Goal: Task Accomplishment & Management: Manage account settings

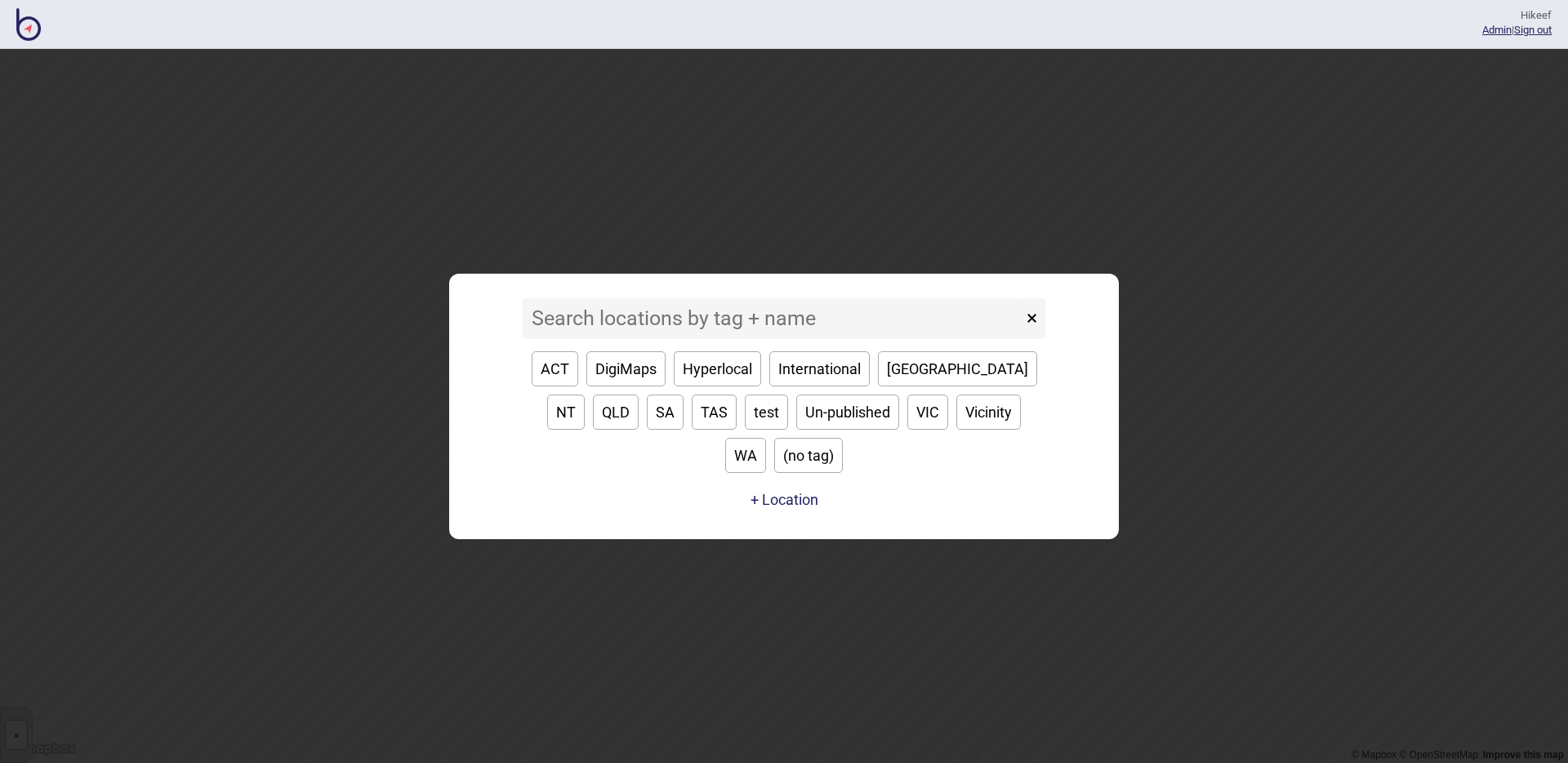
click at [735, 339] on input at bounding box center [772, 318] width 500 height 40
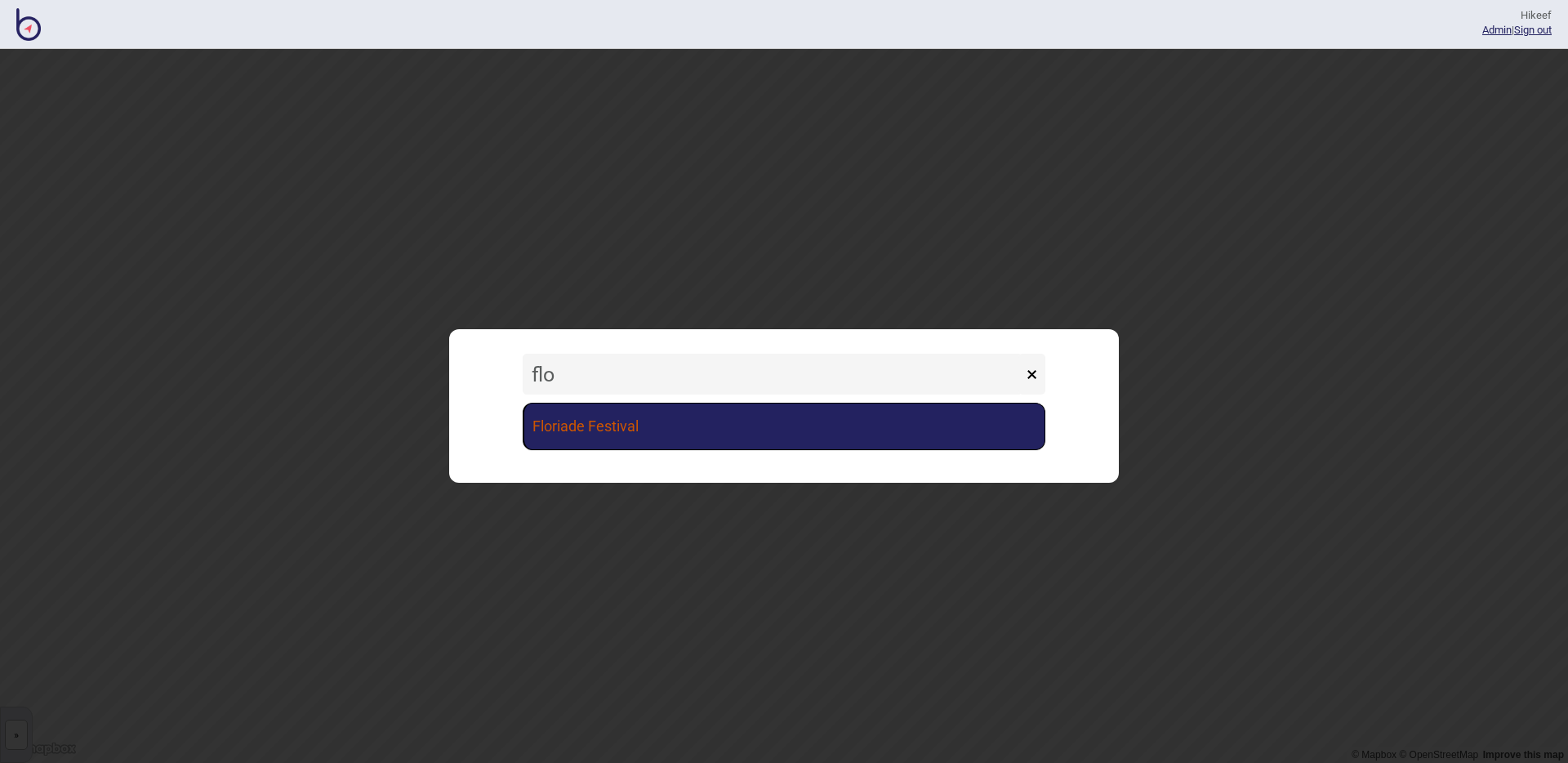
type input "flo"
click at [649, 418] on link "Floriade Festival" at bounding box center [784, 426] width 523 height 47
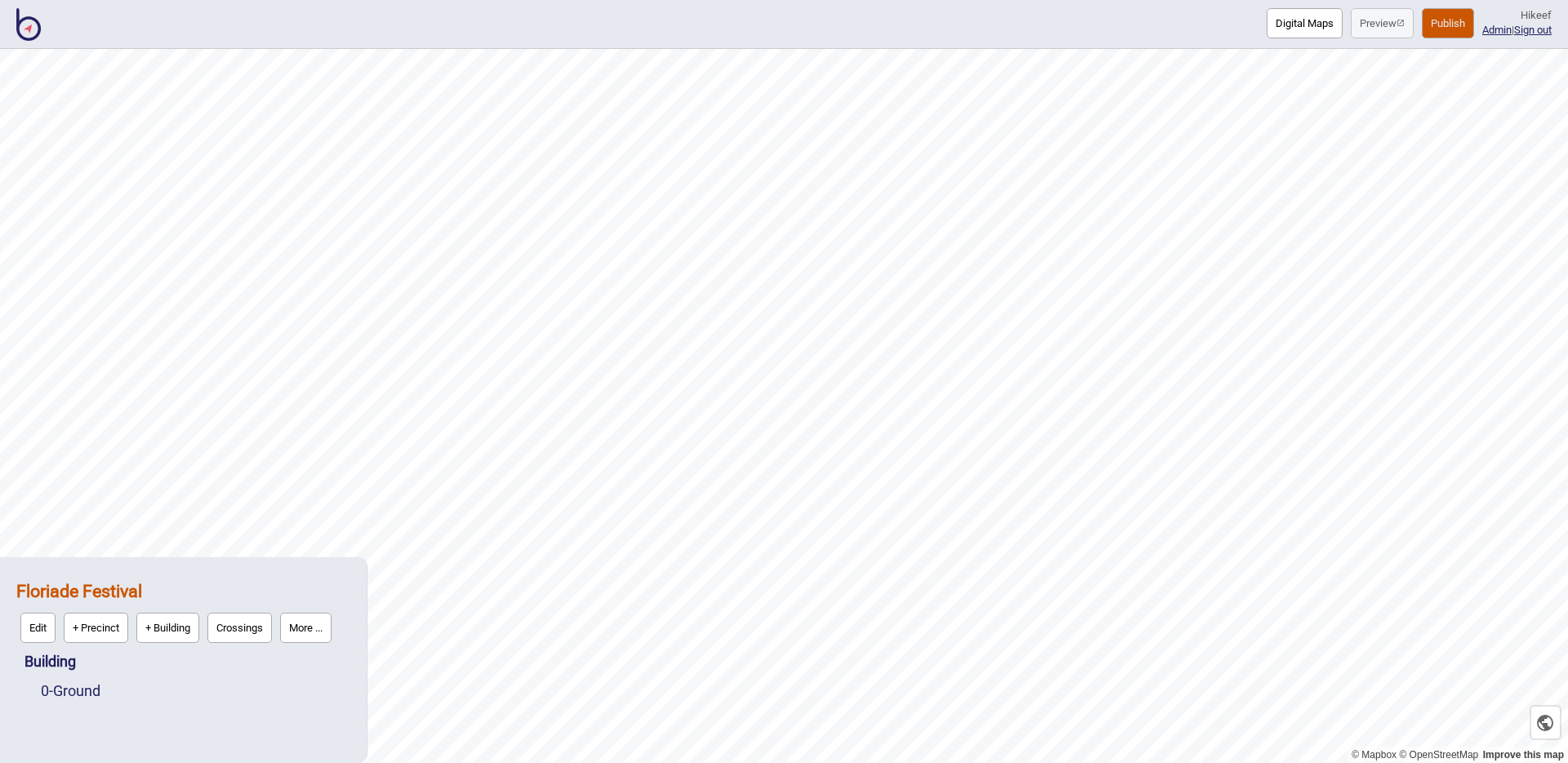
click at [1441, 21] on button "Publish" at bounding box center [1448, 22] width 52 height 30
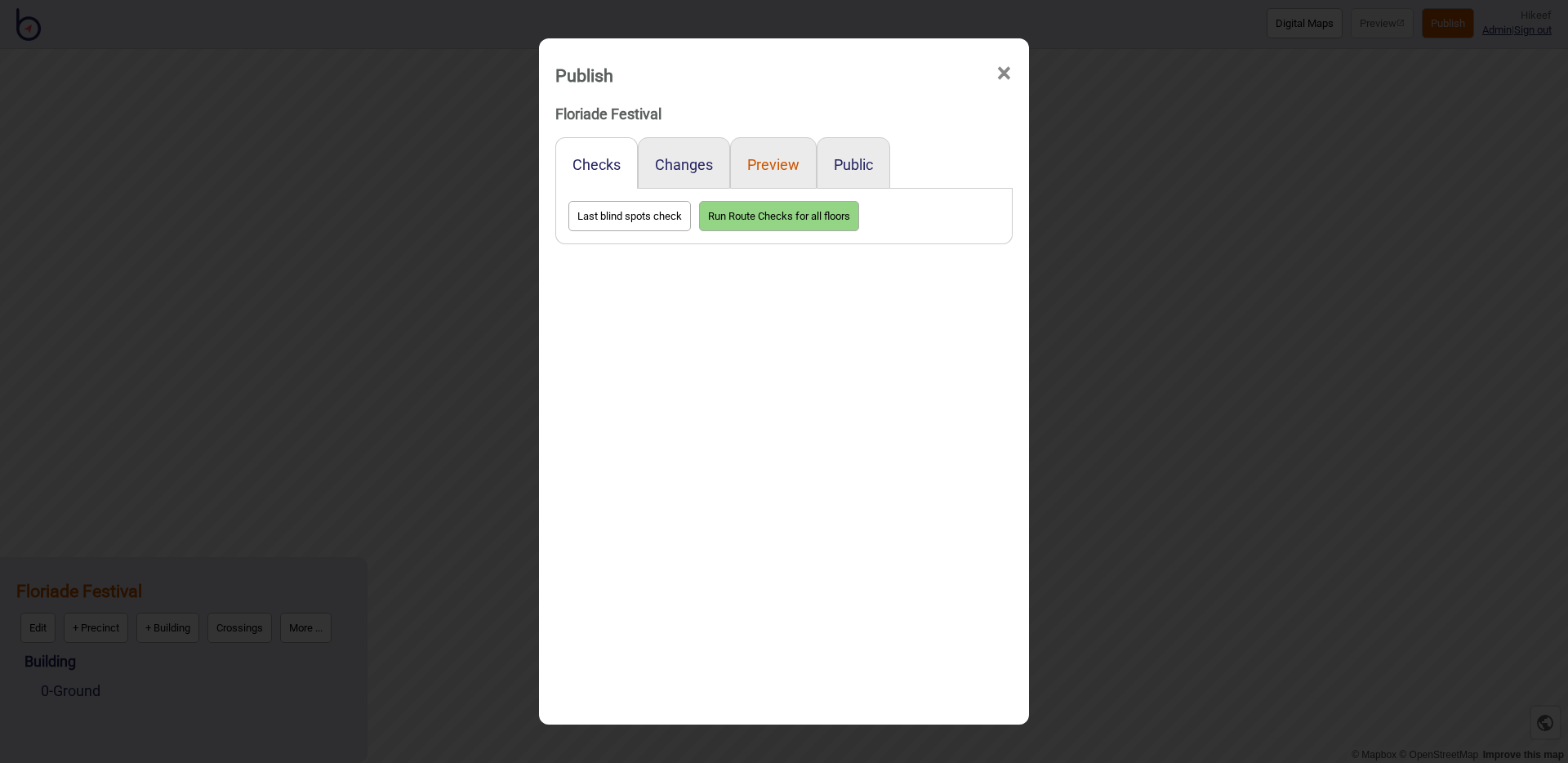
click at [772, 165] on button "Preview" at bounding box center [773, 164] width 52 height 17
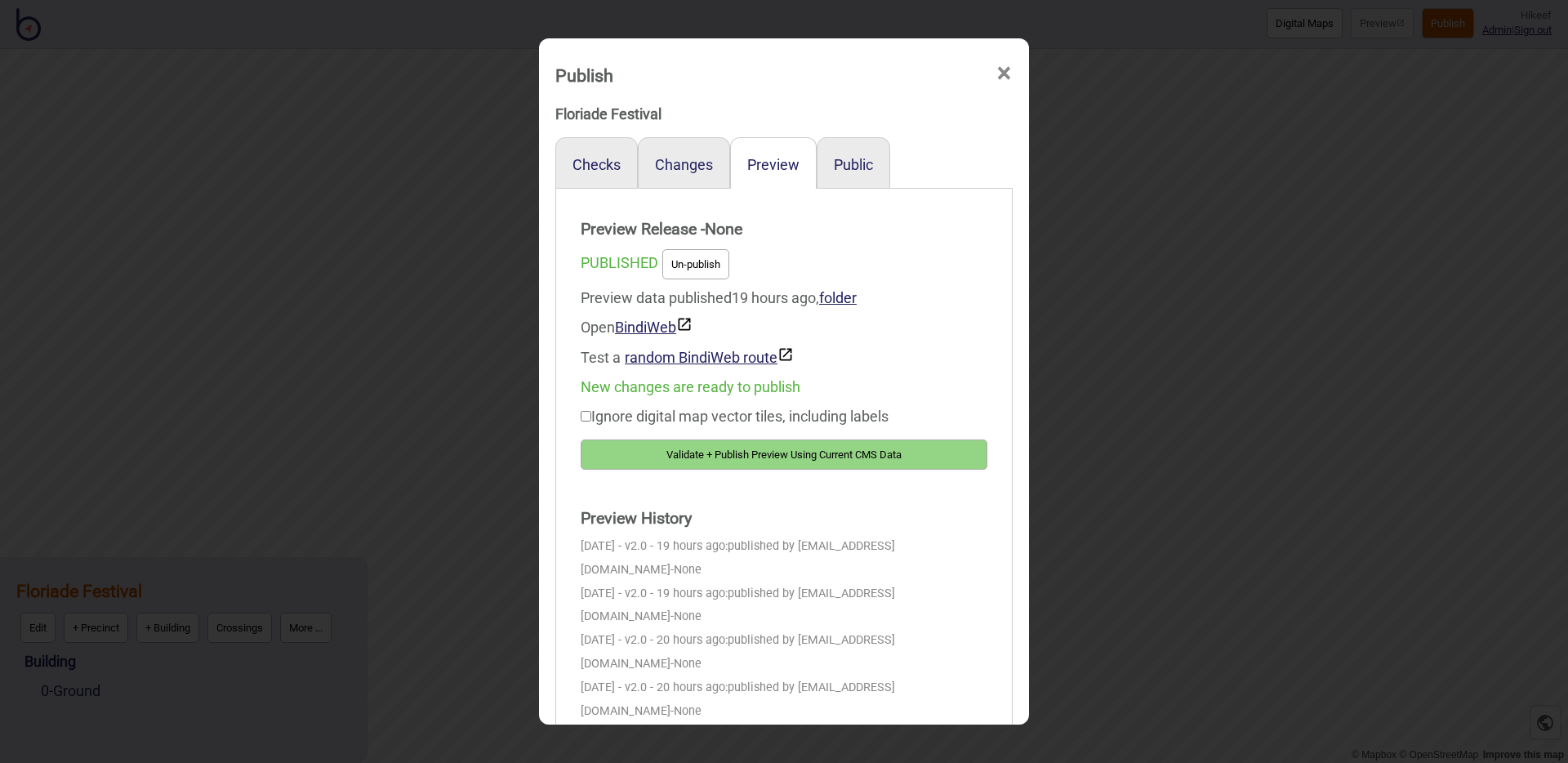
click at [752, 449] on button "Validate + Publish Preview Using Current CMS Data" at bounding box center [784, 454] width 407 height 30
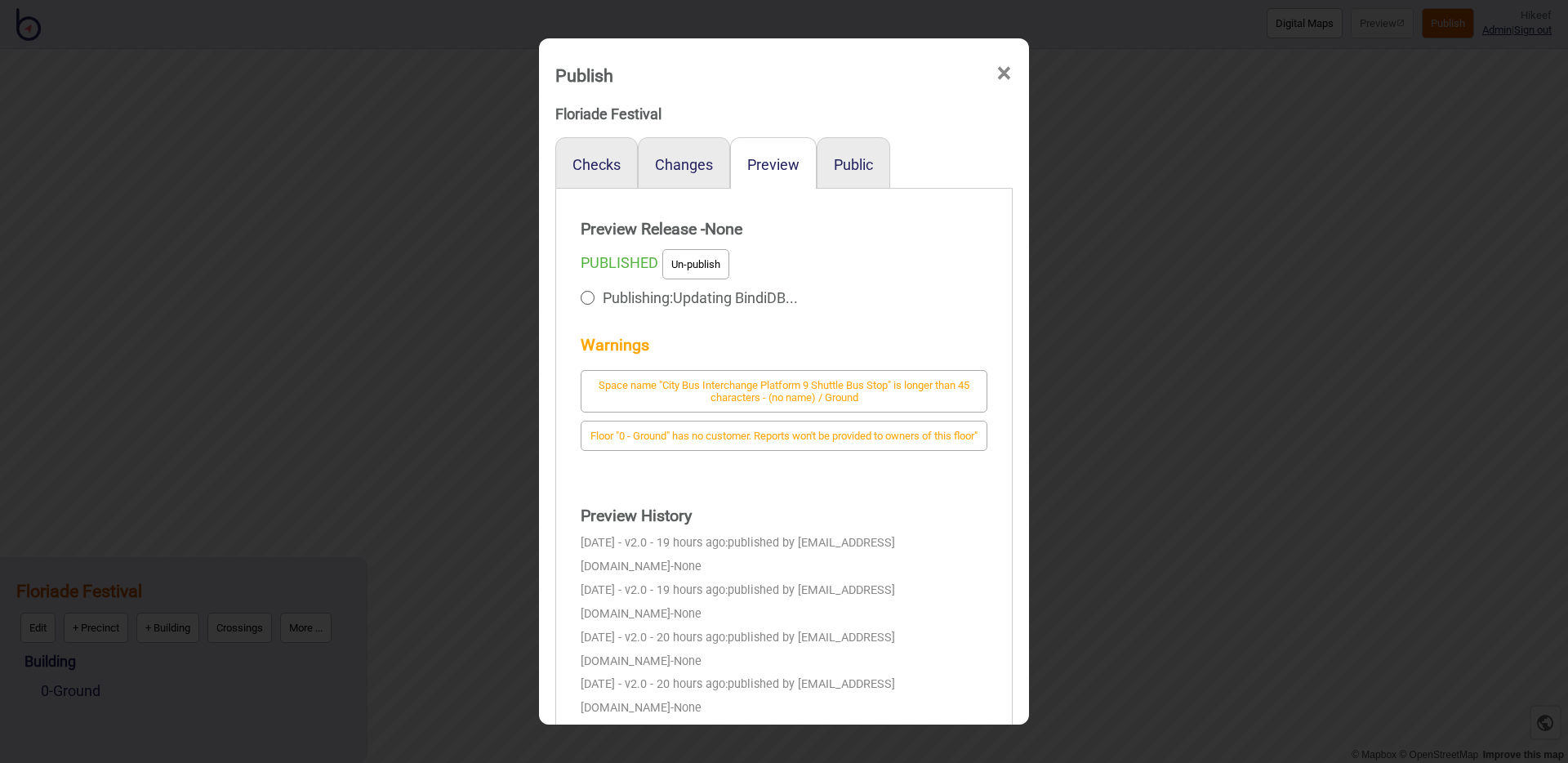
click at [659, 308] on span "Publishing: Updating BindiDB..." at bounding box center [700, 298] width 195 height 29
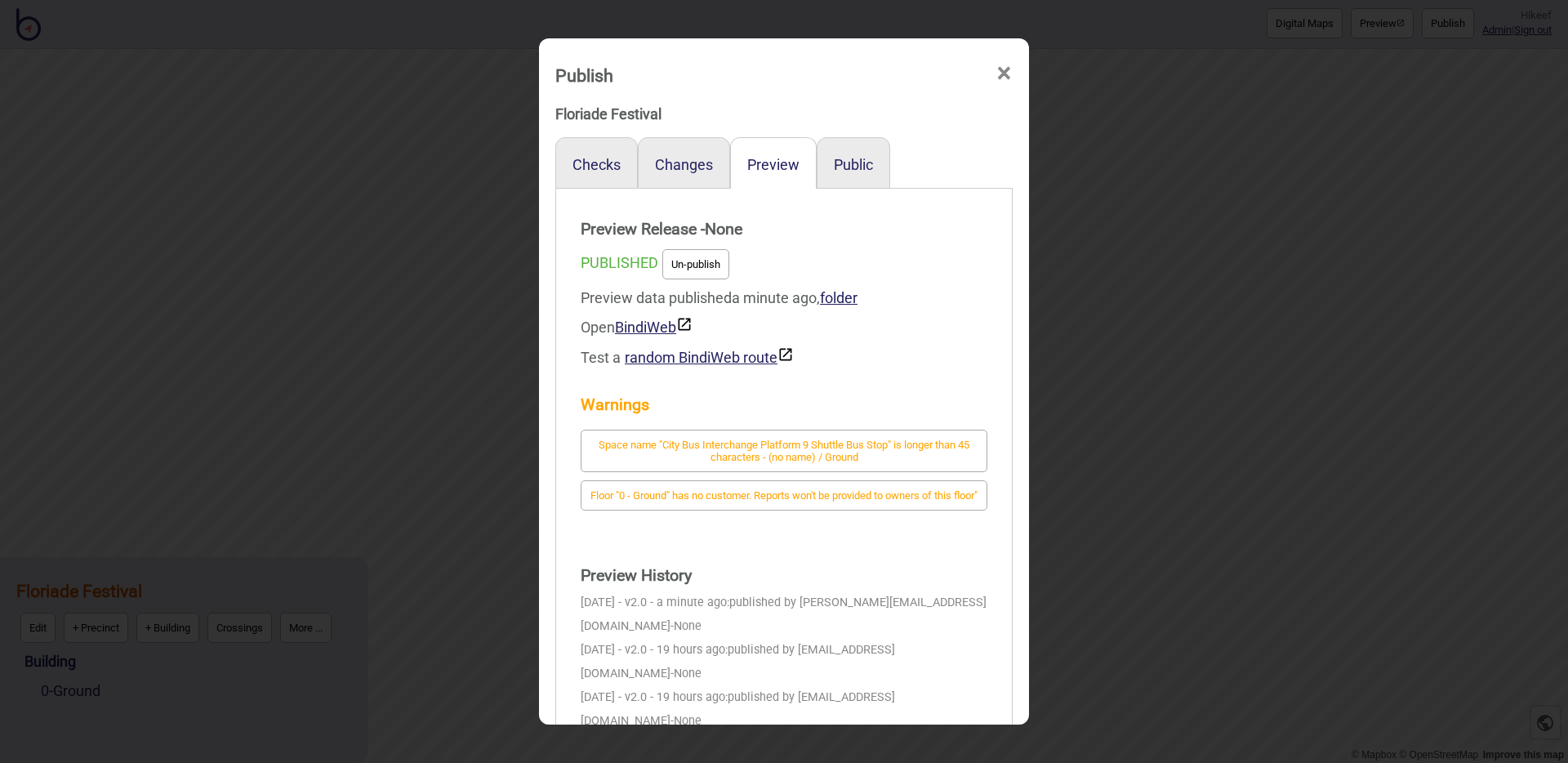
click at [434, 364] on div "Publish × Floriade Festival Checks Changes Preview Public Preview Release - Non…" at bounding box center [784, 381] width 1568 height 763
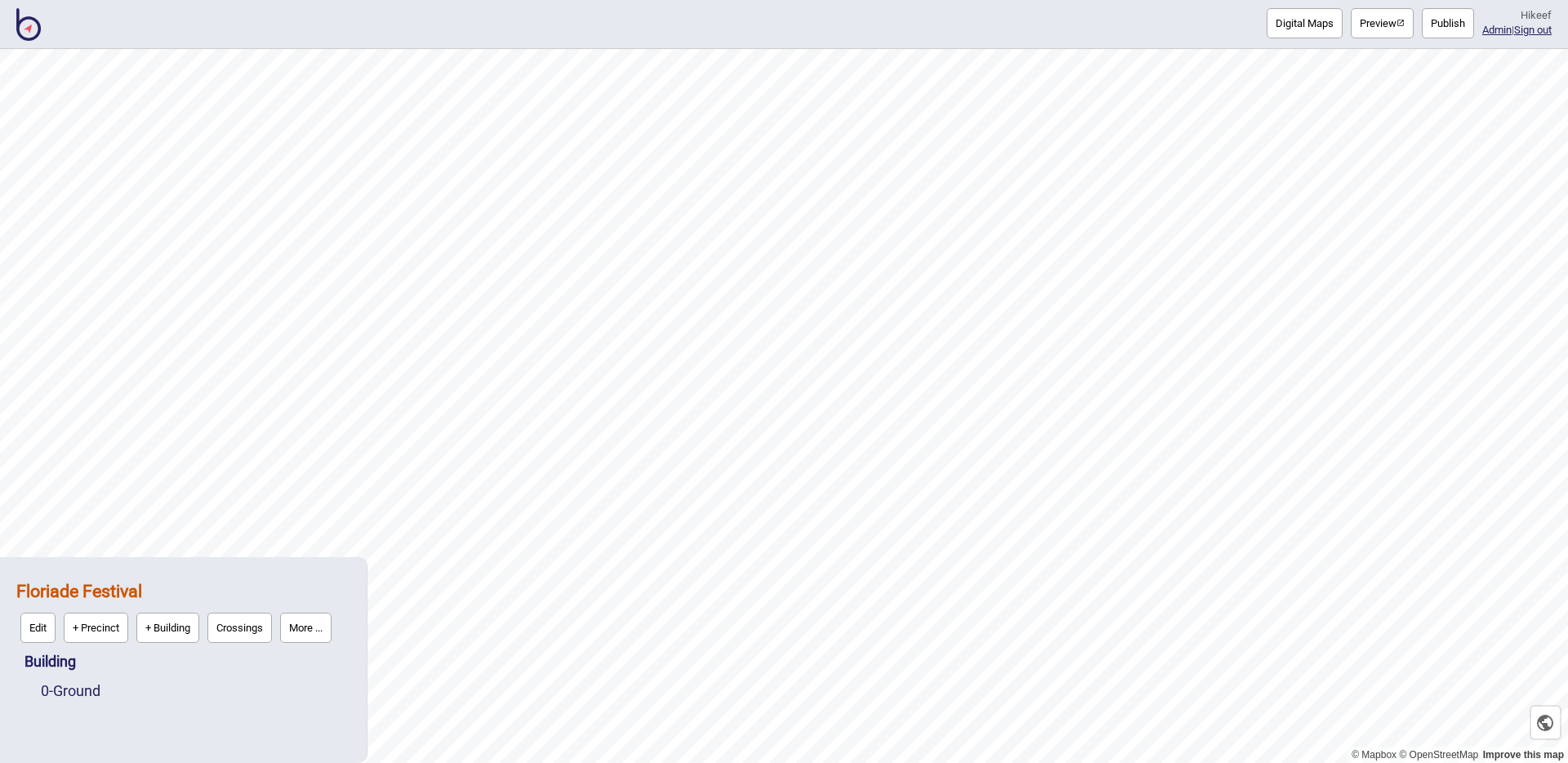
click at [306, 625] on button "More ..." at bounding box center [306, 627] width 52 height 30
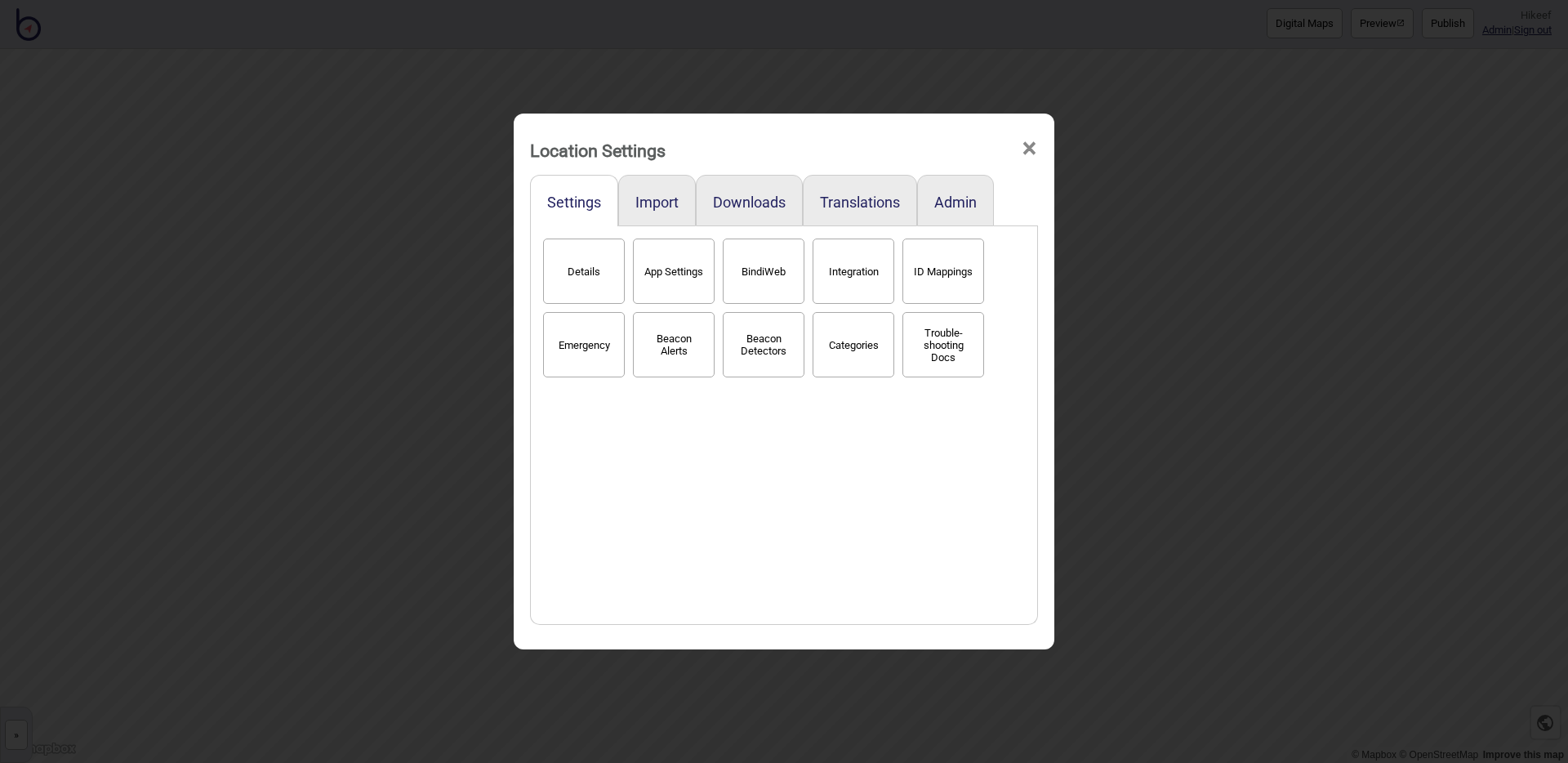
click at [661, 270] on button "App Settings" at bounding box center [673, 271] width 82 height 65
select select "2"
select select "None"
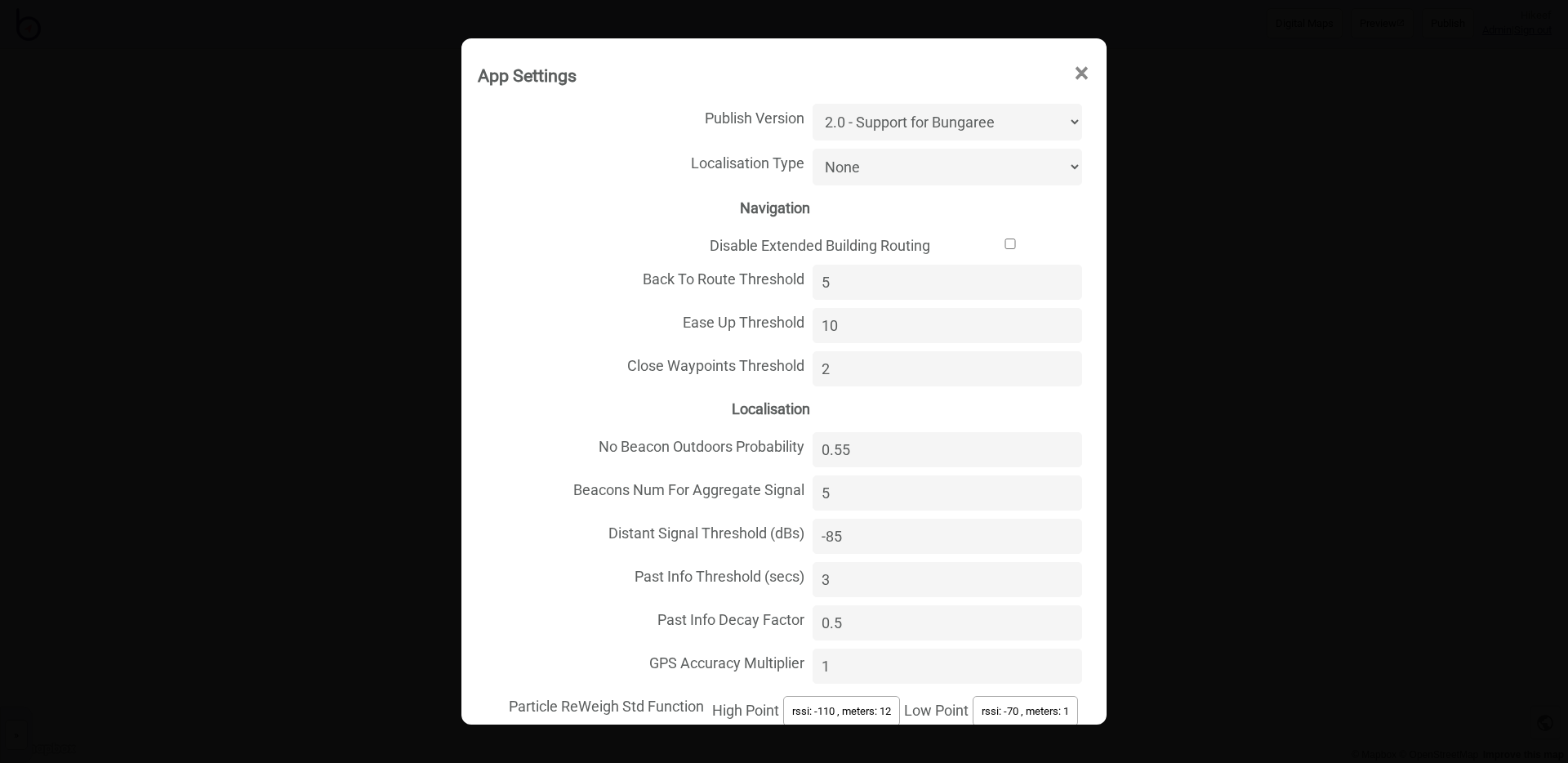
click at [879, 168] on select "Unspecified Localisation Beacons Hyperlocal None" at bounding box center [947, 167] width 269 height 37
click at [347, 311] on div "App Settings × Publish Version 1.0 - The Original Version 2.0 - Support for Bun…" at bounding box center [784, 381] width 1568 height 763
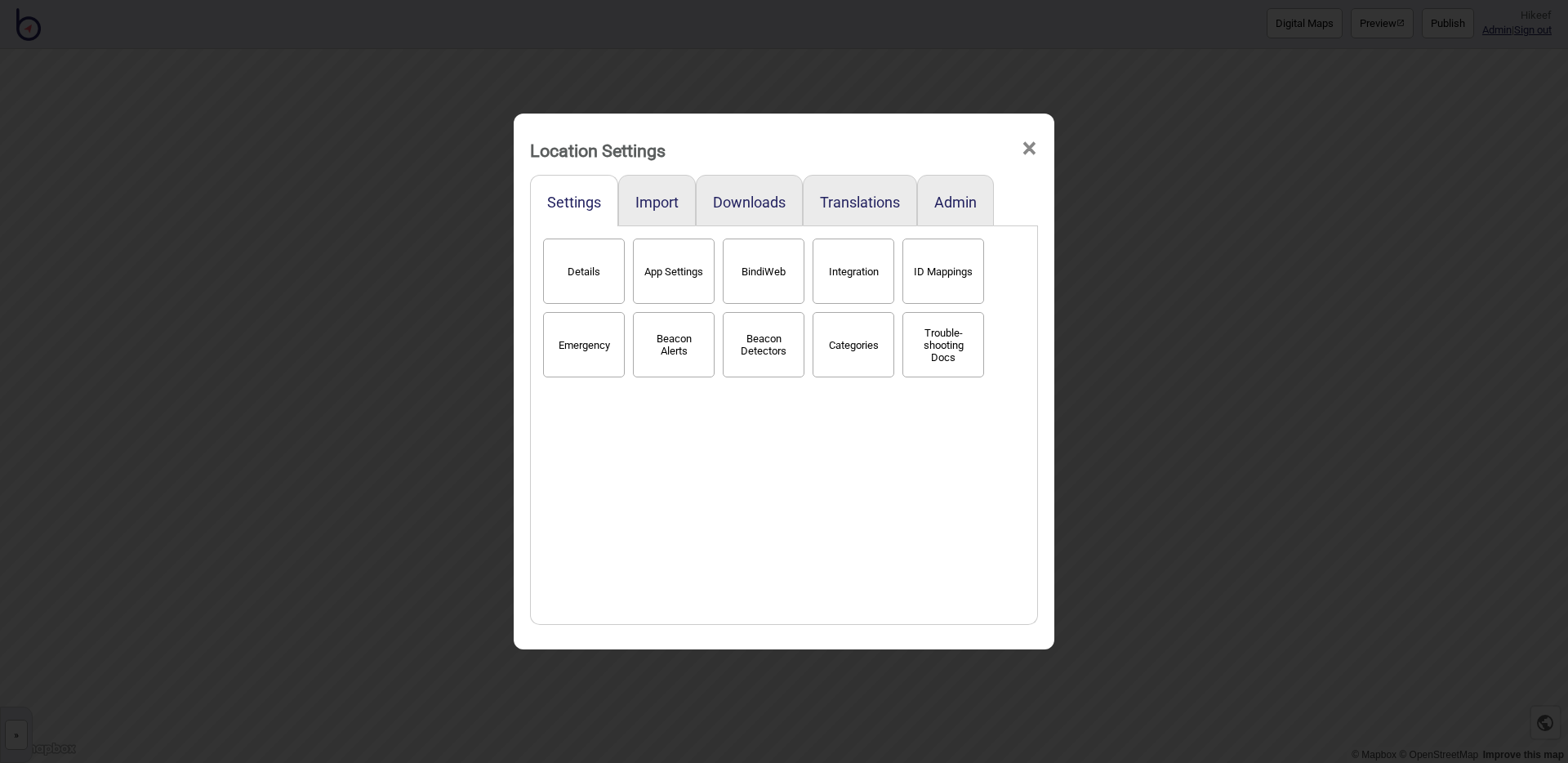
click at [656, 496] on div "Details App Settings BindiWeb Integration ID Mappings Emergency Beacon Alerts B…" at bounding box center [784, 425] width 490 height 381
click at [459, 162] on div "Location Settings × Settings Import Downloads Translations Admin Details App Se…" at bounding box center [784, 381] width 1568 height 763
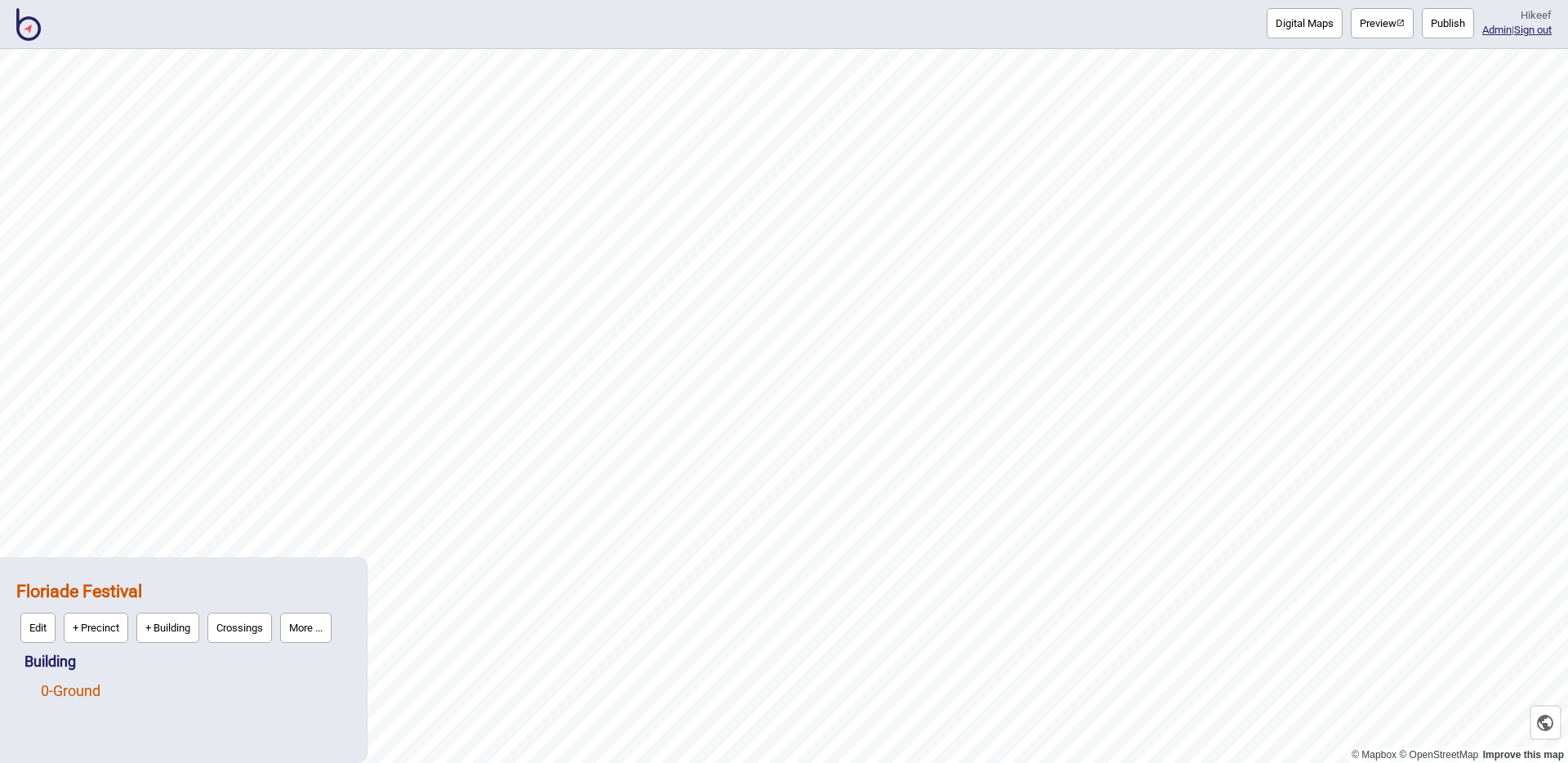
click at [76, 687] on link "0 - Ground" at bounding box center [70, 691] width 59 height 17
click at [188, 684] on button "Vector" at bounding box center [168, 686] width 48 height 30
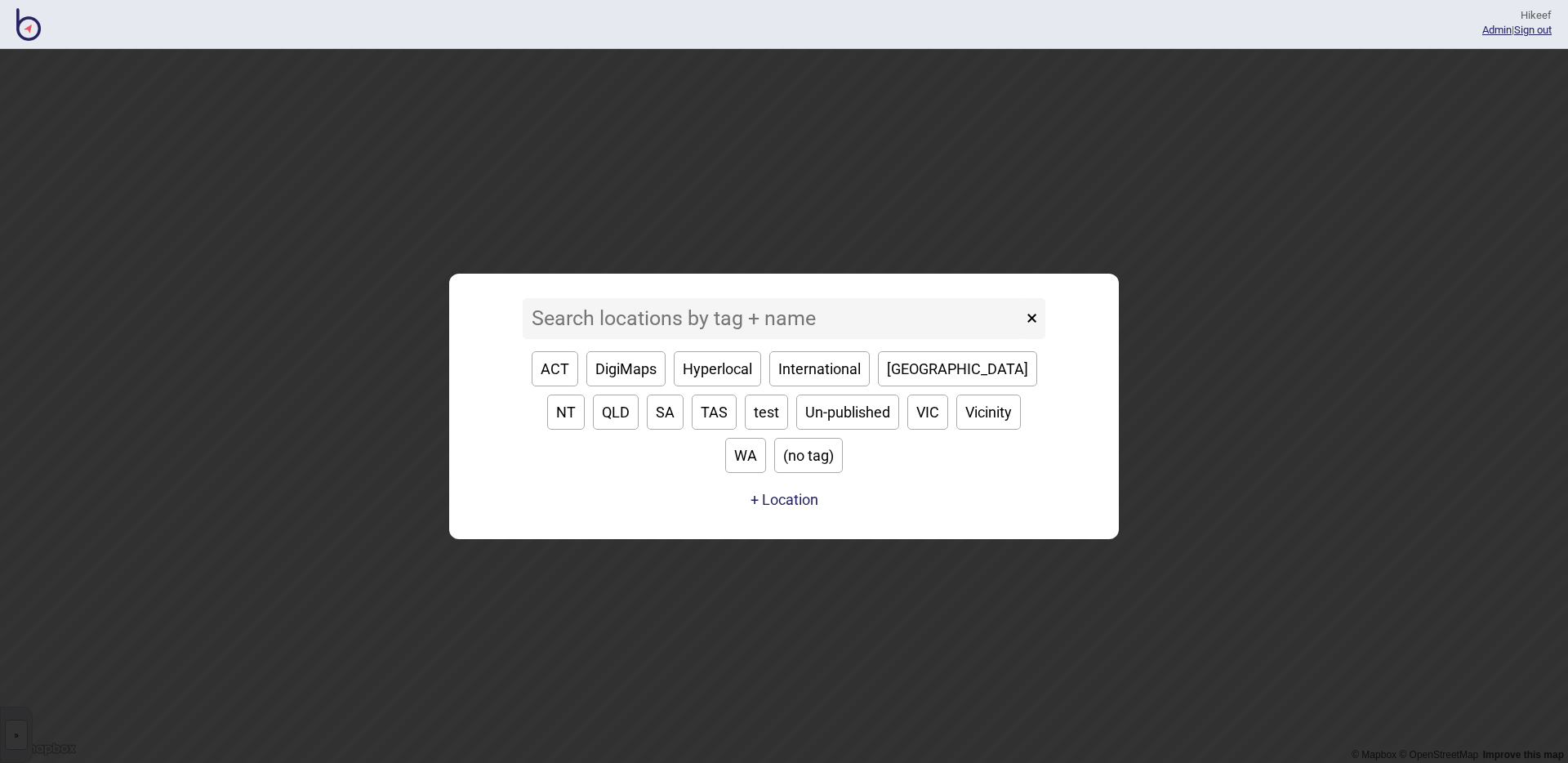
click at [764, 334] on input at bounding box center [772, 318] width 500 height 40
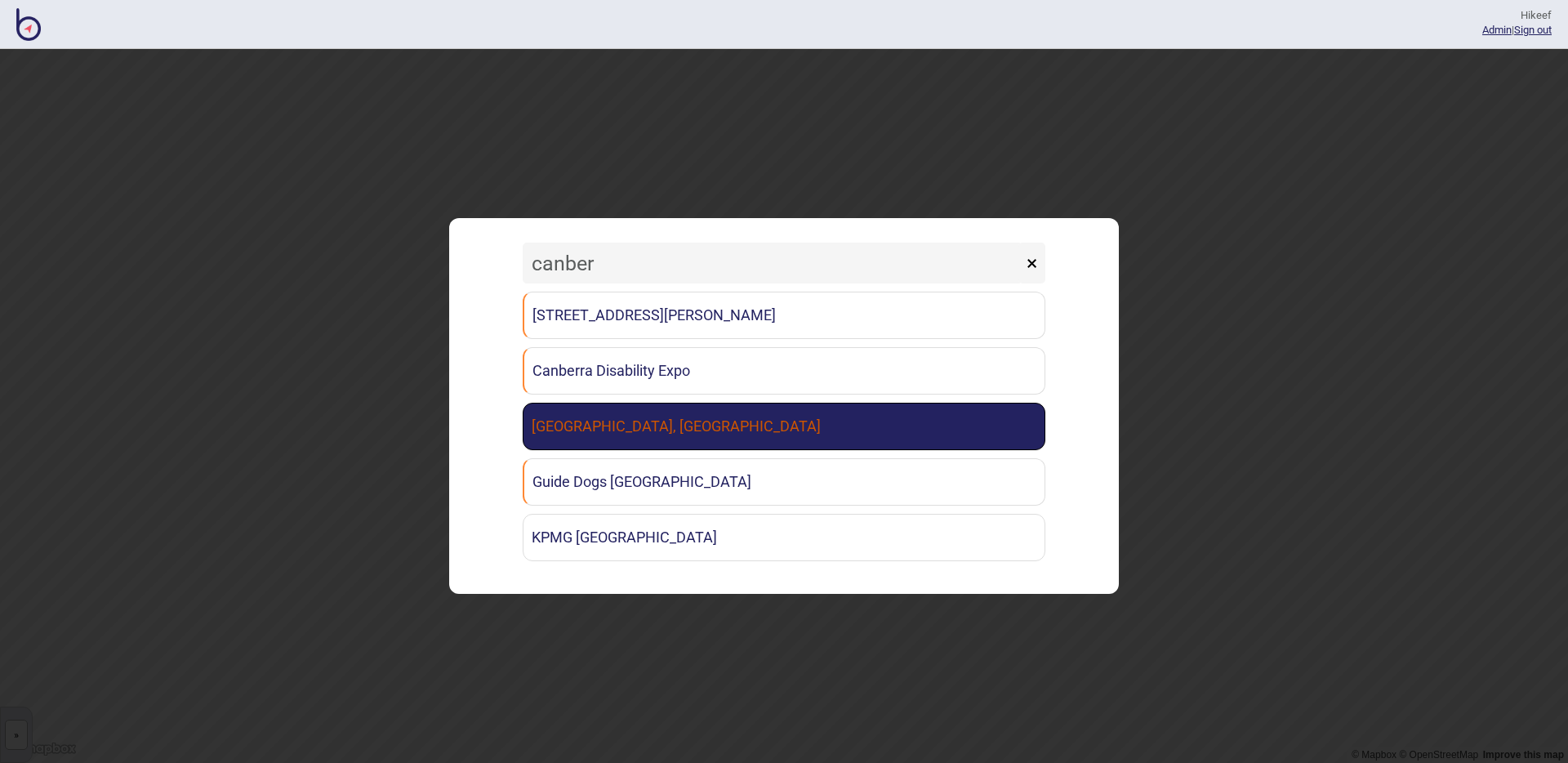
type input "canber"
click at [704, 422] on link "Canberra Institute of Technology, Woden Campus" at bounding box center [784, 426] width 523 height 47
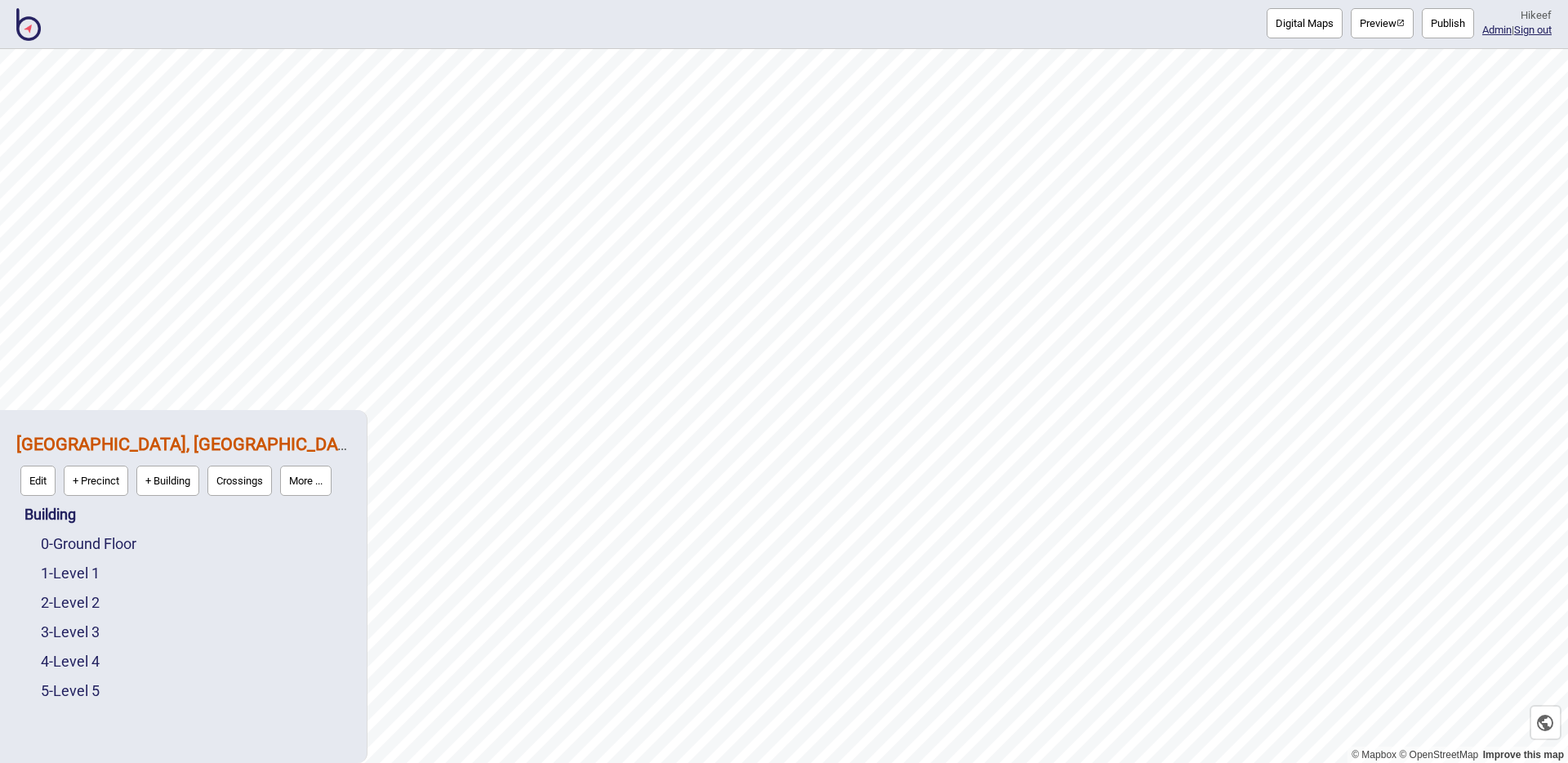
click at [1351, 18] on button "Preview" at bounding box center [1382, 22] width 63 height 30
click at [24, 33] on img at bounding box center [28, 24] width 24 height 33
click at [1381, 19] on button "Preview" at bounding box center [1382, 22] width 63 height 30
click at [108, 551] on link "0 - Ground Floor" at bounding box center [88, 544] width 95 height 17
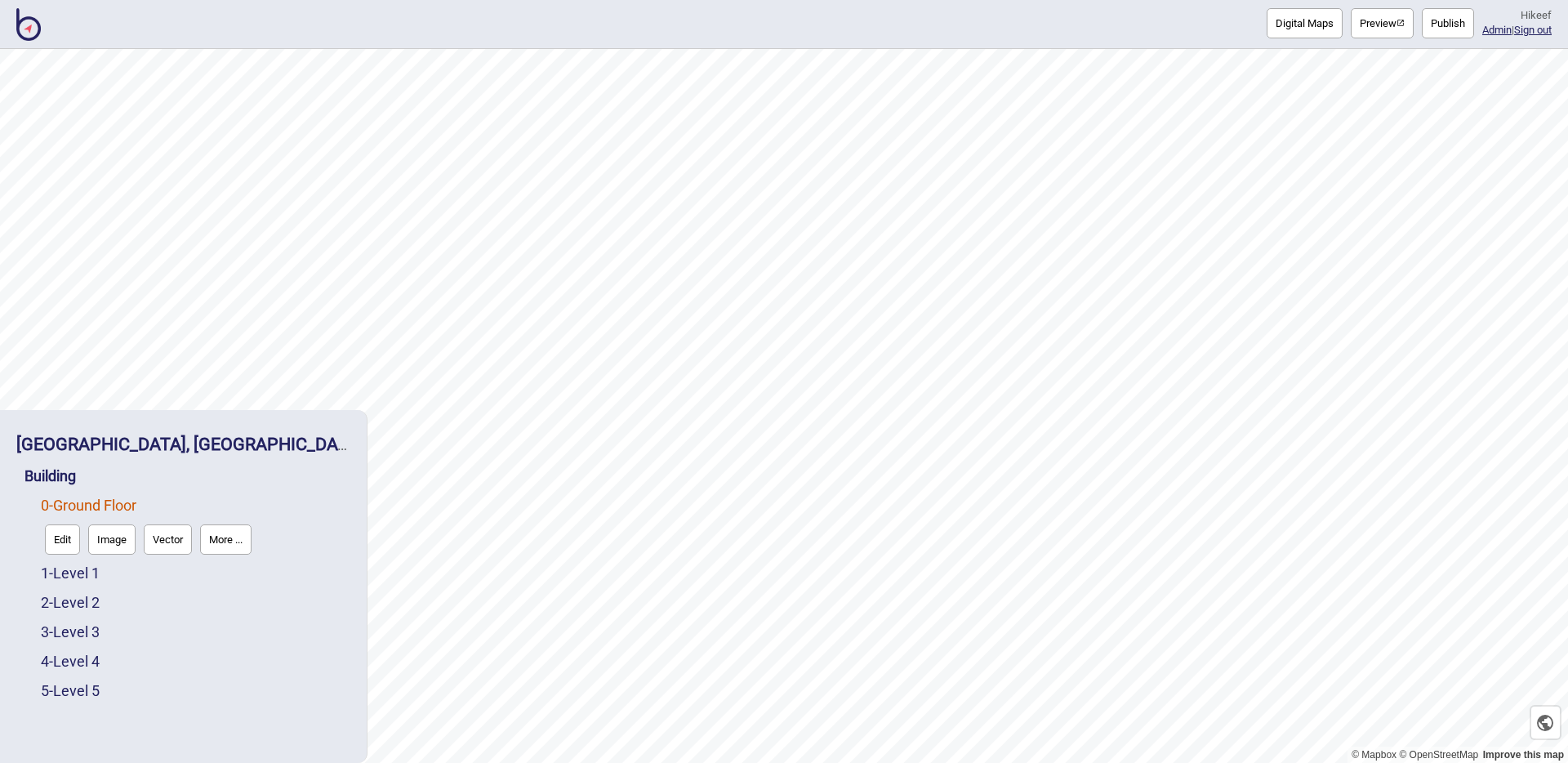
click at [158, 538] on button "Vector" at bounding box center [168, 539] width 48 height 30
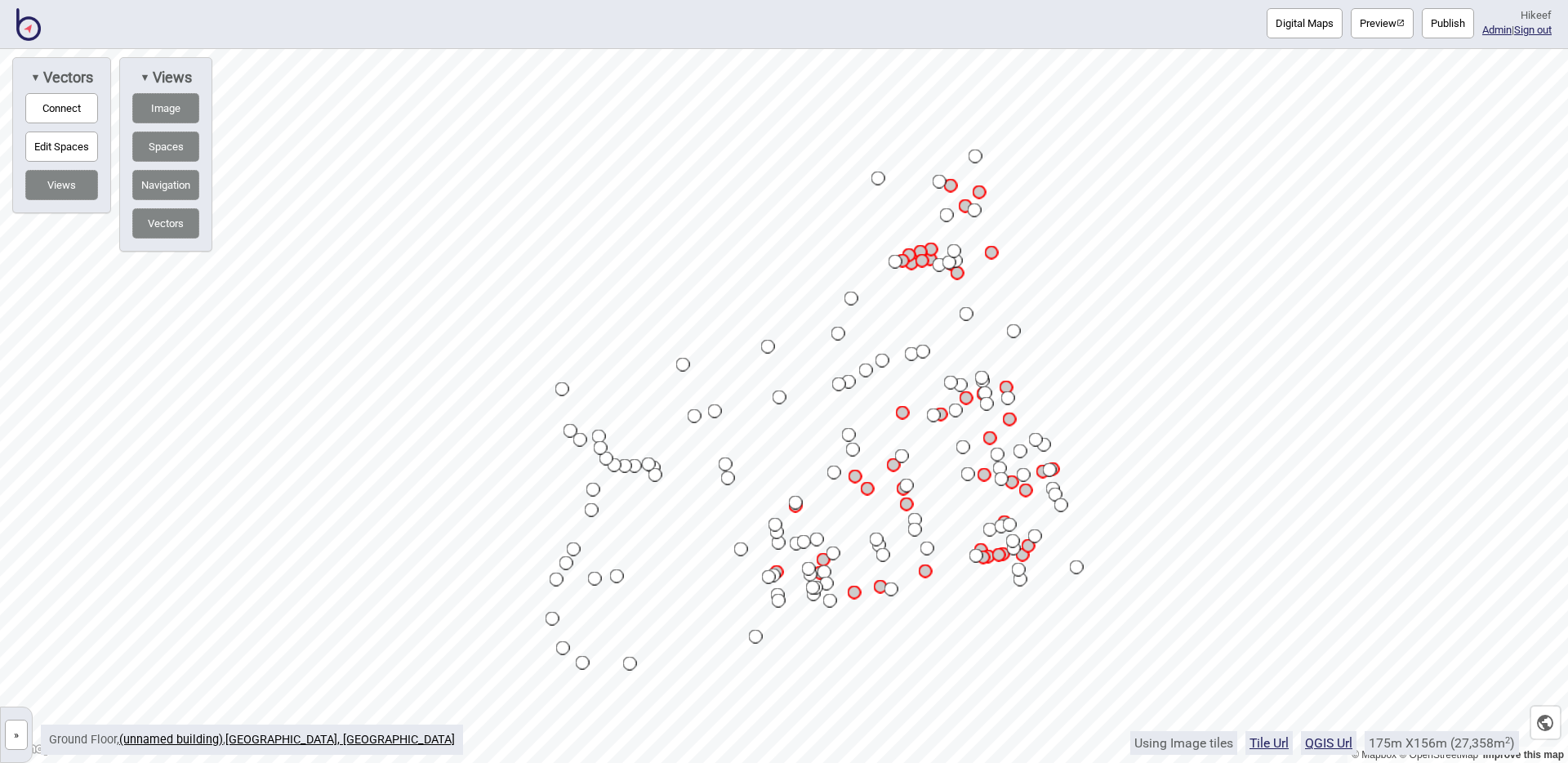
click at [75, 110] on button "Connect" at bounding box center [61, 108] width 73 height 30
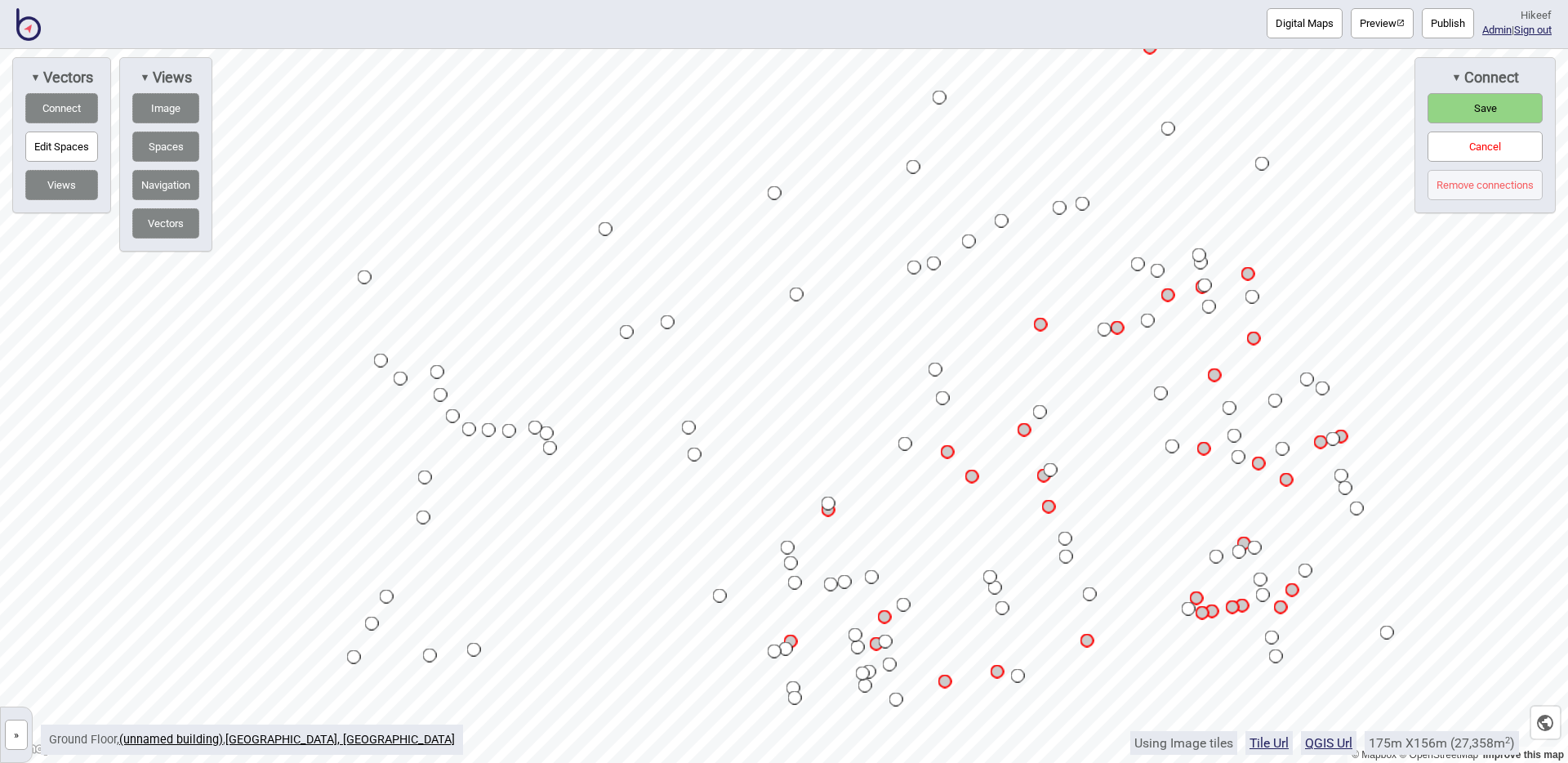
click at [1474, 148] on button "Cancel" at bounding box center [1485, 146] width 115 height 30
click at [1512, 170] on button "Yep, discard" at bounding box center [1500, 169] width 75 height 30
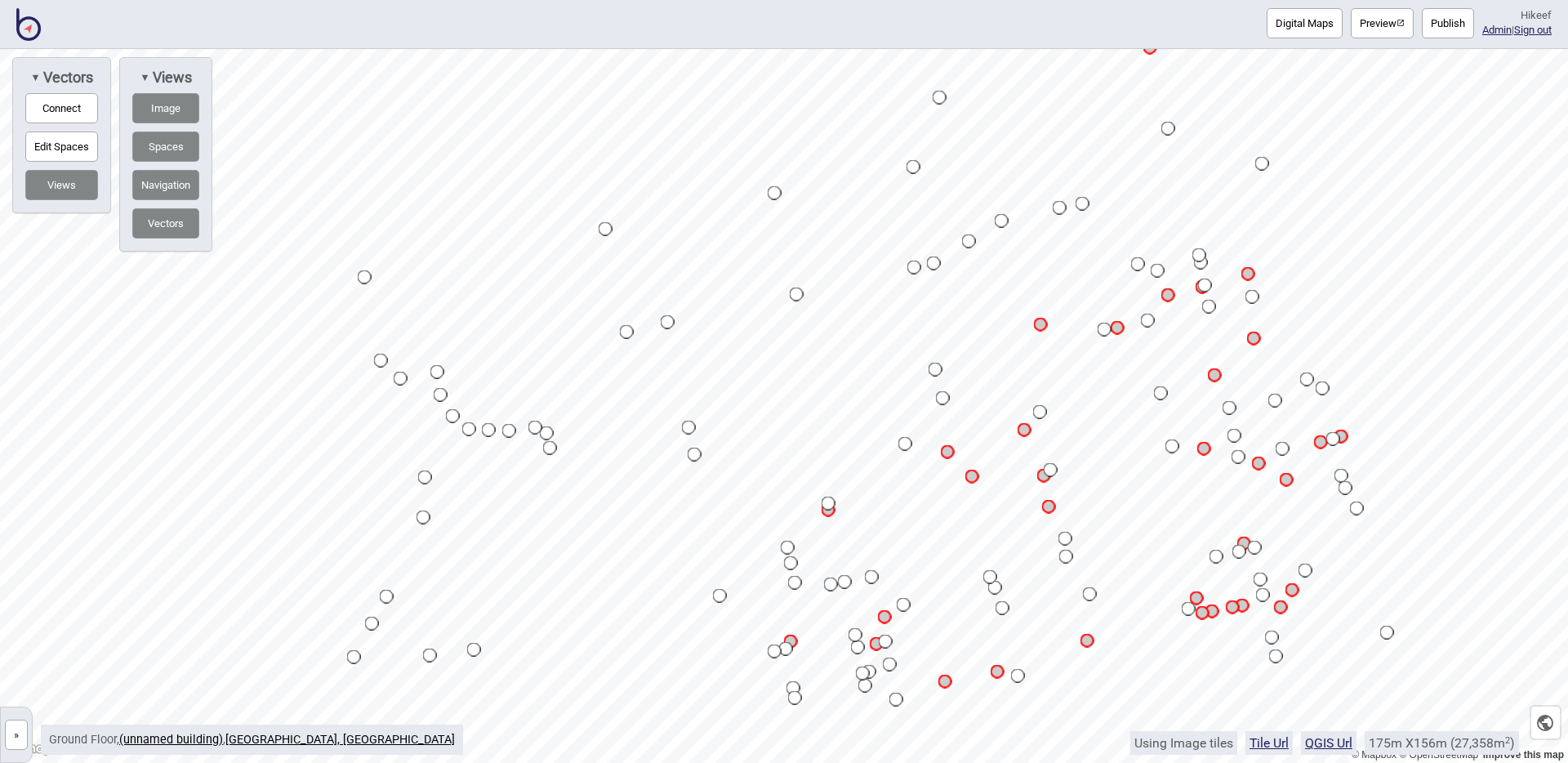
click at [23, 31] on img at bounding box center [28, 24] width 24 height 33
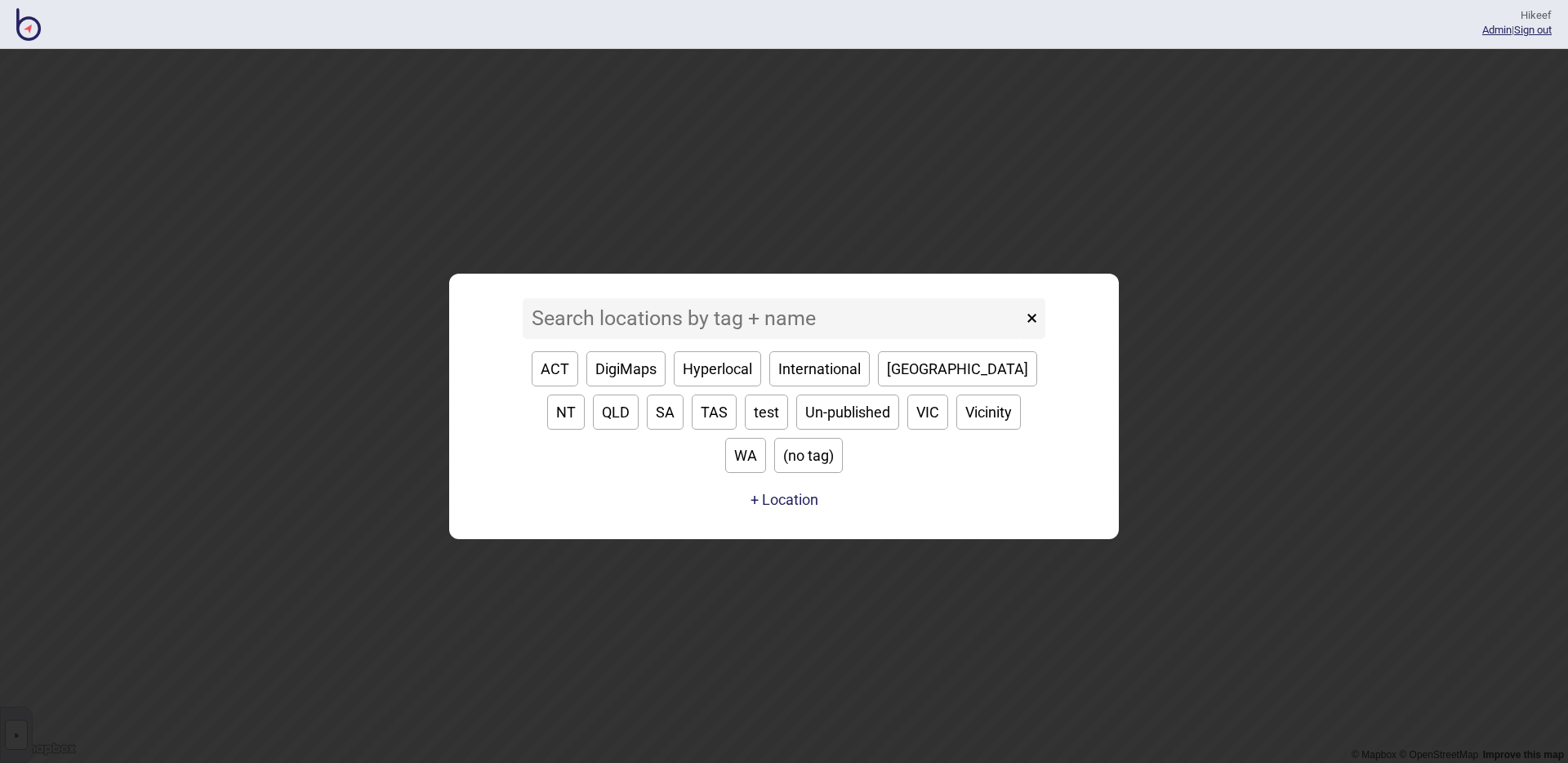
click at [617, 337] on input at bounding box center [772, 318] width 500 height 40
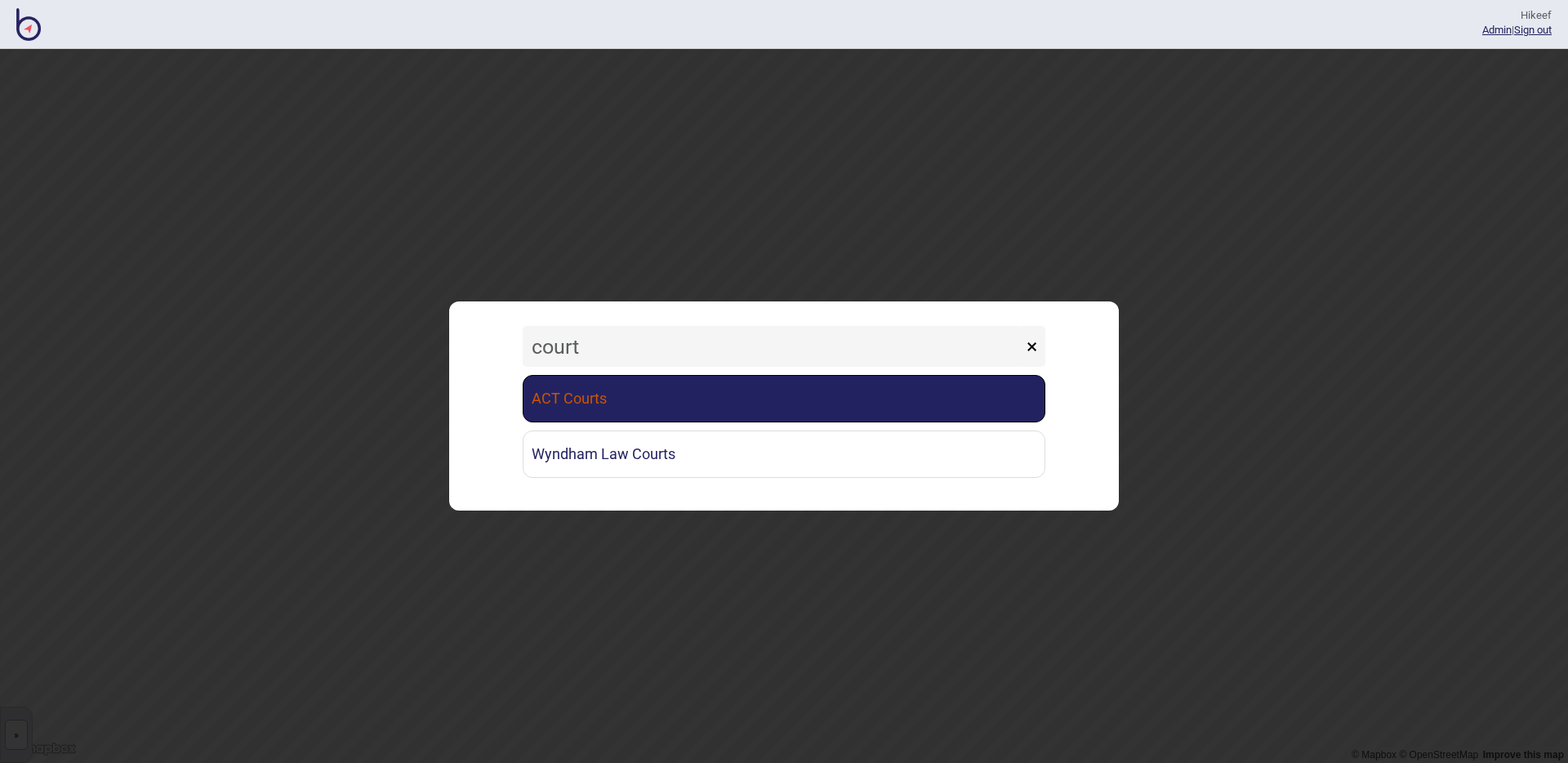
type input "court"
click at [650, 409] on link "ACT Courts" at bounding box center [784, 398] width 523 height 47
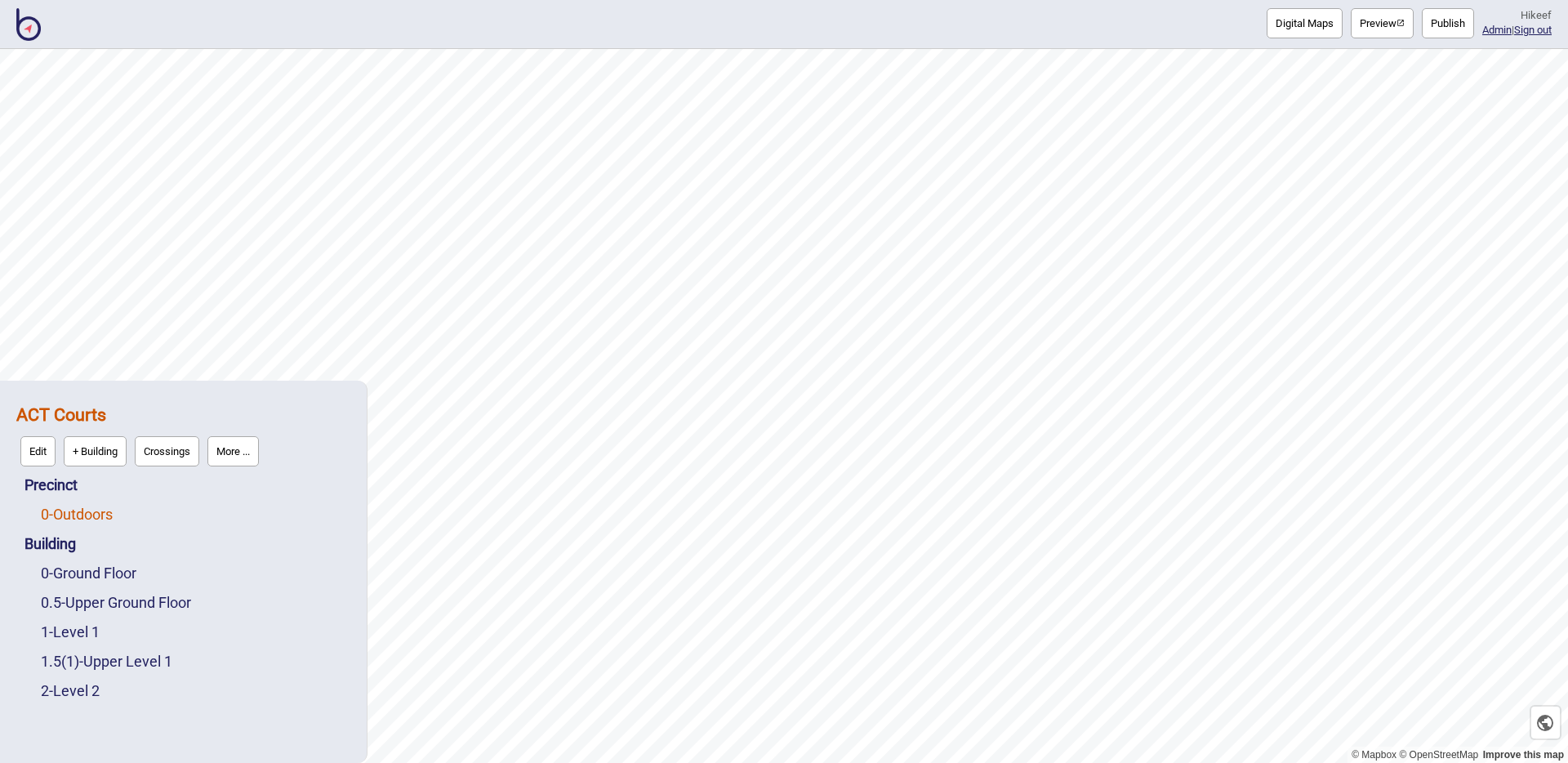
click at [100, 511] on link "0 - Outdoors" at bounding box center [77, 514] width 72 height 17
click at [65, 511] on button "Edit" at bounding box center [62, 509] width 35 height 30
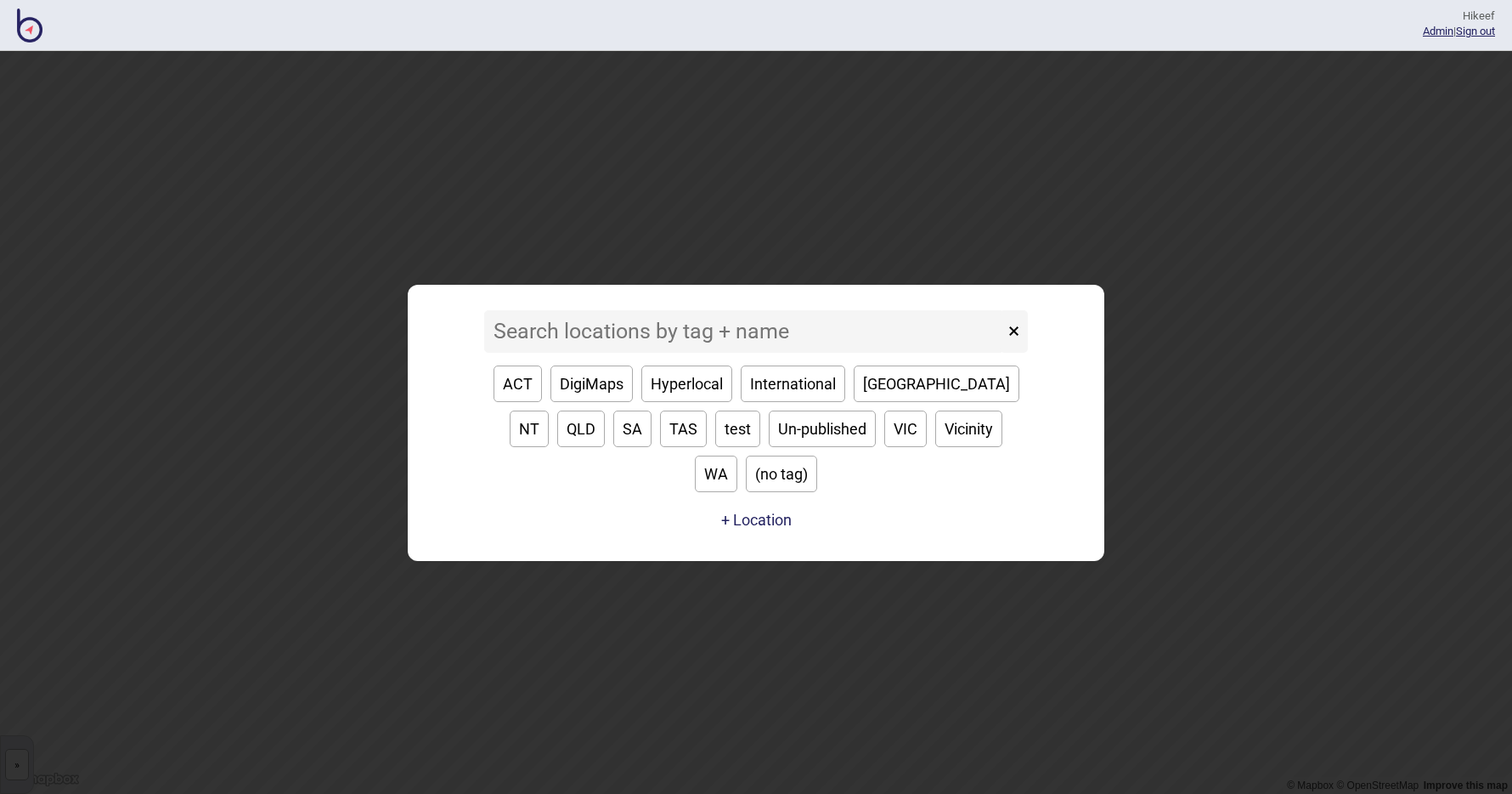
click at [671, 353] on input at bounding box center [743, 331] width 520 height 42
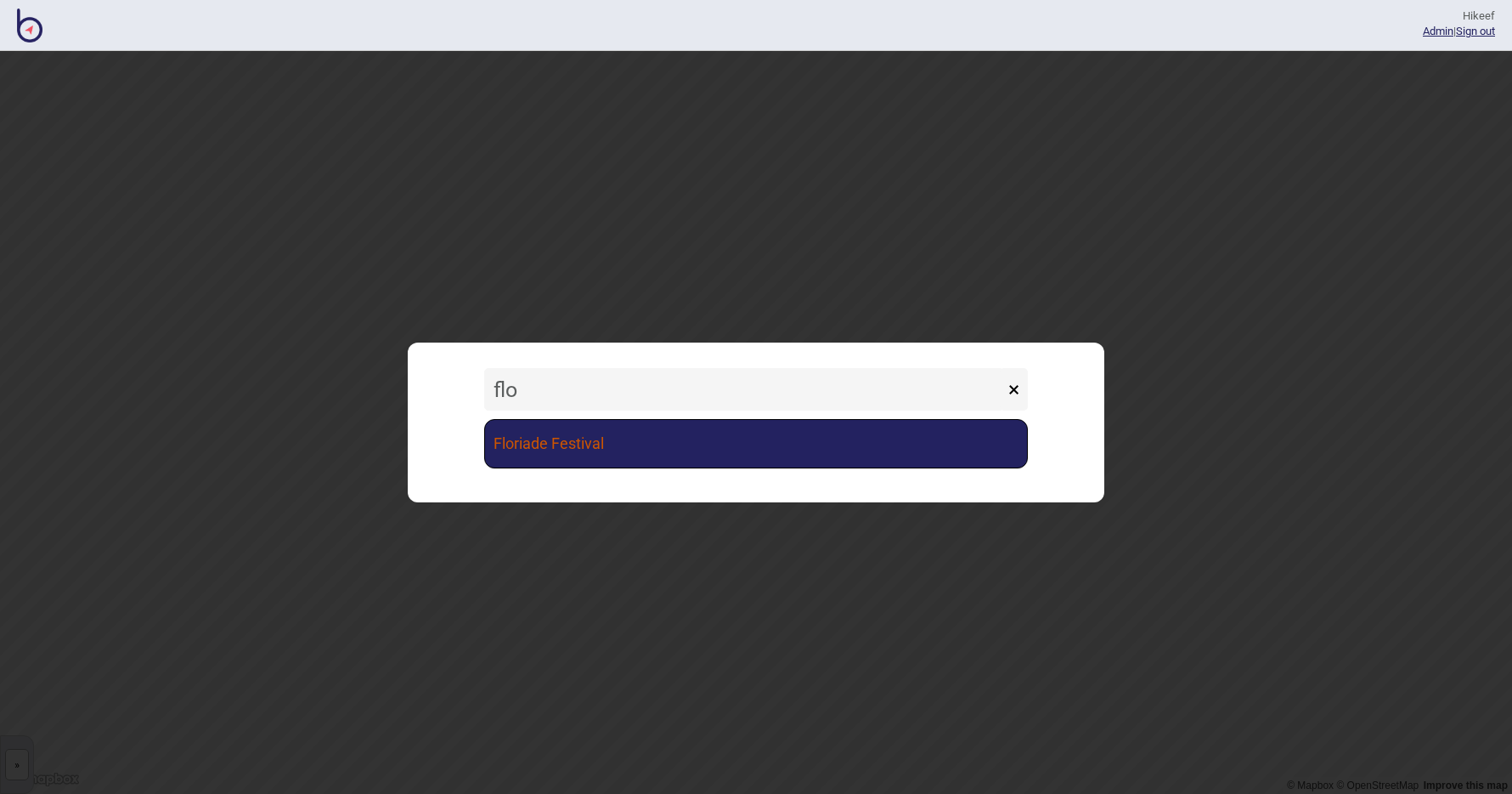
type input "flo"
click at [707, 436] on link "Floriade Festival" at bounding box center [756, 443] width 544 height 49
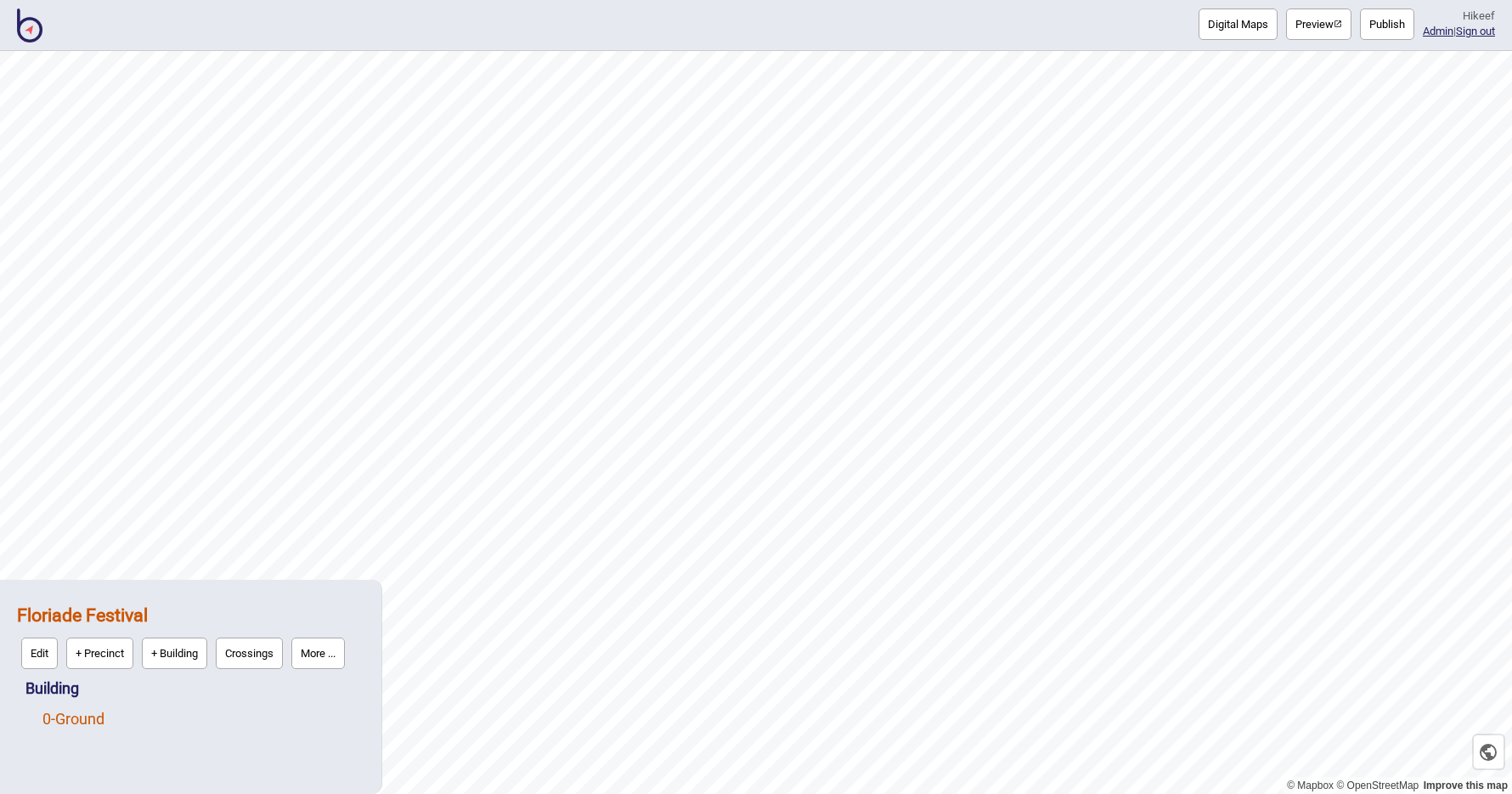
click at [78, 715] on link "0 - Ground" at bounding box center [72, 719] width 62 height 18
click at [75, 710] on button "Edit" at bounding box center [64, 714] width 37 height 31
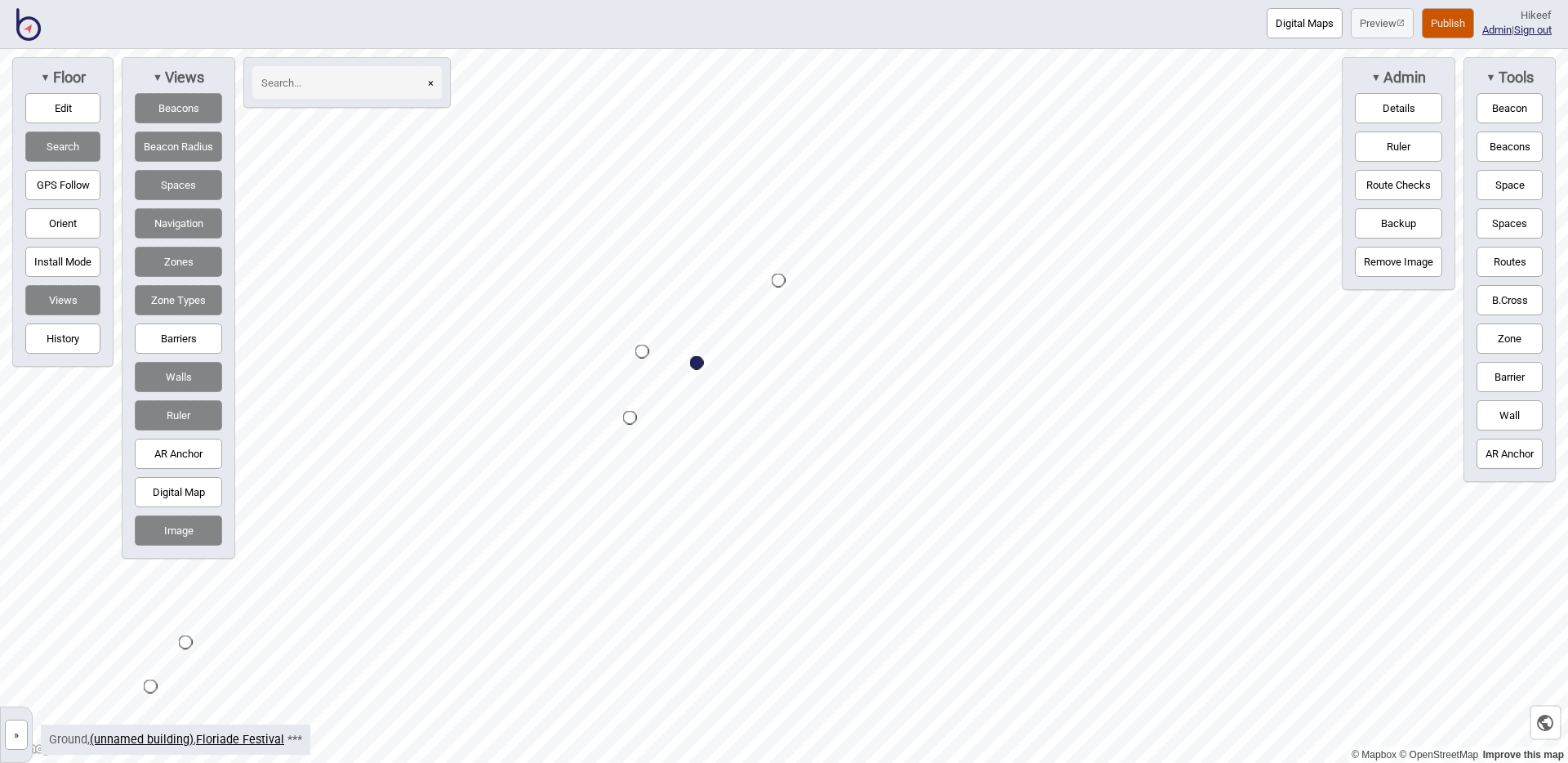
click at [628, 415] on div "Map marker" at bounding box center [630, 418] width 14 height 14
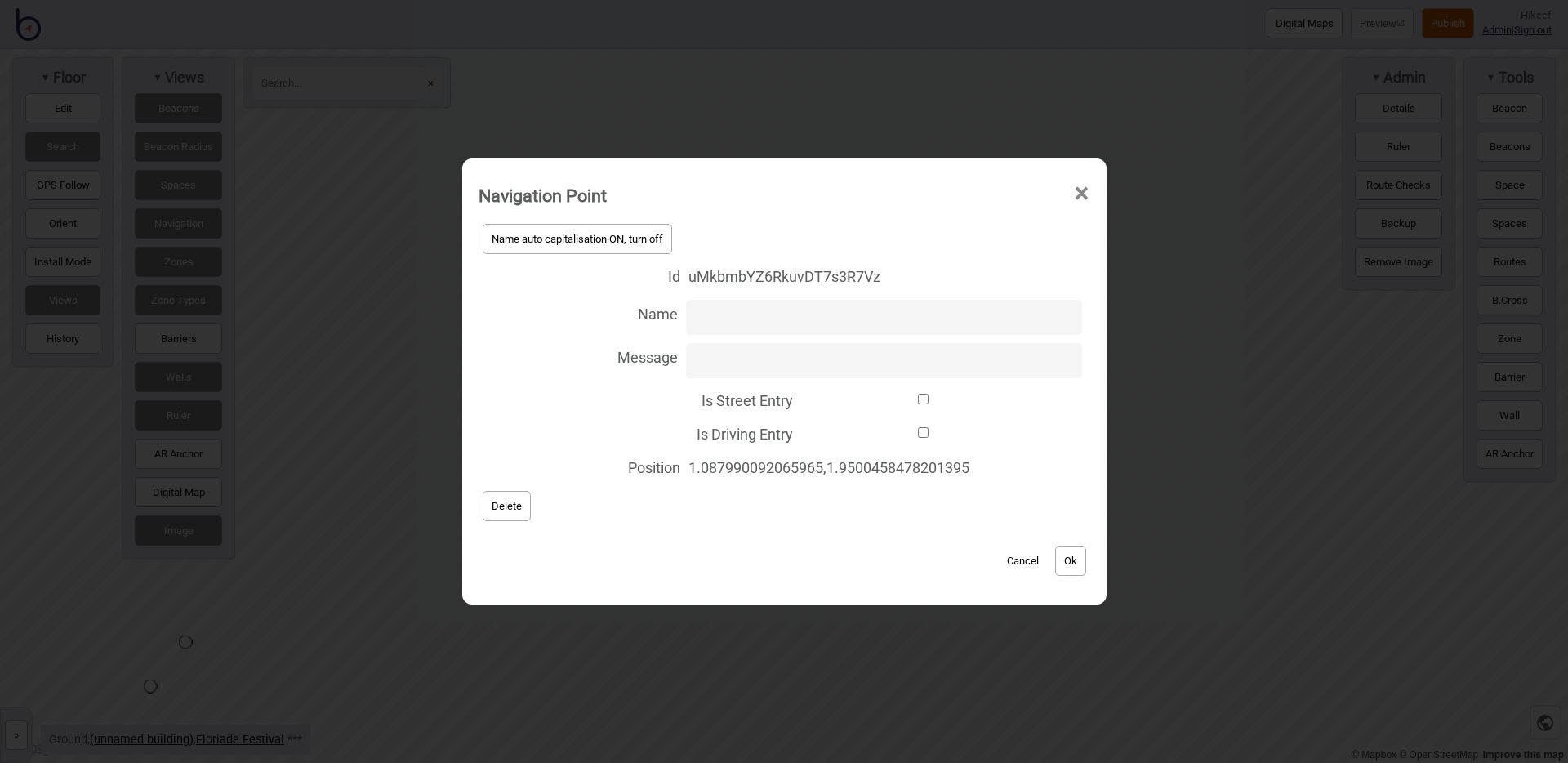
click at [812, 398] on input "Is Street Entry" at bounding box center [923, 399] width 245 height 10
click at [815, 401] on input "Is Street Entry" at bounding box center [923, 399] width 245 height 10
checkbox input "false"
click at [832, 429] on input "Is Driving Entry" at bounding box center [923, 433] width 245 height 10
checkbox input "true"
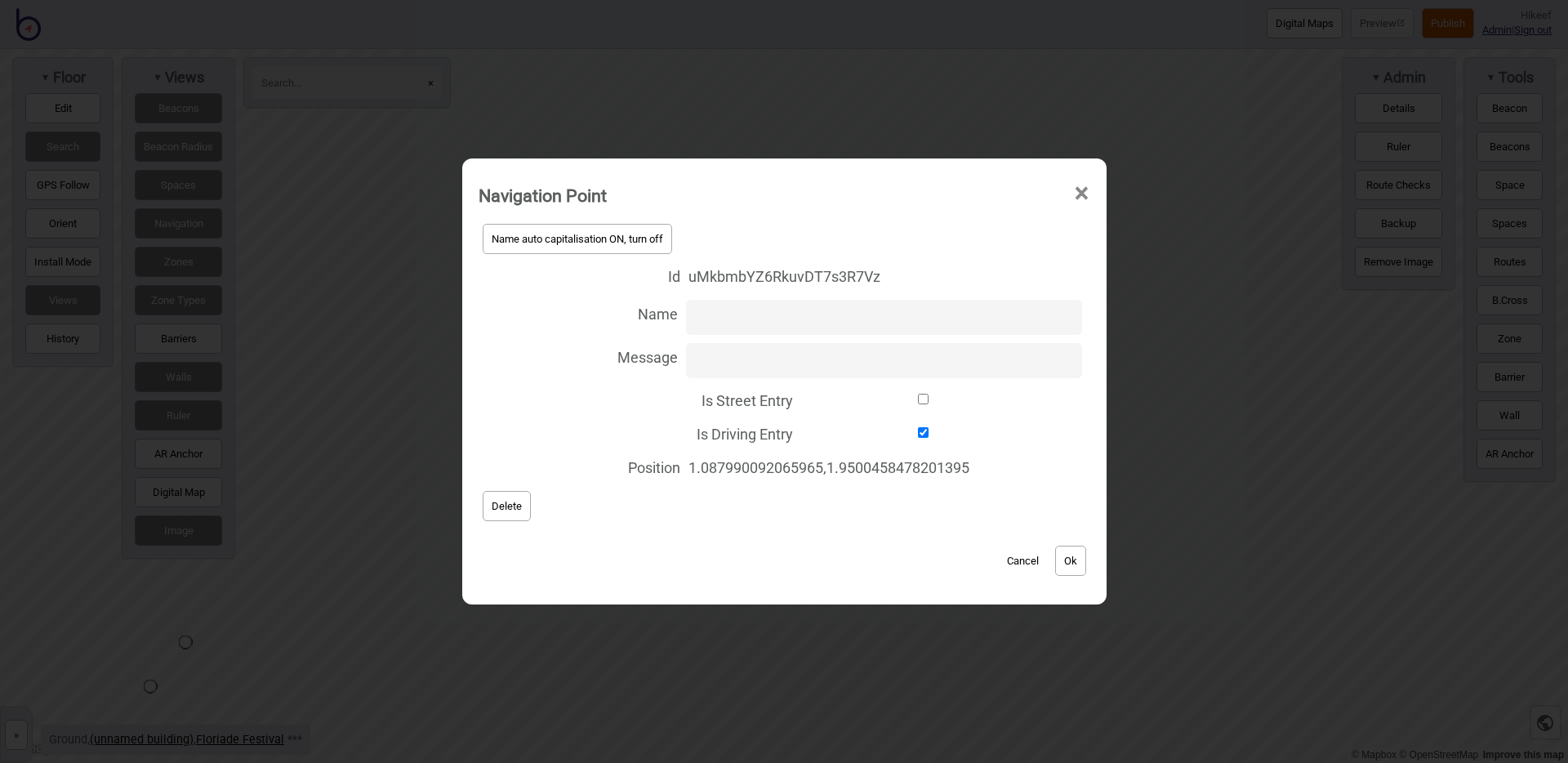
click at [917, 402] on input "Is Street Entry" at bounding box center [923, 399] width 245 height 10
checkbox input "false"
click at [1073, 557] on button "Ok" at bounding box center [1071, 560] width 31 height 30
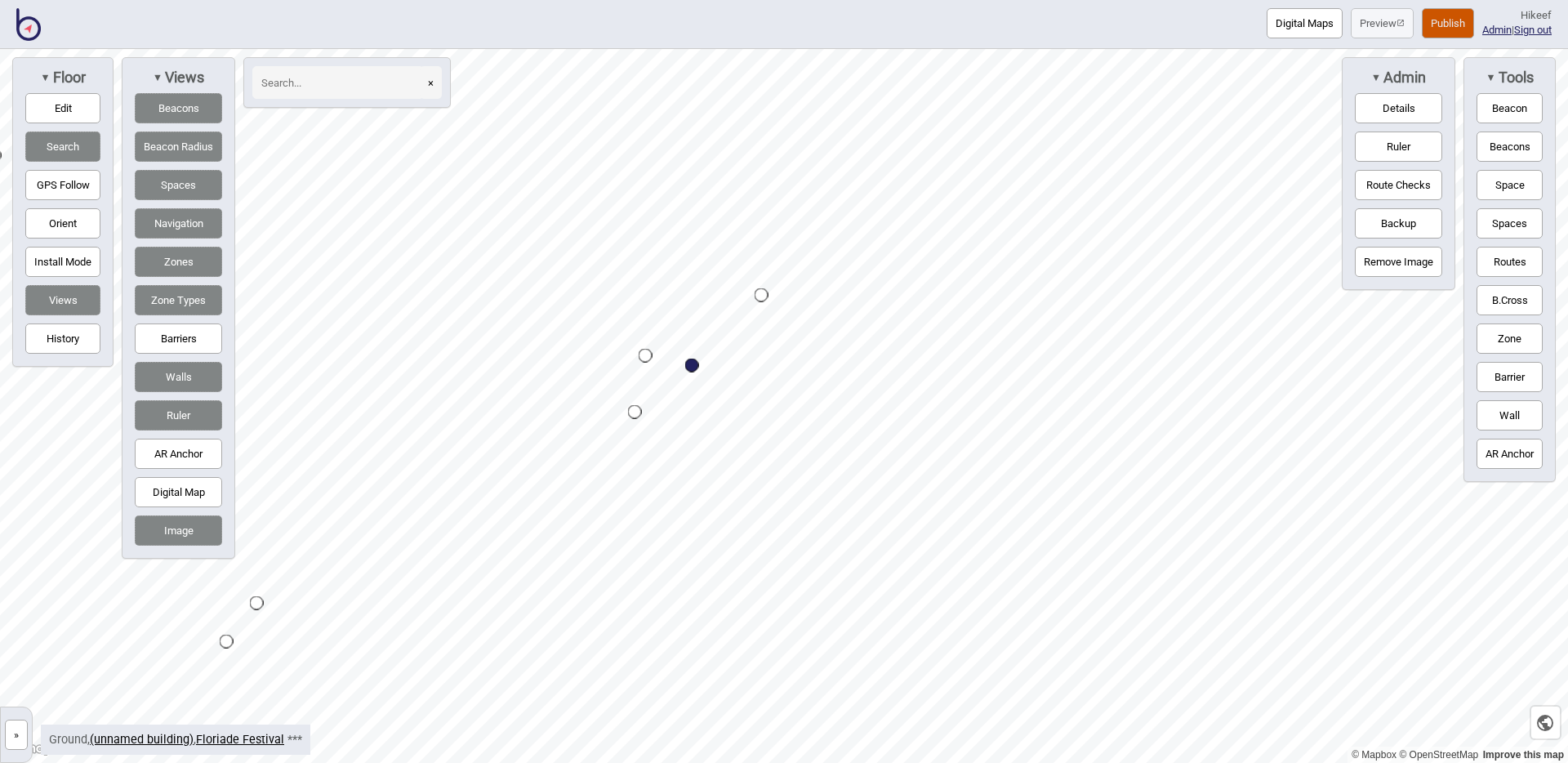
click at [636, 412] on div "Map marker" at bounding box center [635, 412] width 14 height 14
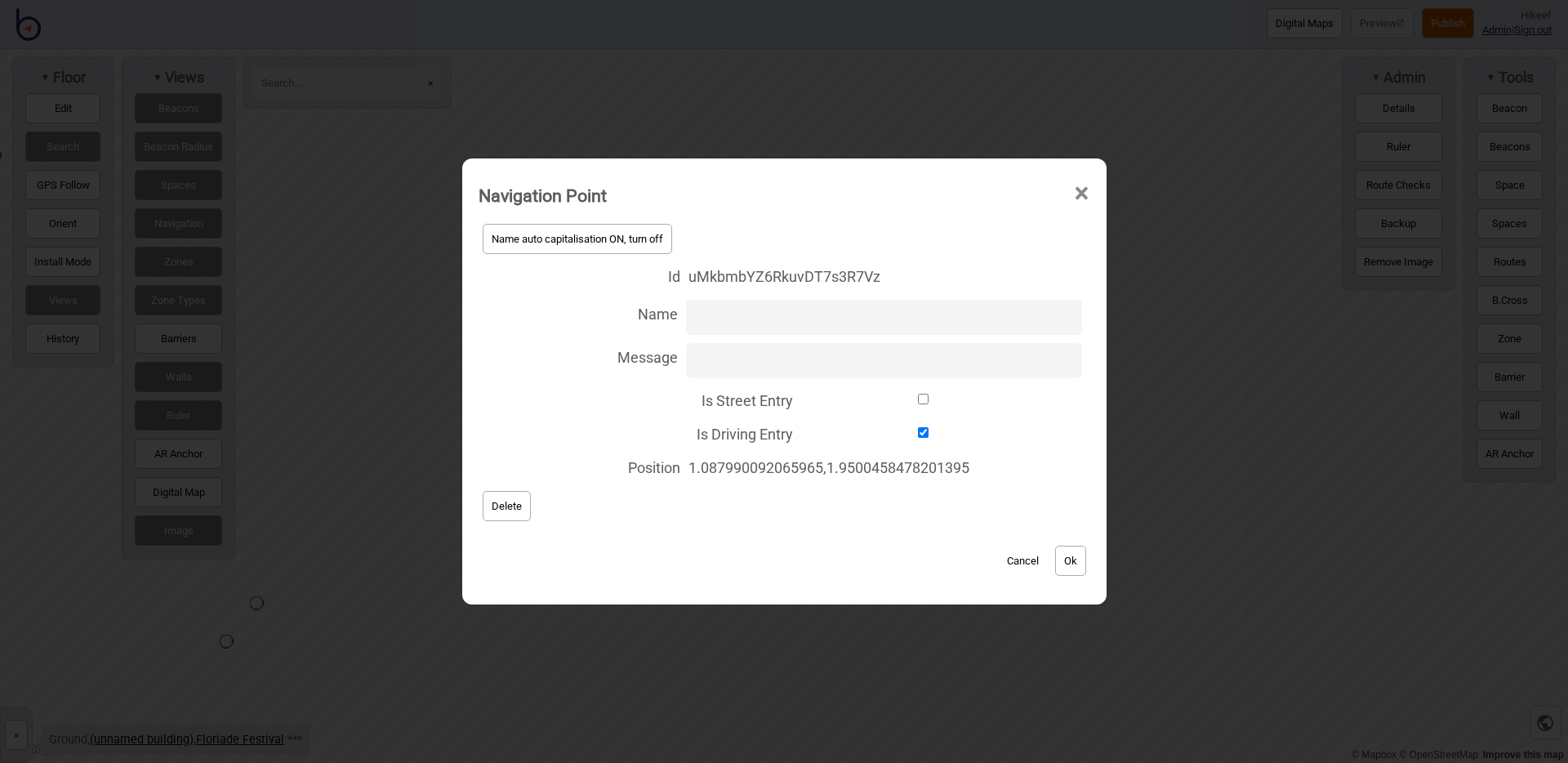
click at [885, 422] on label "Is Driving Entry" at bounding box center [784, 432] width 612 height 34
click at [885, 428] on input "Is Driving Entry" at bounding box center [923, 433] width 245 height 10
checkbox input "false"
click at [1065, 558] on button "Ok" at bounding box center [1071, 560] width 31 height 30
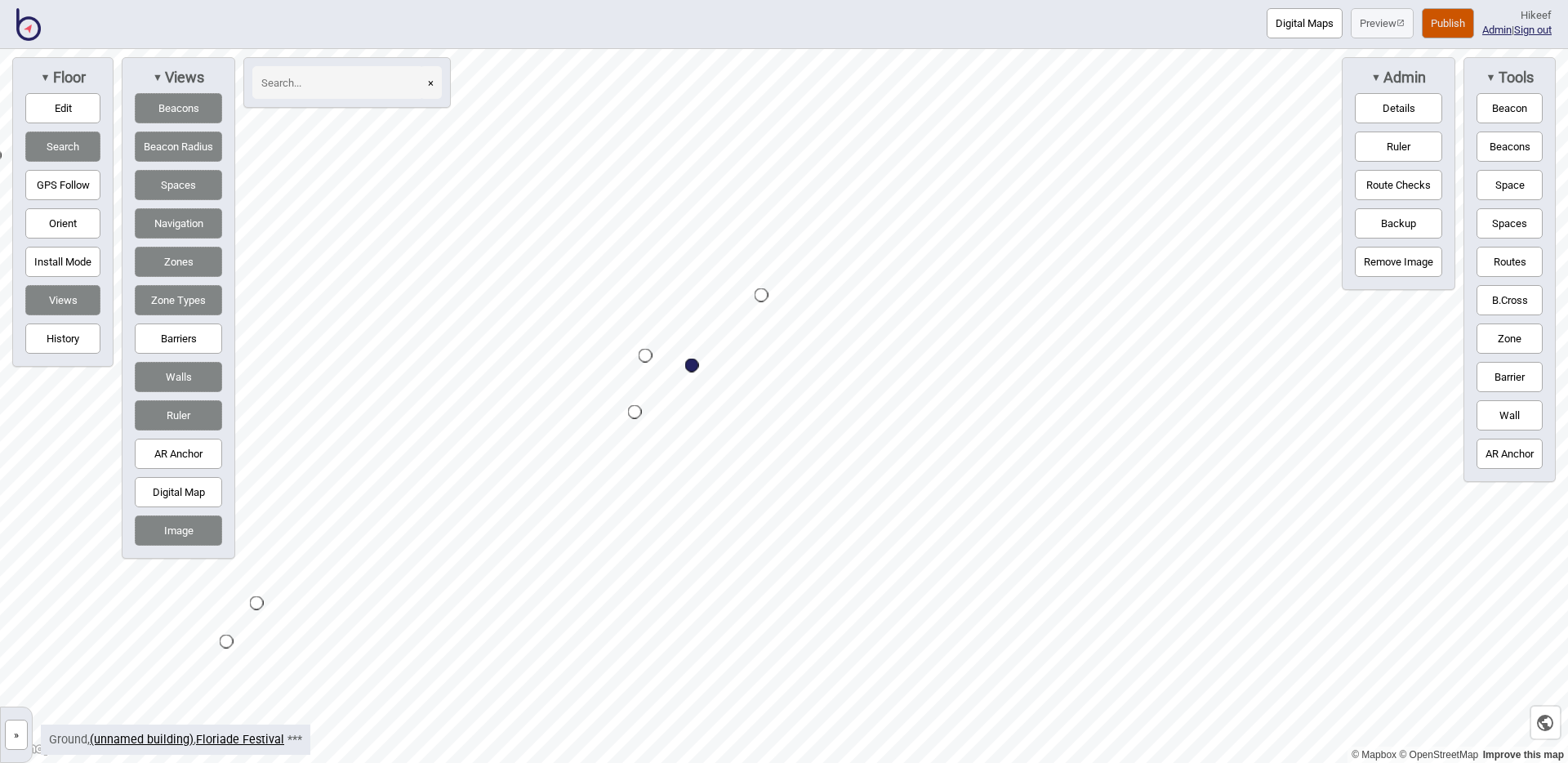
click at [643, 354] on div "Map marker" at bounding box center [646, 355] width 14 height 14
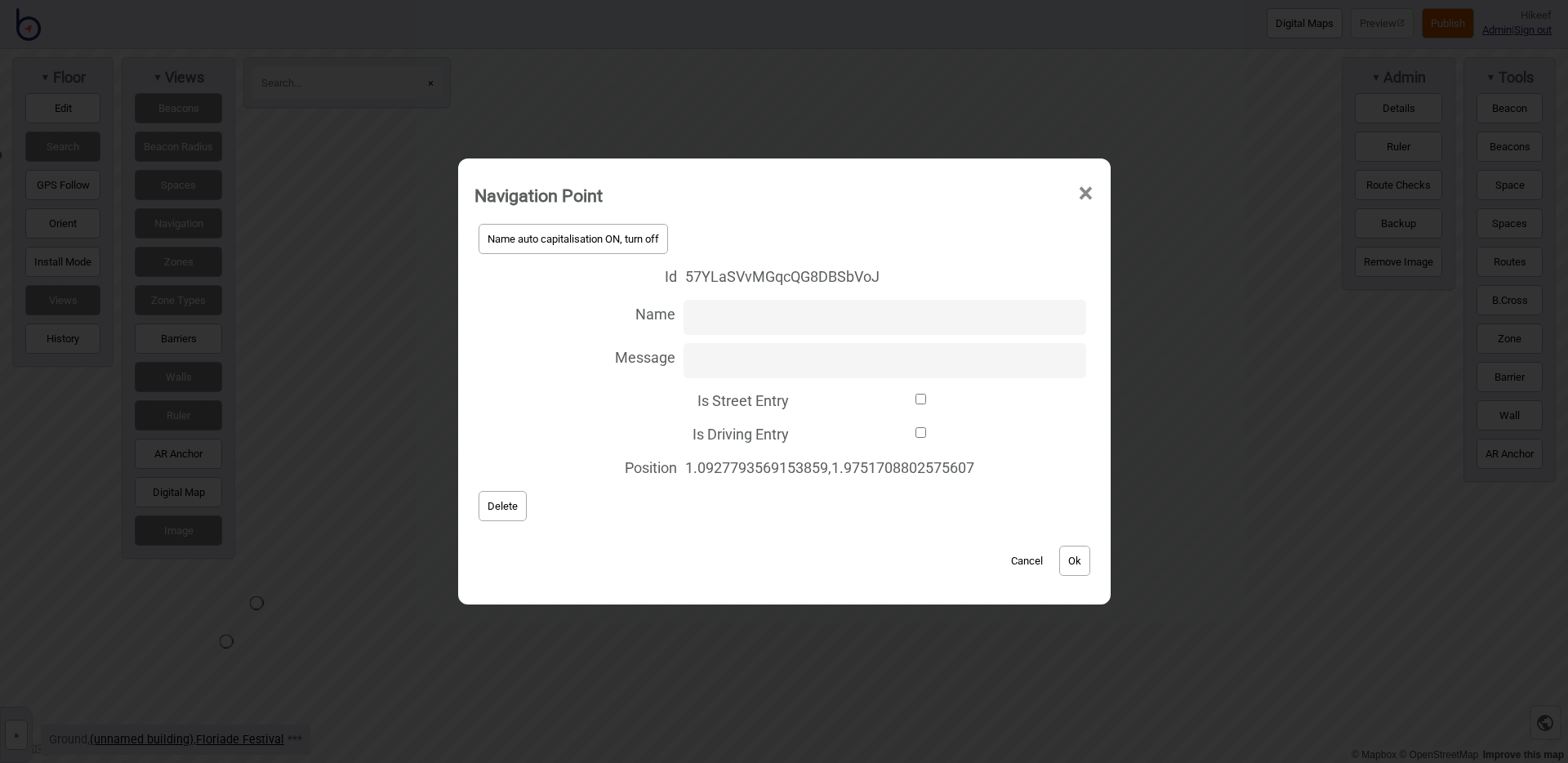
click at [867, 439] on label "Is Driving Entry" at bounding box center [784, 432] width 620 height 34
click at [867, 438] on input "Is Driving Entry" at bounding box center [921, 433] width 249 height 10
checkbox input "true"
click at [1089, 561] on button "Ok" at bounding box center [1075, 560] width 31 height 30
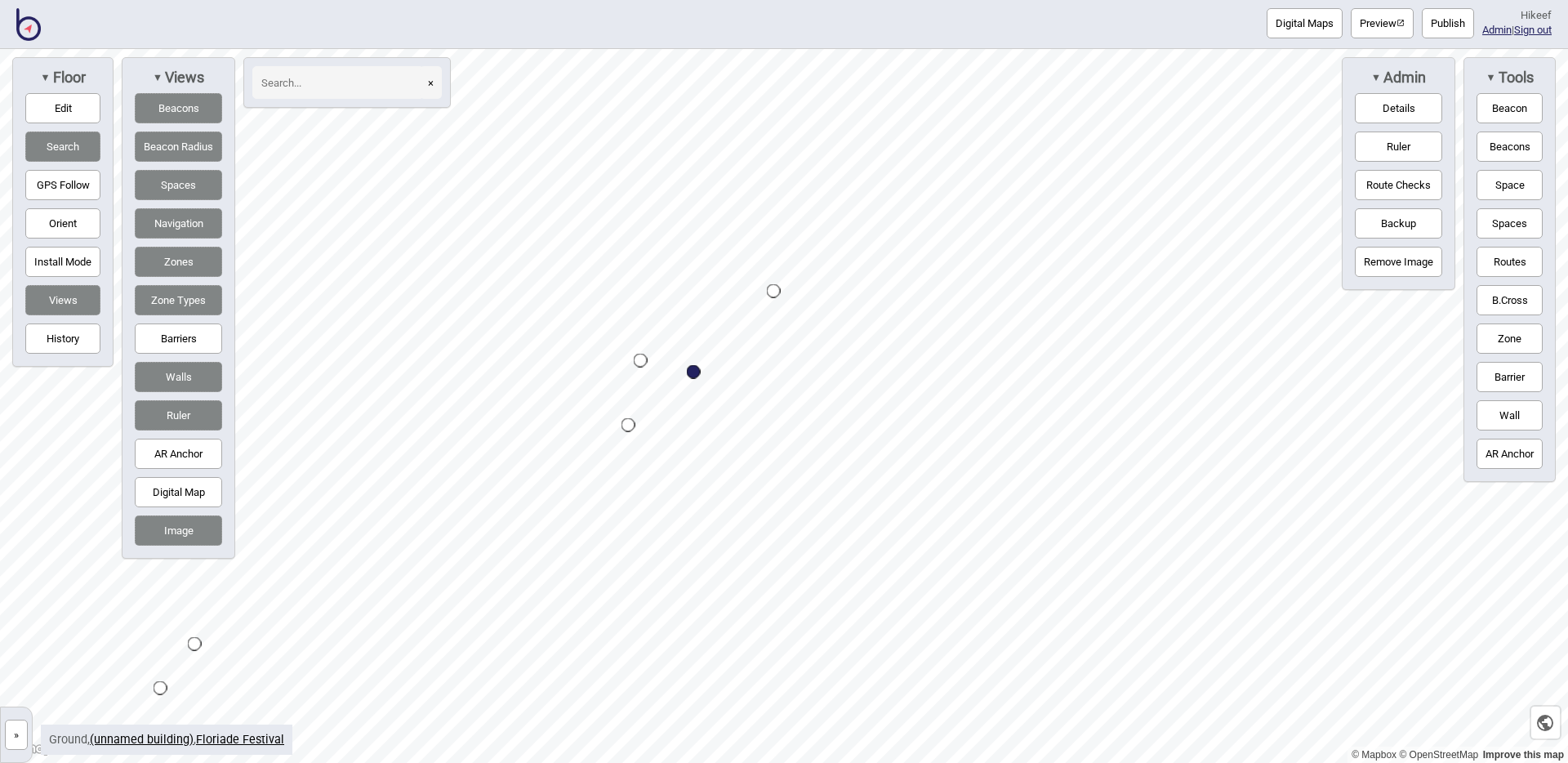
click at [1429, 24] on button "Publish" at bounding box center [1448, 22] width 52 height 30
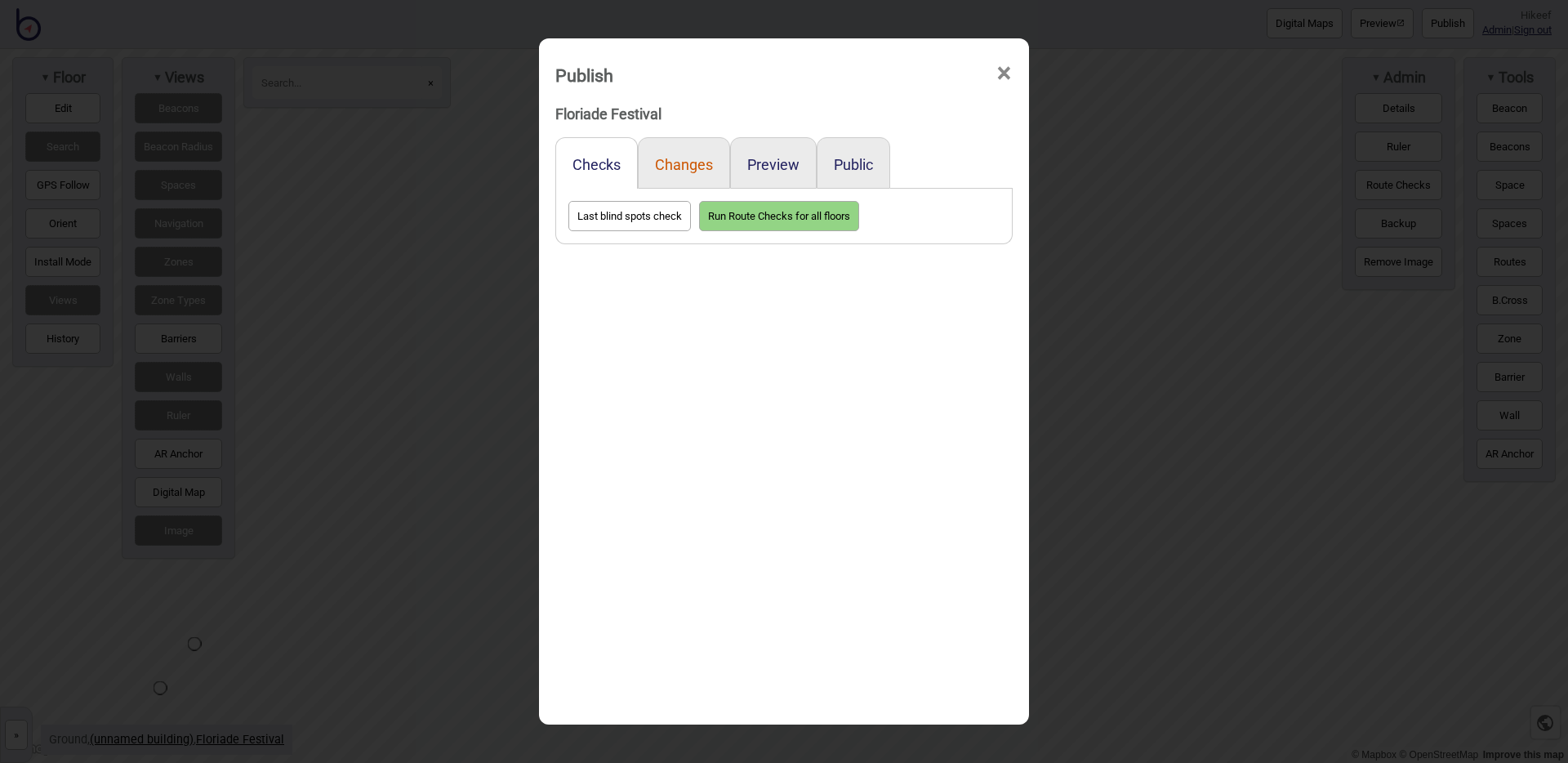
click at [675, 157] on button "Changes" at bounding box center [684, 164] width 58 height 17
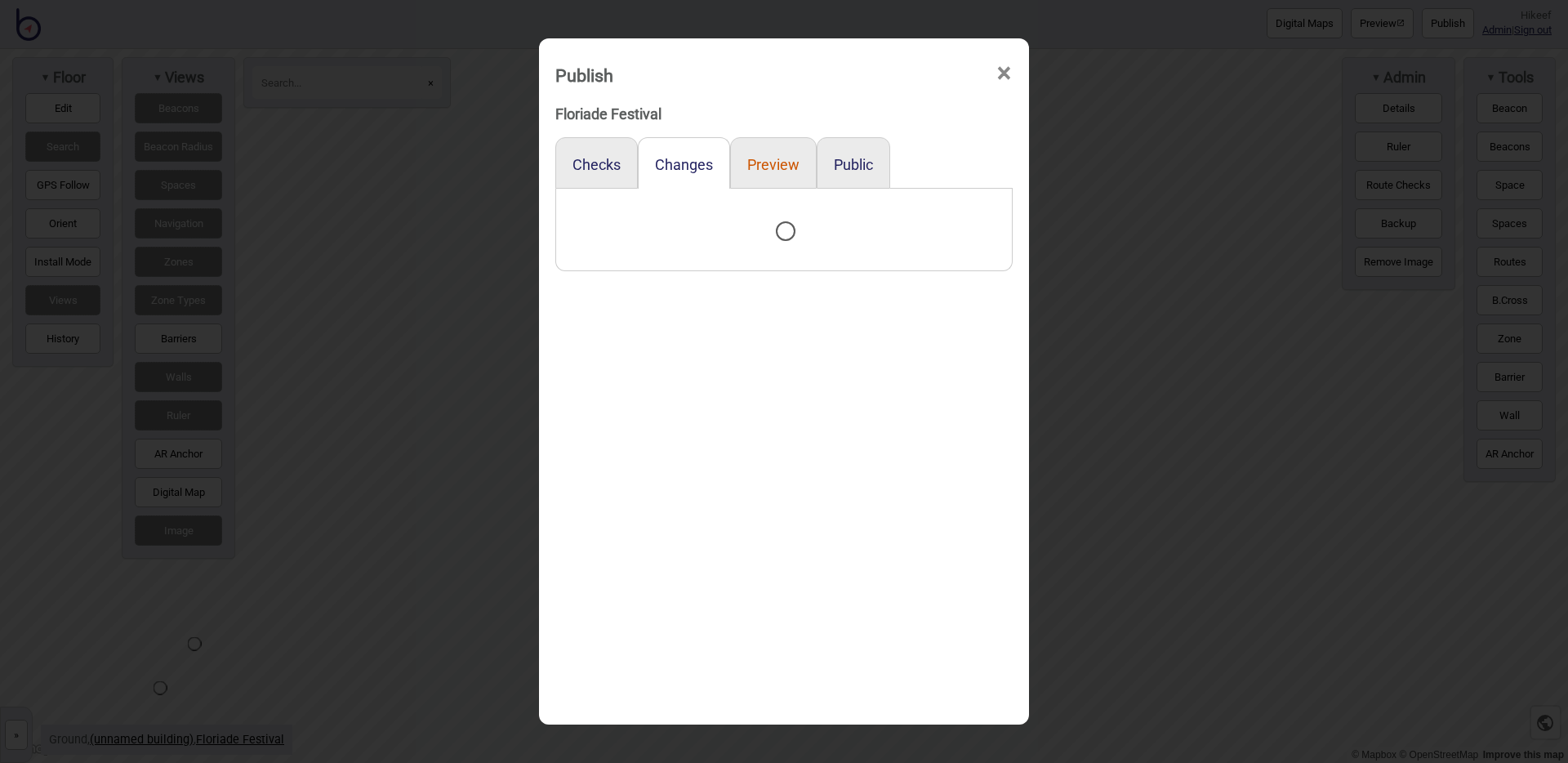
click at [779, 169] on button "Preview" at bounding box center [773, 164] width 52 height 17
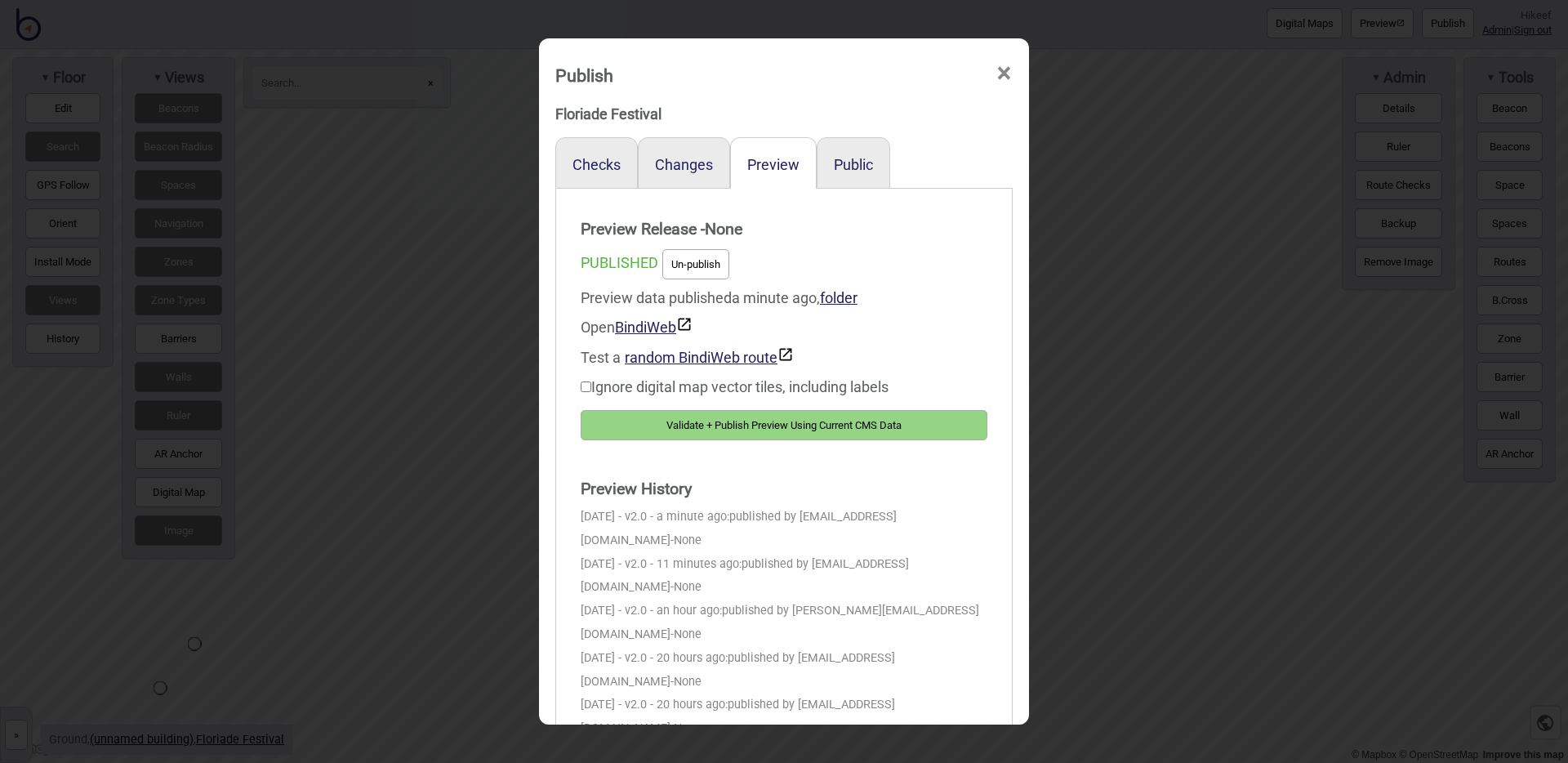
click at [736, 416] on button "Validate + Publish Preview Using Current CMS Data" at bounding box center [784, 425] width 407 height 30
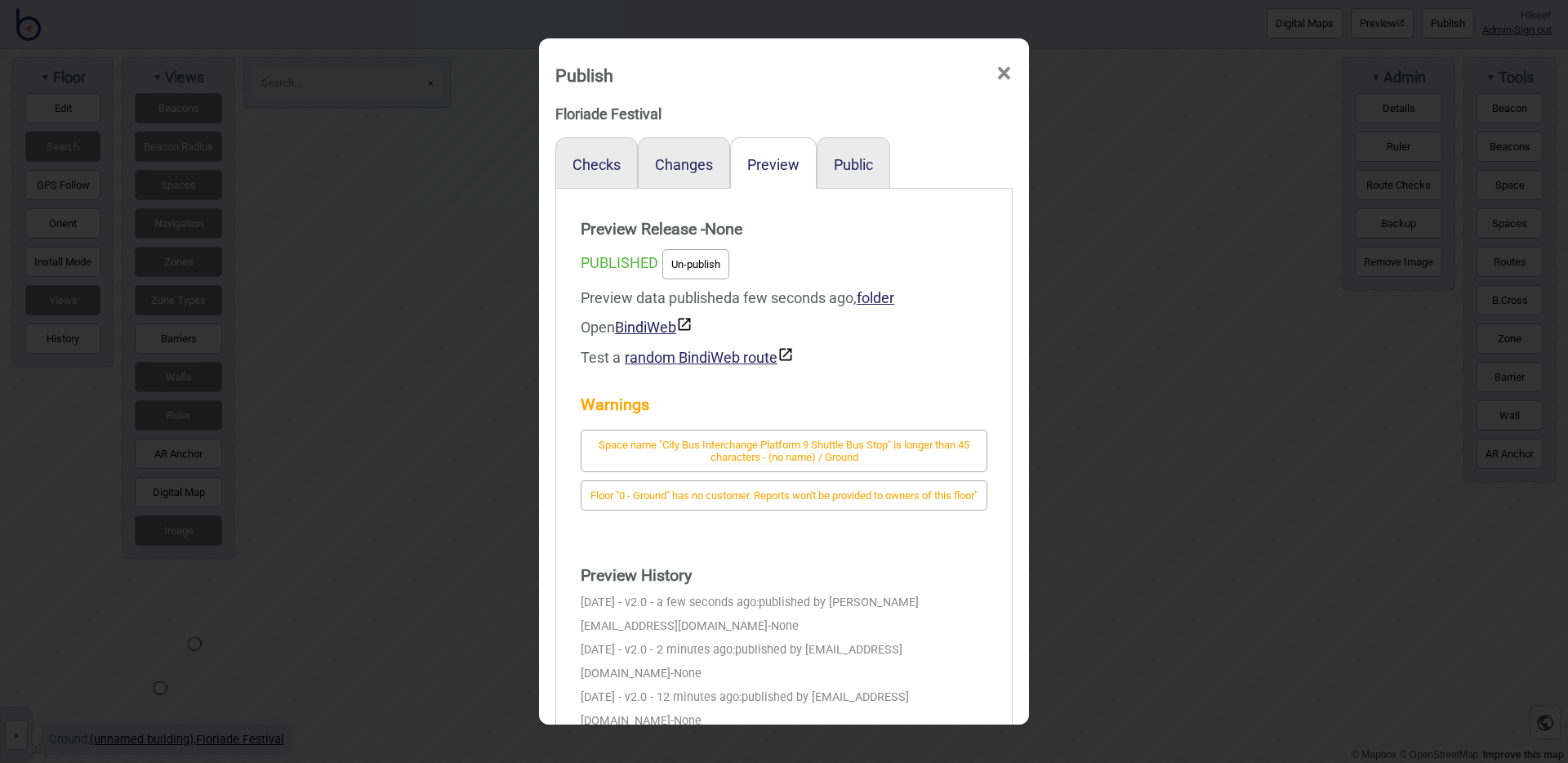
click at [439, 397] on div "Publish × Floriade Festival Checks Changes Preview Public Preview Release - Non…" at bounding box center [784, 381] width 1568 height 763
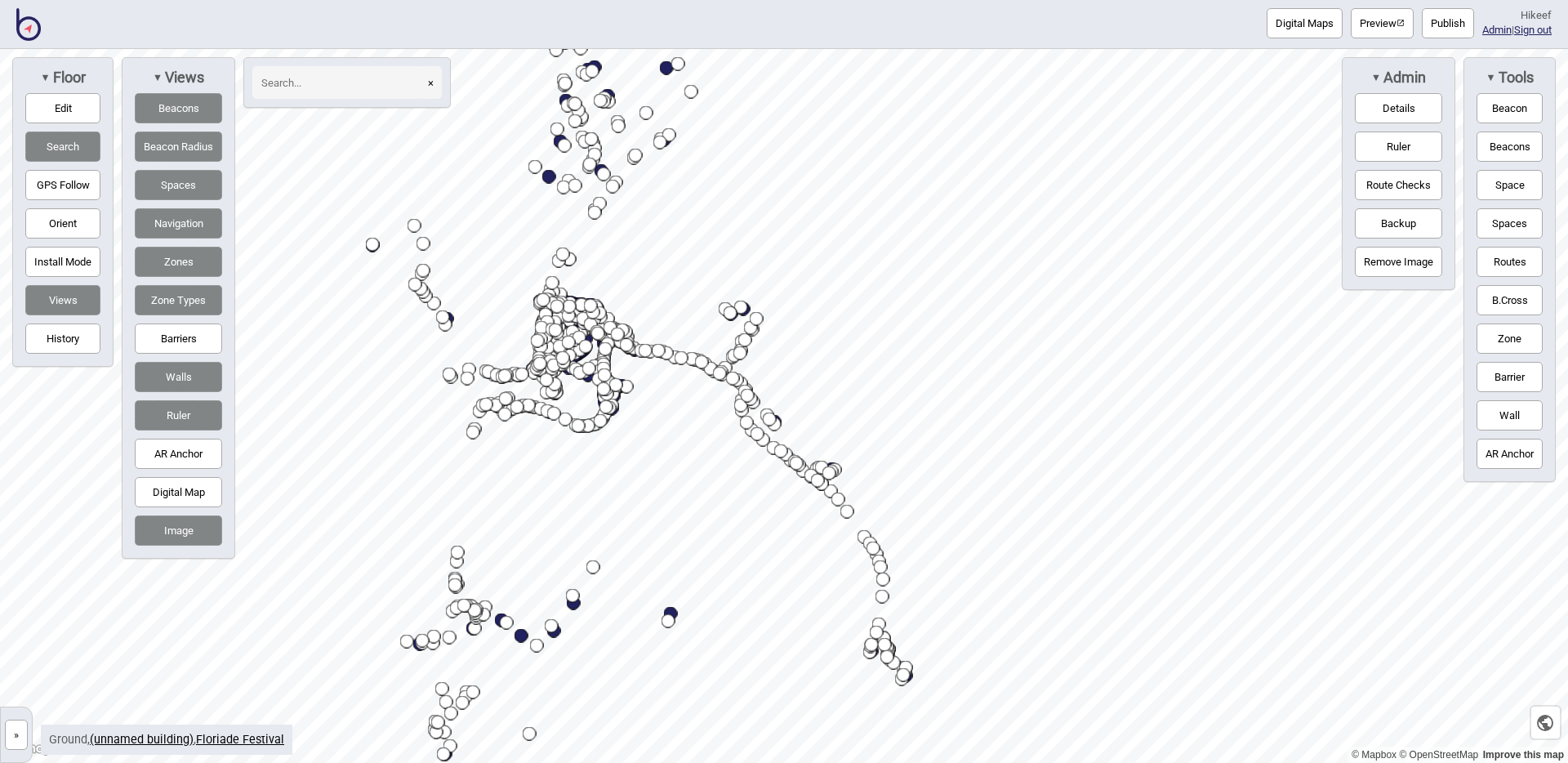
click at [416, 99] on div "© Mapbox © OpenStreetMap Improve this map » Floriade Festival Building 0 - Grou…" at bounding box center [784, 406] width 1568 height 714
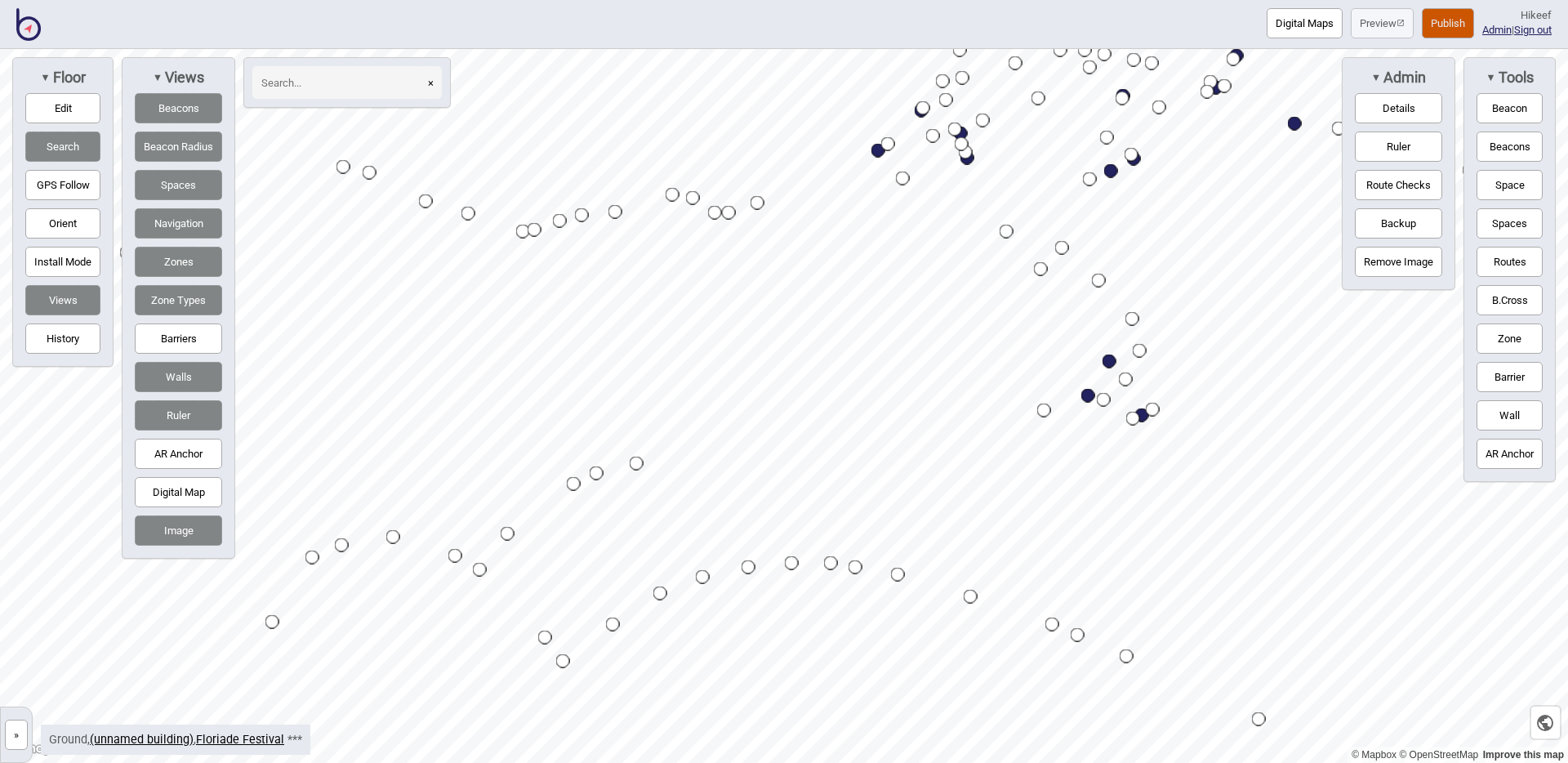
click at [600, 471] on div "Map marker" at bounding box center [597, 473] width 14 height 14
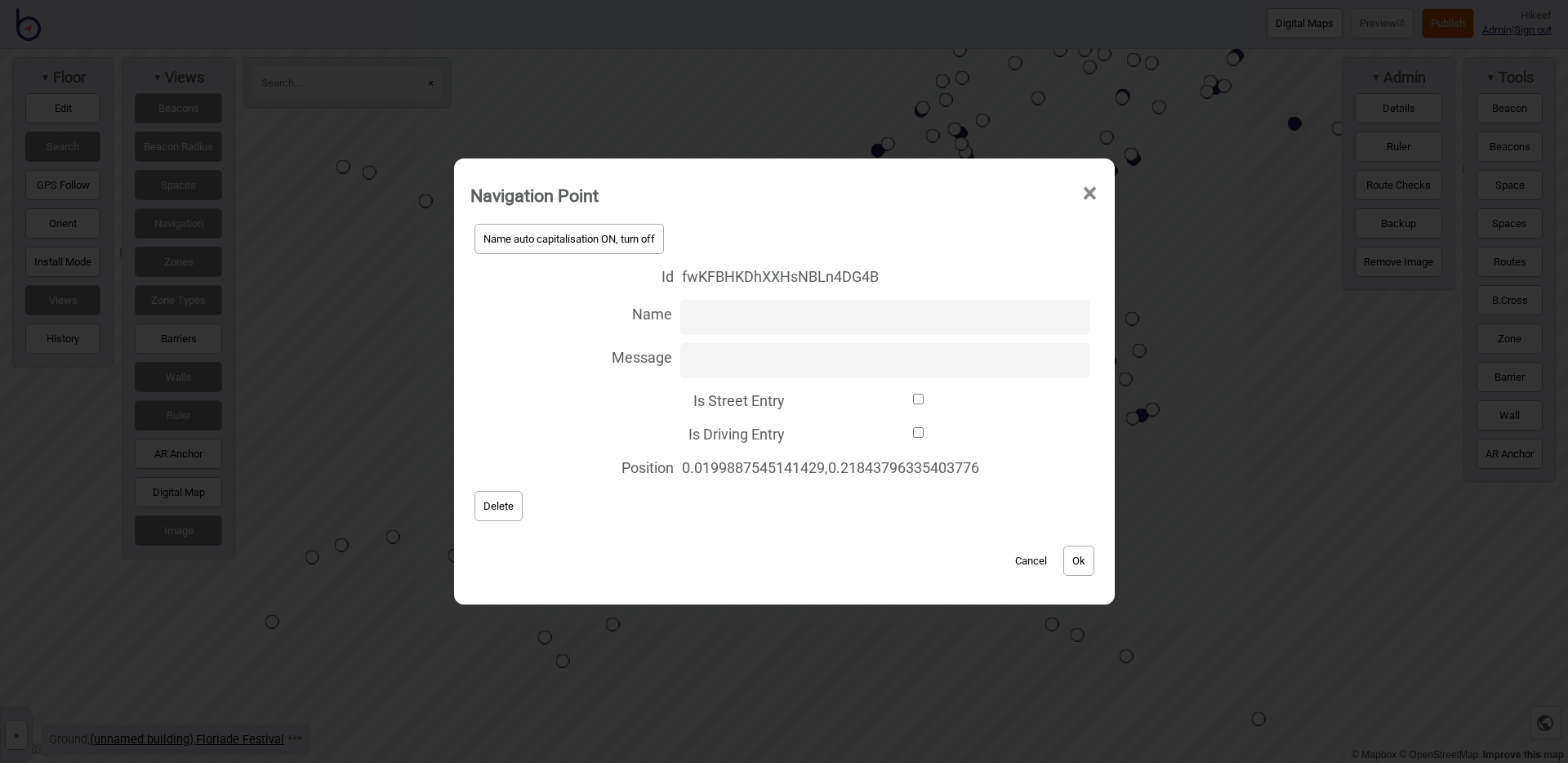
click at [823, 399] on input "Is Street Entry" at bounding box center [919, 399] width 251 height 10
checkbox input "true"
click at [1082, 563] on button "Ok" at bounding box center [1079, 560] width 31 height 30
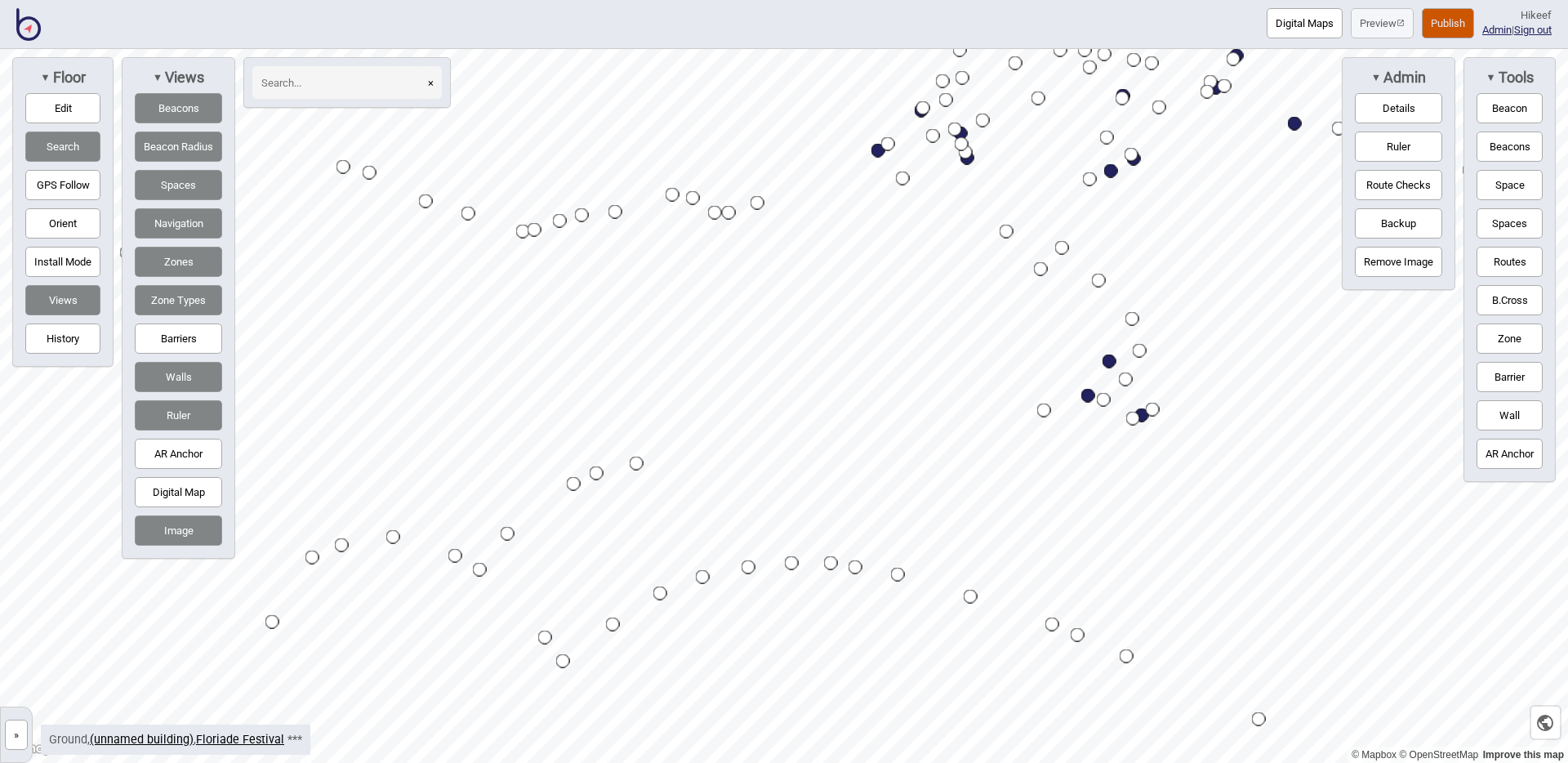
click at [584, 217] on div "Map marker" at bounding box center [581, 215] width 14 height 14
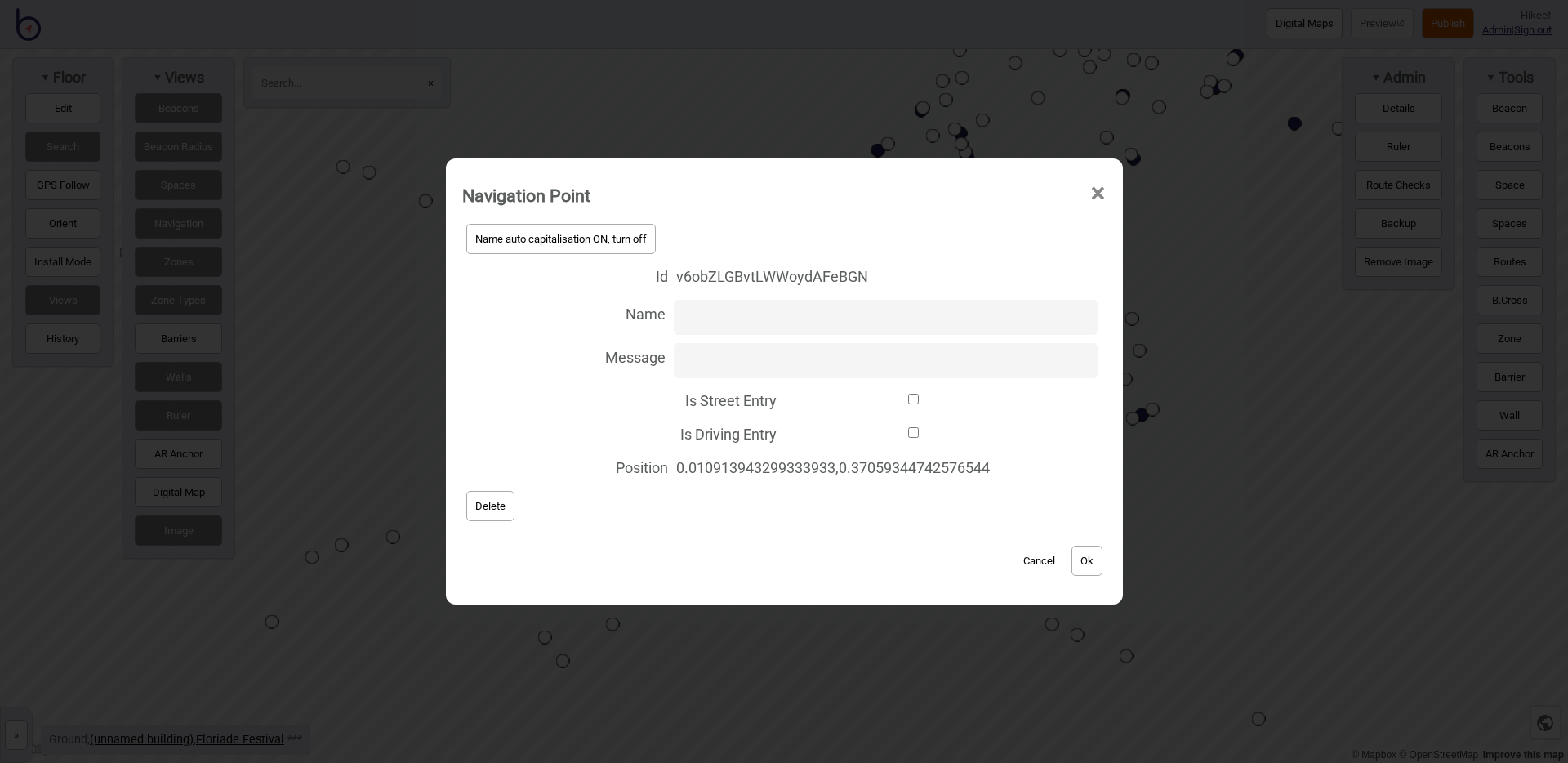
click at [852, 405] on label "Is Street Entry" at bounding box center [784, 398] width 644 height 34
click at [852, 404] on input "Is Street Entry" at bounding box center [913, 399] width 258 height 10
checkbox input "true"
click at [1093, 559] on button "Ok" at bounding box center [1087, 560] width 31 height 30
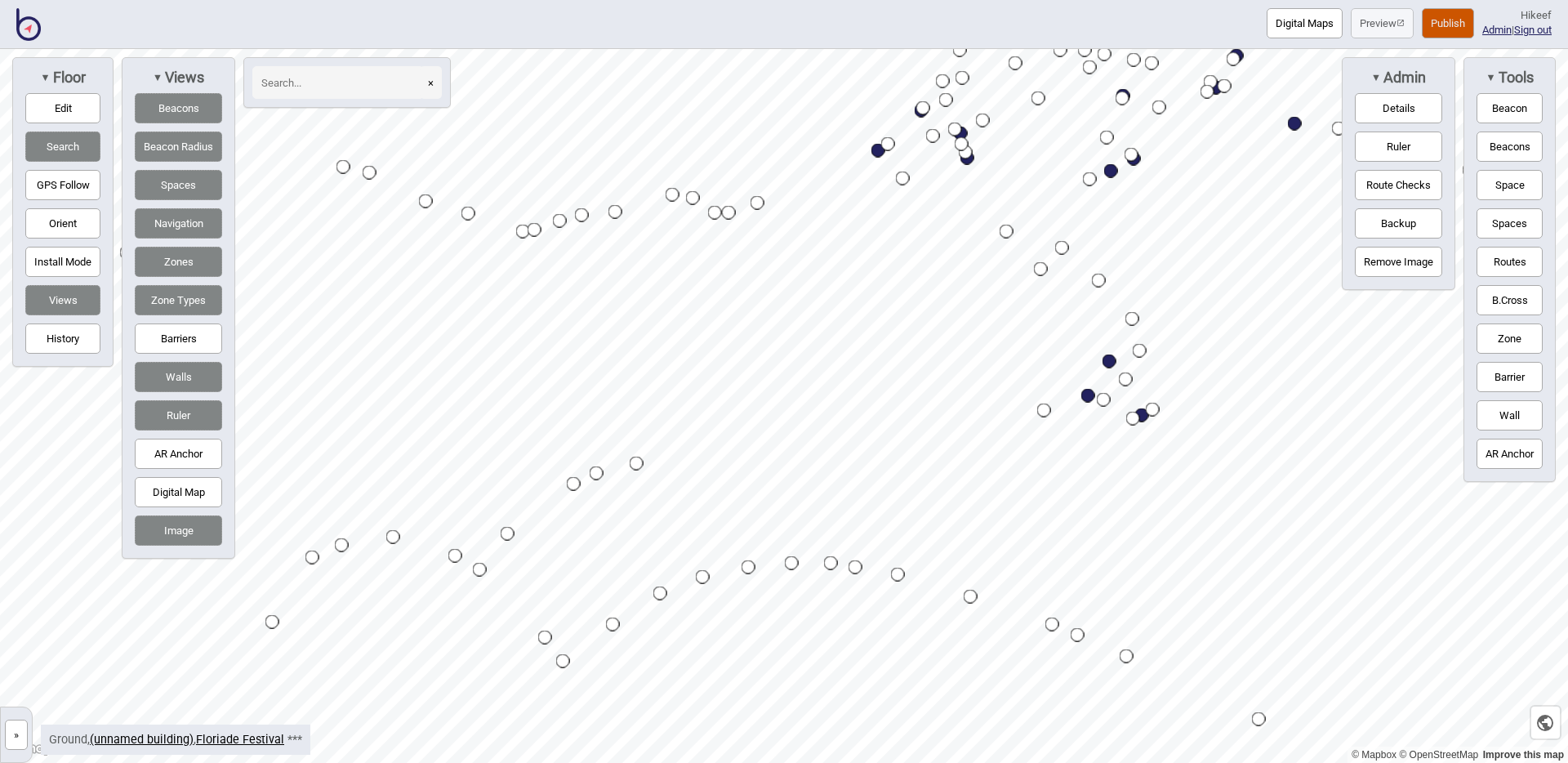
click at [1455, 30] on button "Publish" at bounding box center [1448, 22] width 52 height 30
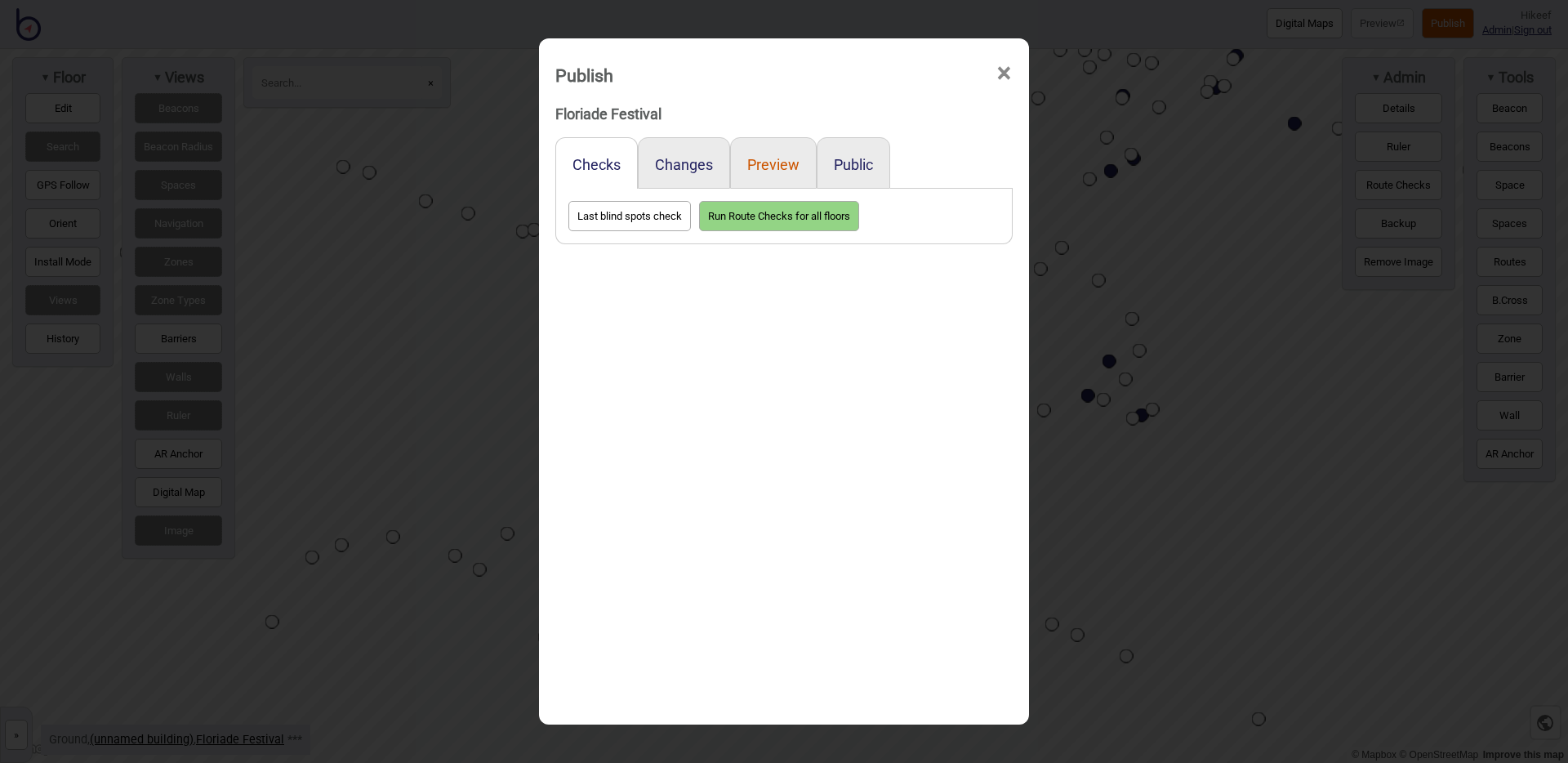
click at [759, 164] on button "Preview" at bounding box center [773, 164] width 52 height 17
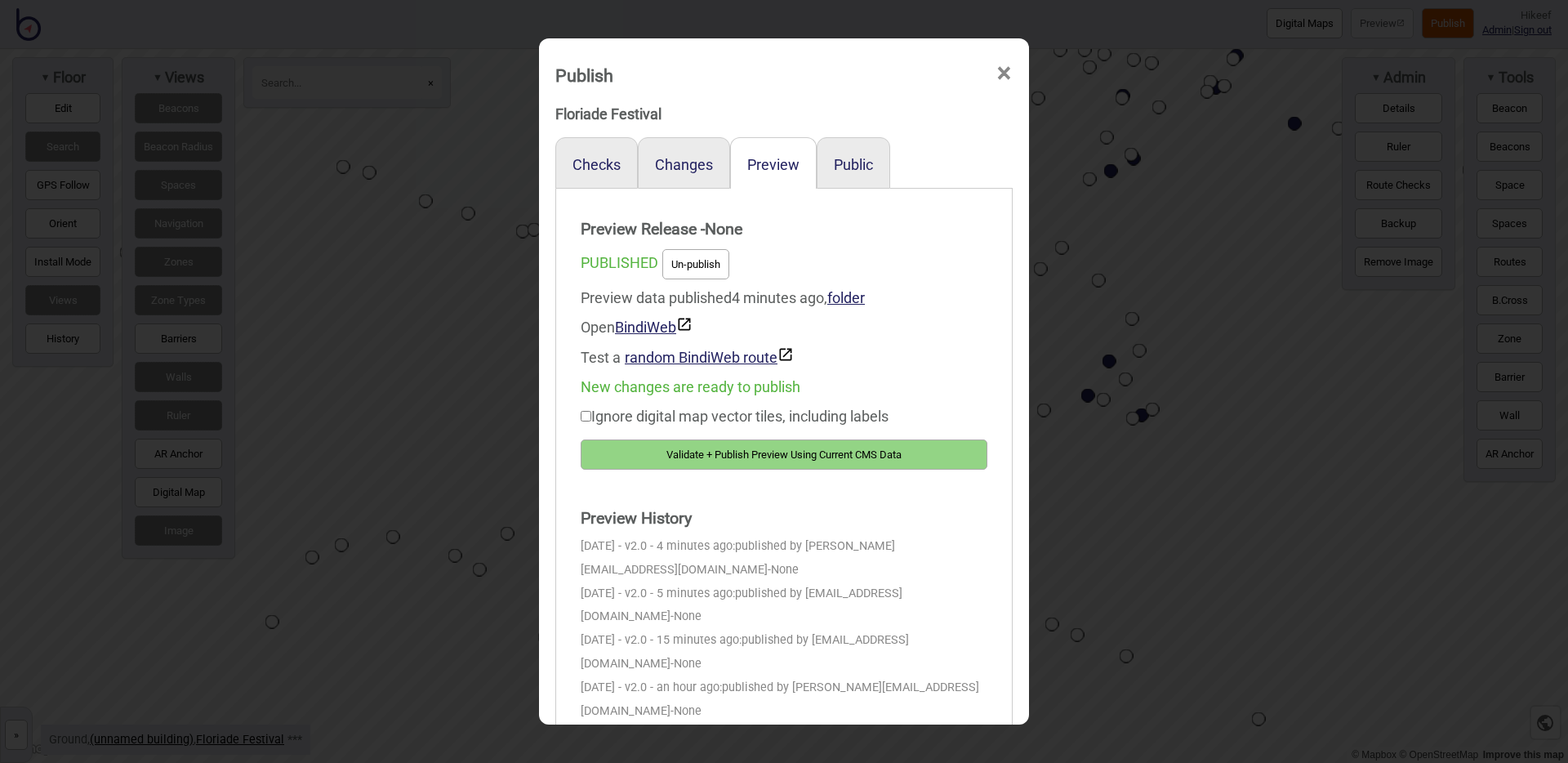
click at [706, 451] on button "Validate + Publish Preview Using Current CMS Data" at bounding box center [784, 454] width 407 height 30
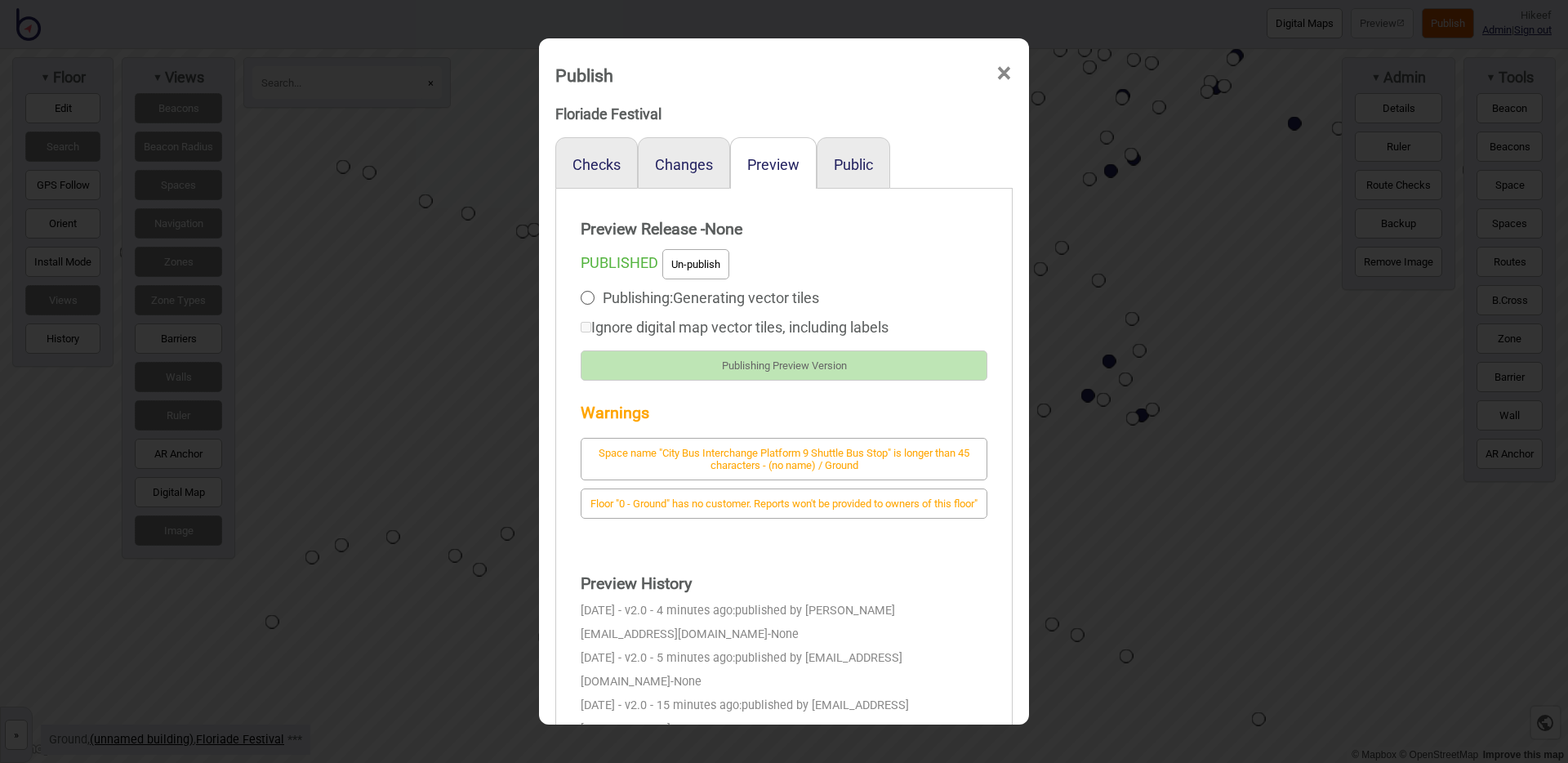
click at [481, 426] on div "Publish × Floriade Festival Checks Changes Preview Public Preview Release - Non…" at bounding box center [784, 381] width 1568 height 763
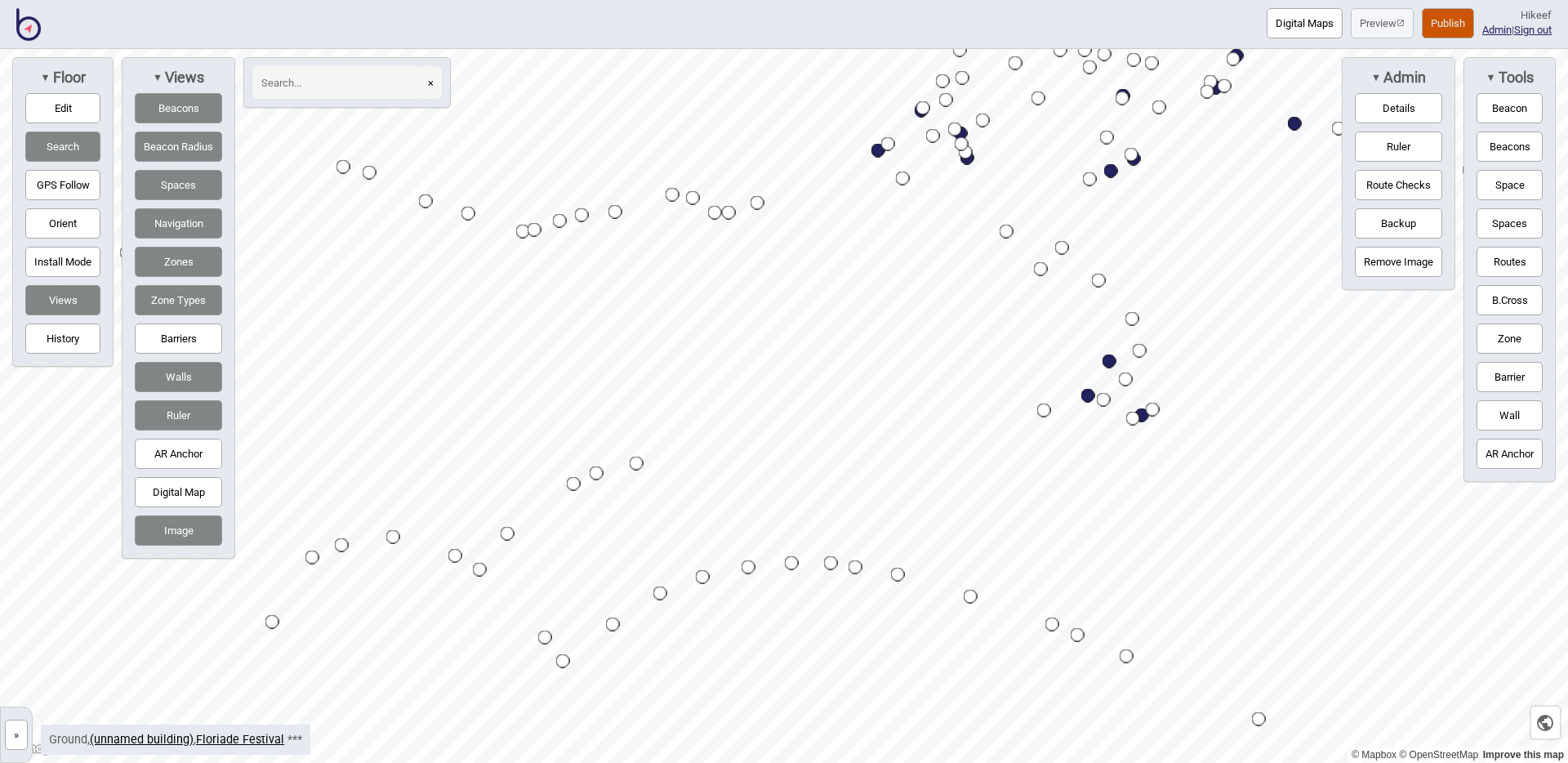
click at [1441, 22] on button "Publish" at bounding box center [1448, 22] width 52 height 30
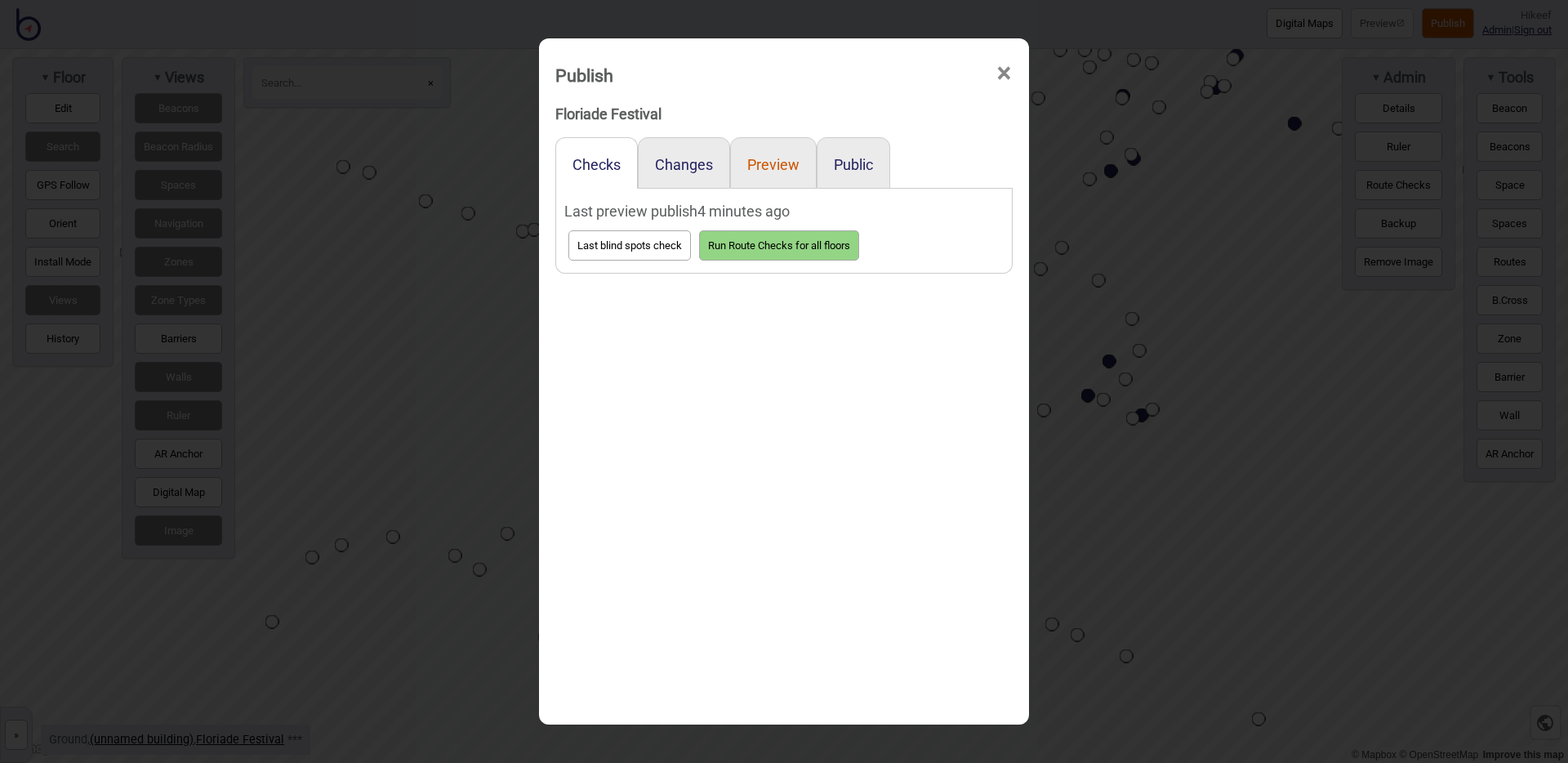
click at [774, 170] on button "Preview" at bounding box center [773, 164] width 52 height 17
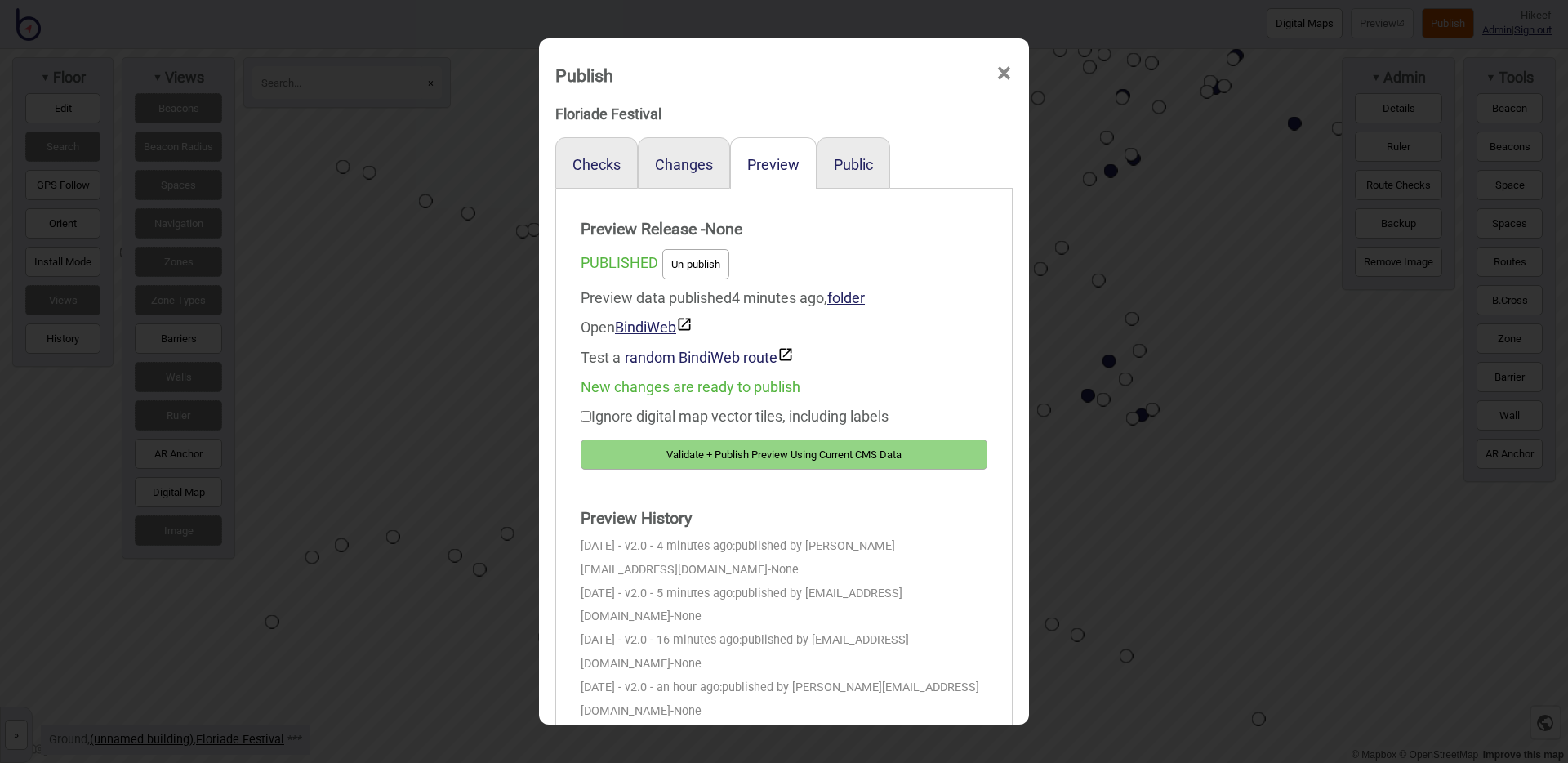
click at [773, 454] on button "Validate + Publish Preview Using Current CMS Data" at bounding box center [784, 454] width 407 height 30
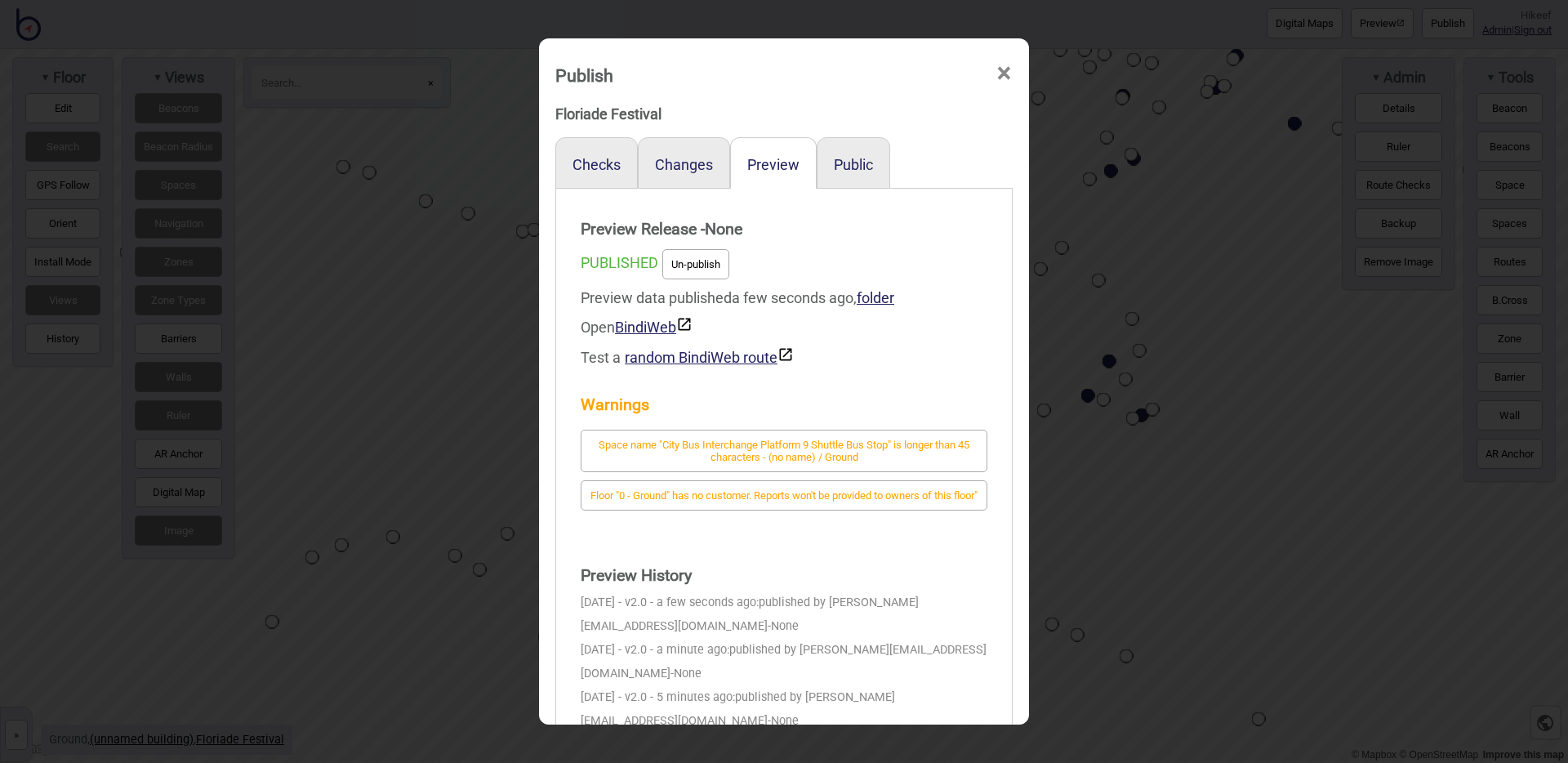
click at [514, 358] on div "Publish × Floriade Festival Checks Changes Preview Public Preview Release - Non…" at bounding box center [784, 381] width 1568 height 763
click at [463, 378] on div "Publish × Floriade Festival Checks Changes Preview Public Preview Release - Non…" at bounding box center [784, 381] width 1568 height 763
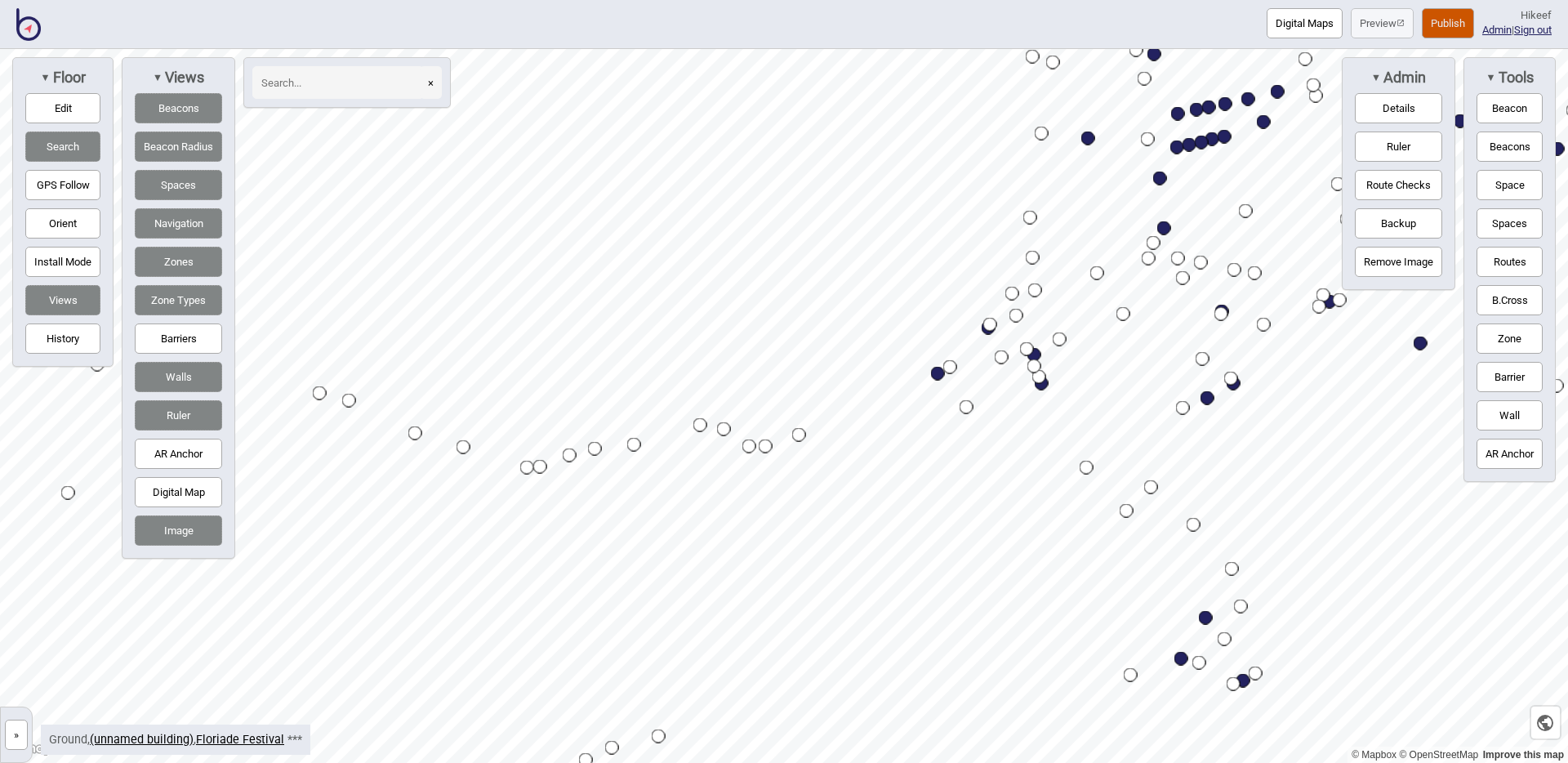
click at [186, 528] on button "Image" at bounding box center [179, 530] width 88 height 30
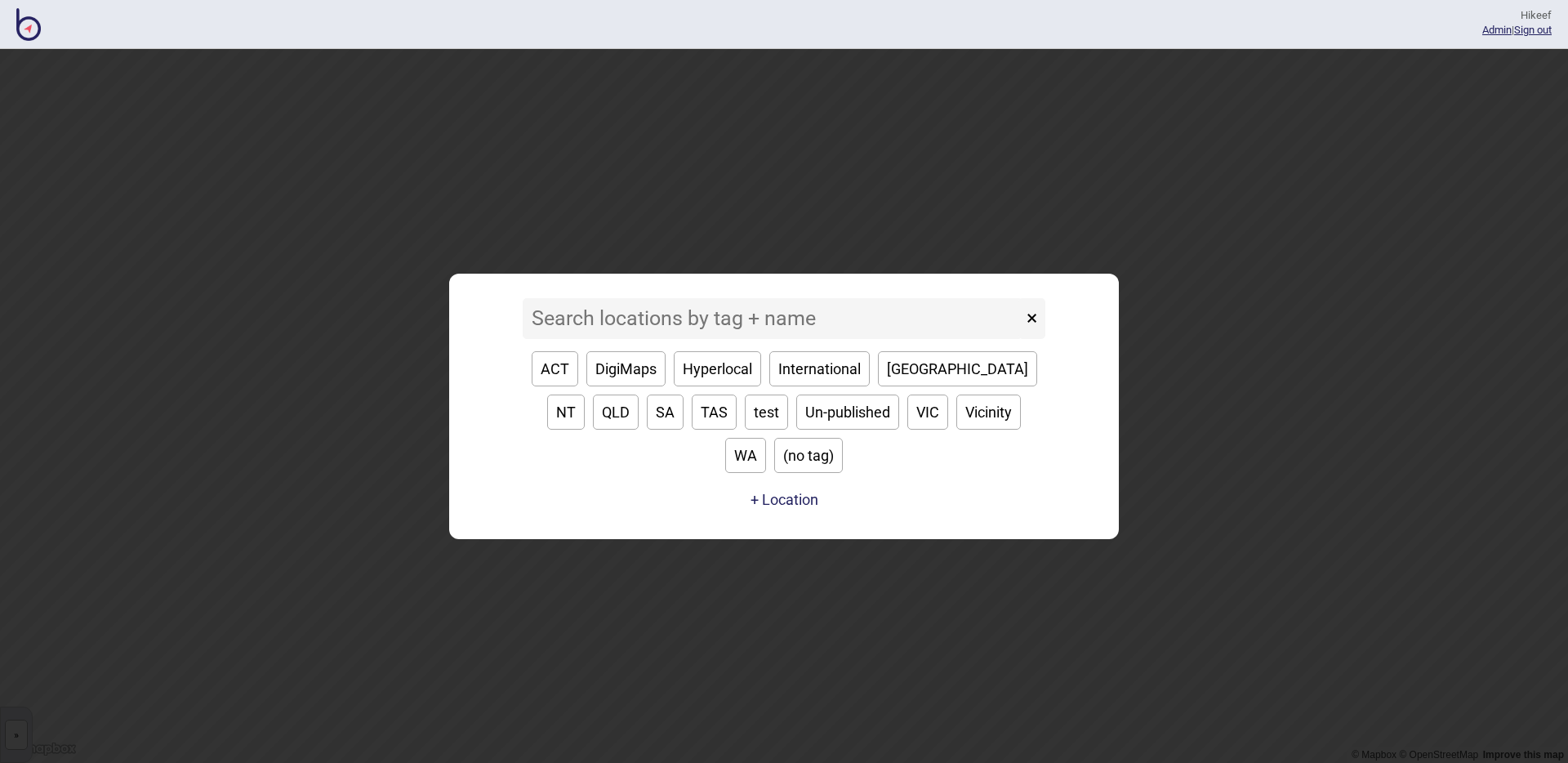
click at [657, 329] on input at bounding box center [772, 318] width 500 height 40
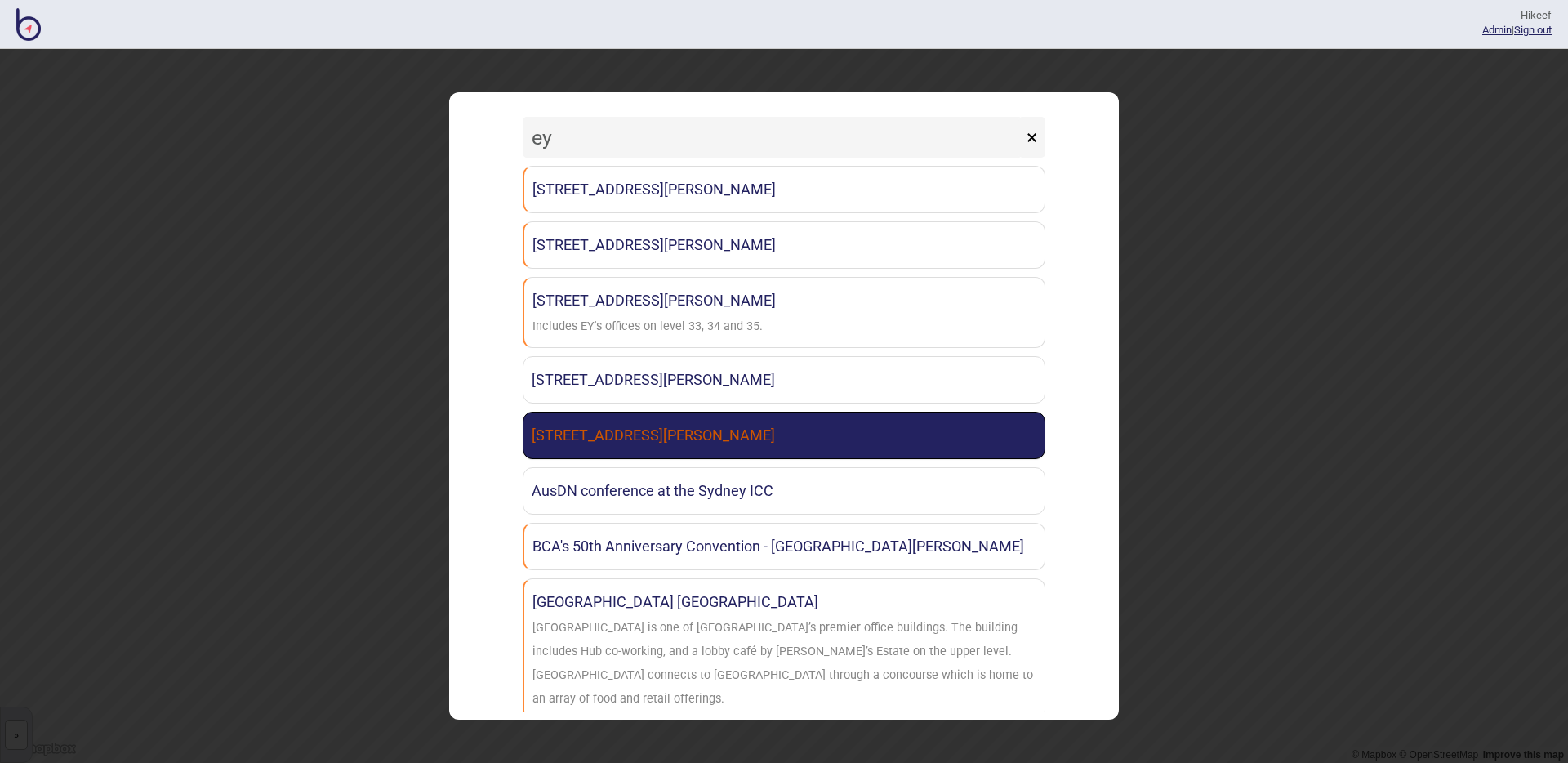
type input "ey"
click at [713, 432] on link "[STREET_ADDRESS][PERSON_NAME]" at bounding box center [784, 435] width 523 height 47
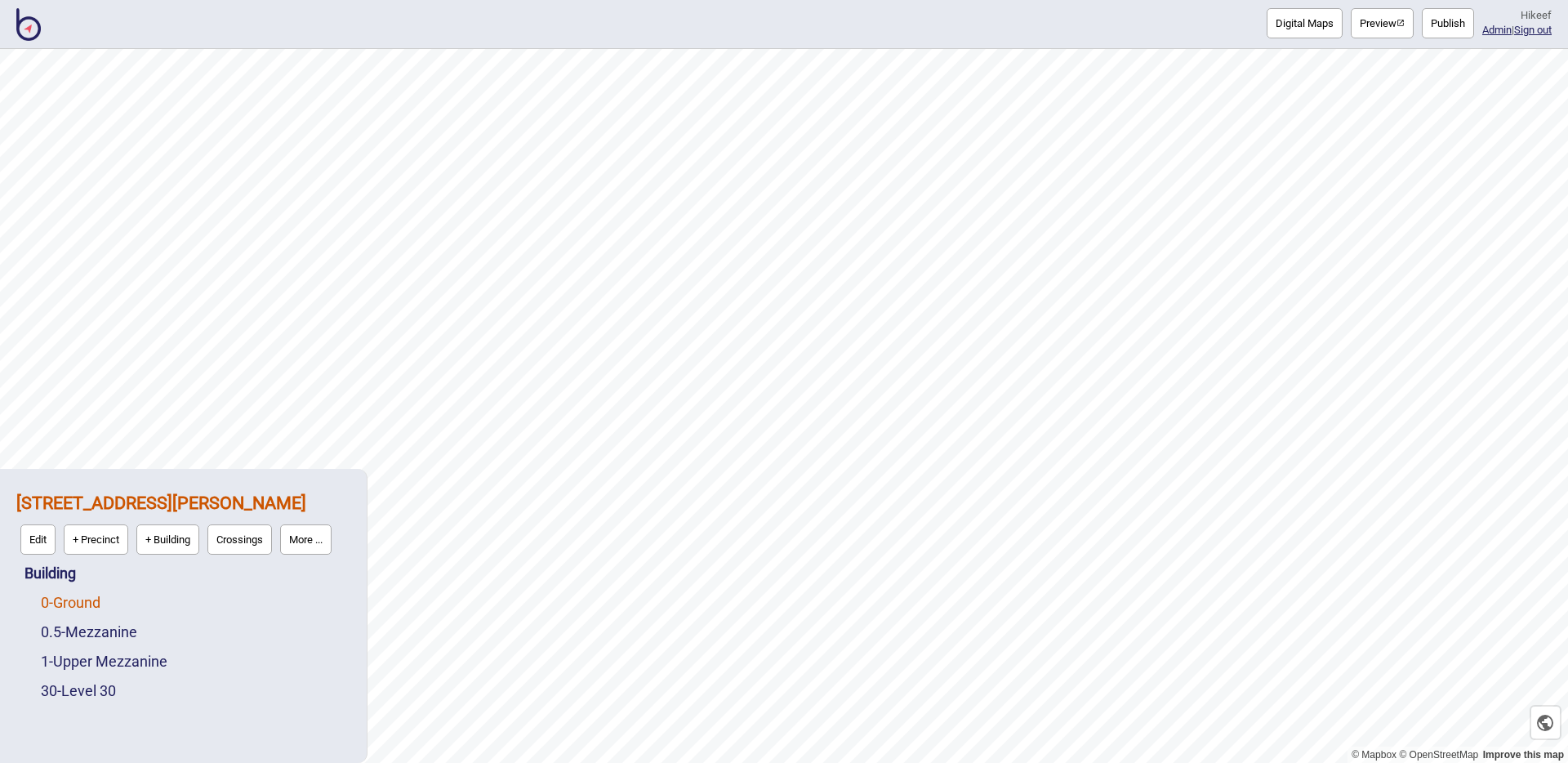
click at [101, 606] on link "0 - Ground" at bounding box center [70, 602] width 59 height 17
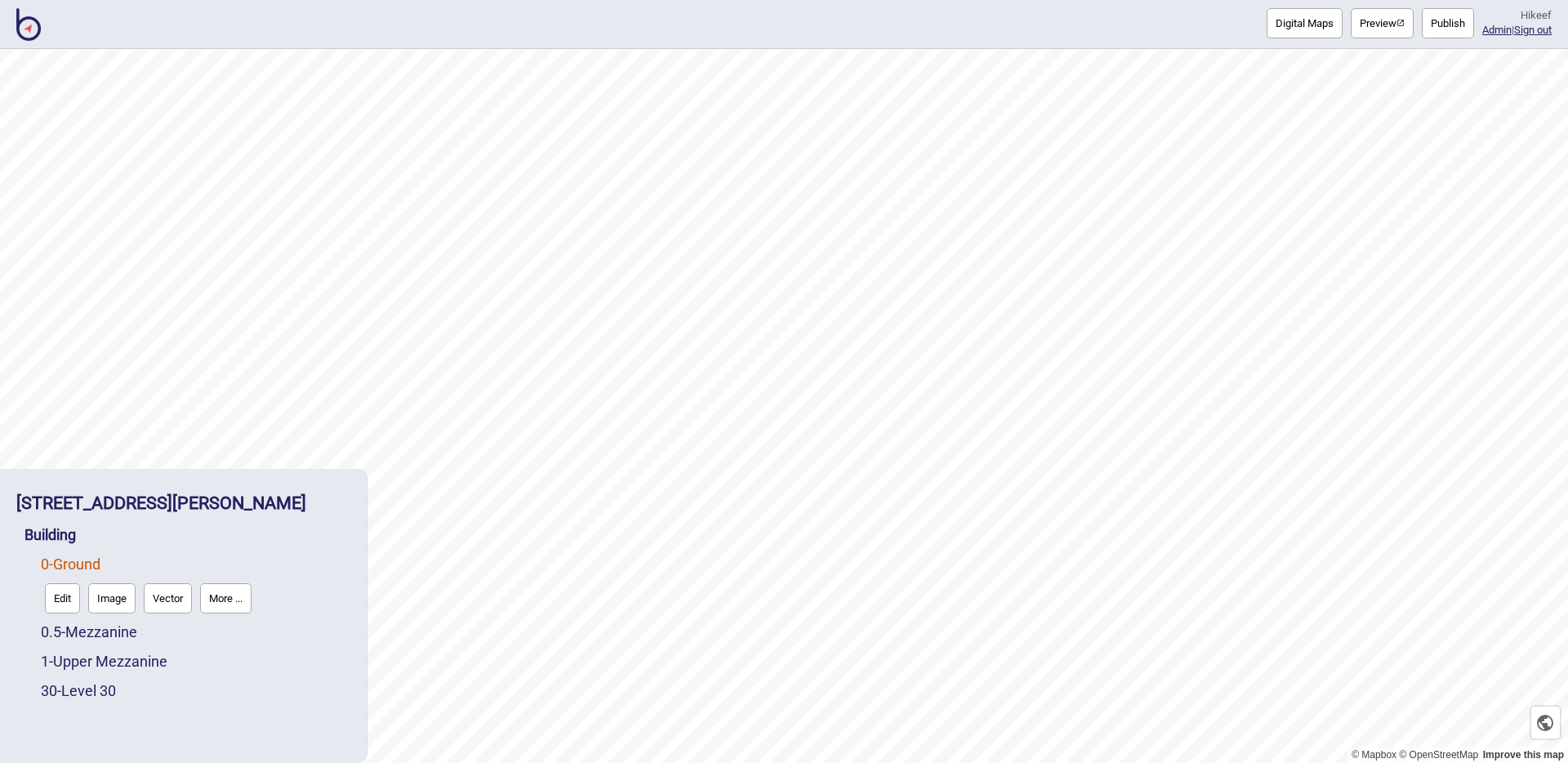
click at [92, 599] on button "Image" at bounding box center [112, 598] width 47 height 30
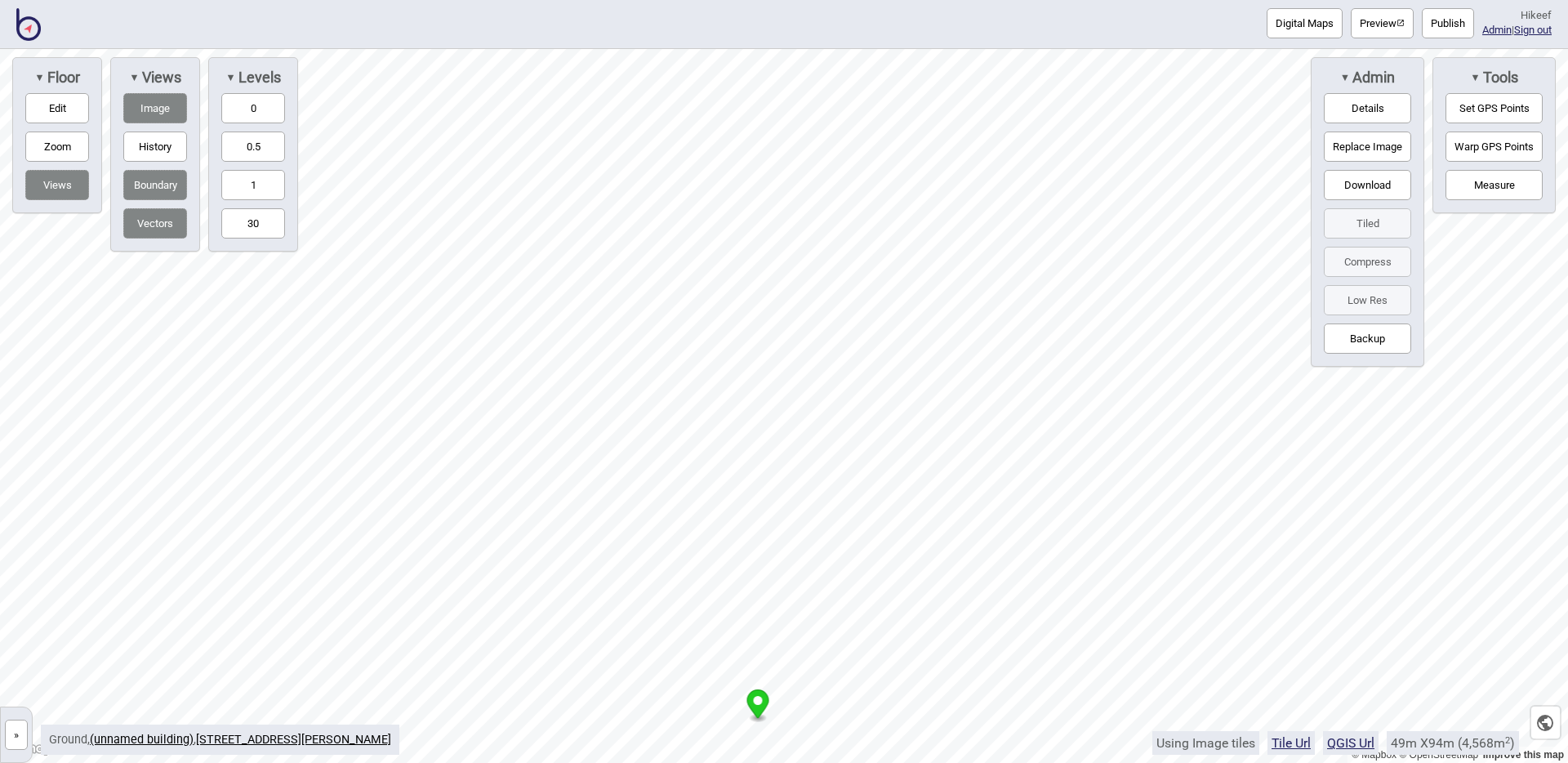
click at [25, 739] on button "»" at bounding box center [16, 735] width 23 height 30
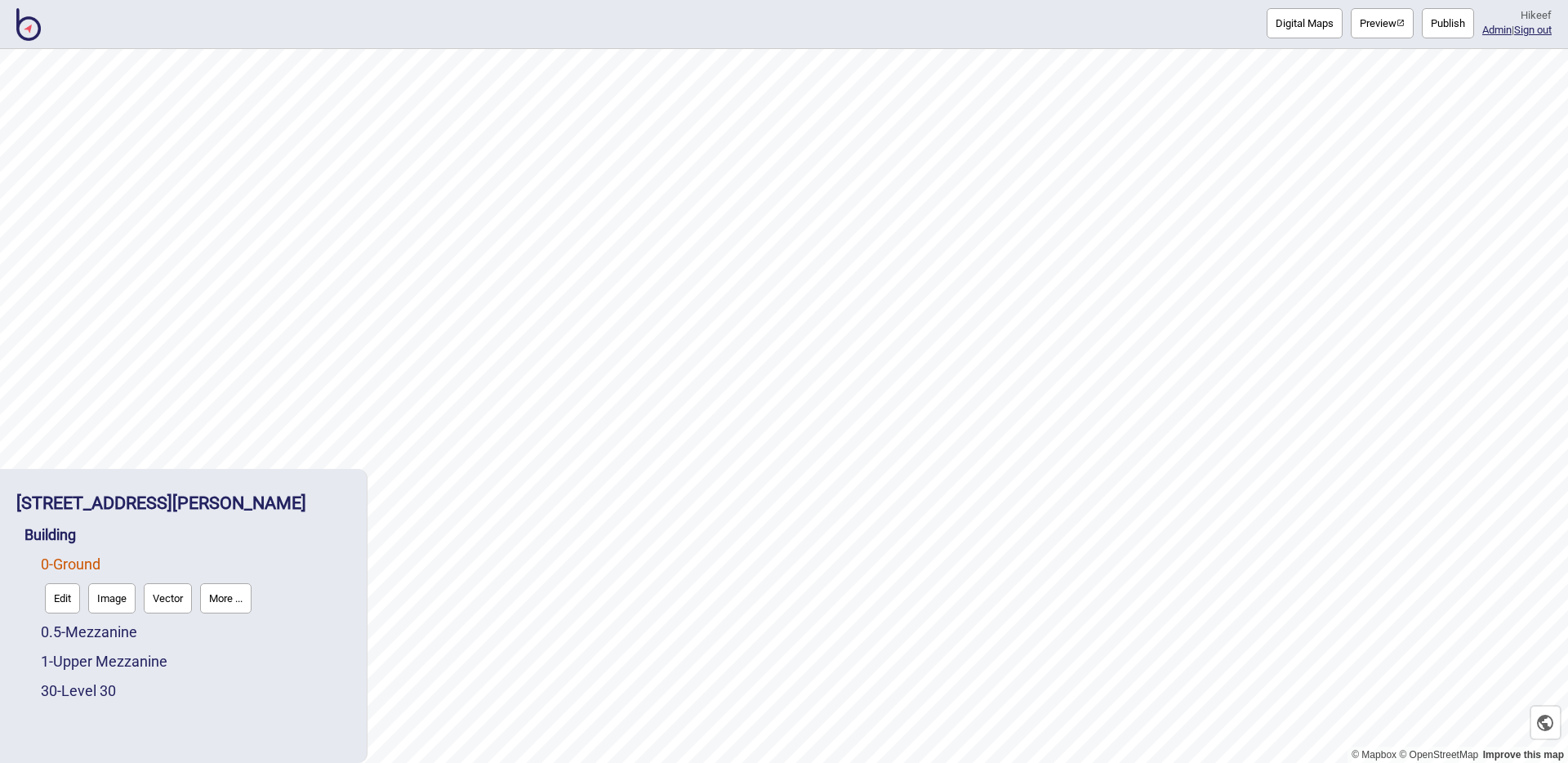
click at [75, 611] on button "Edit" at bounding box center [62, 598] width 35 height 30
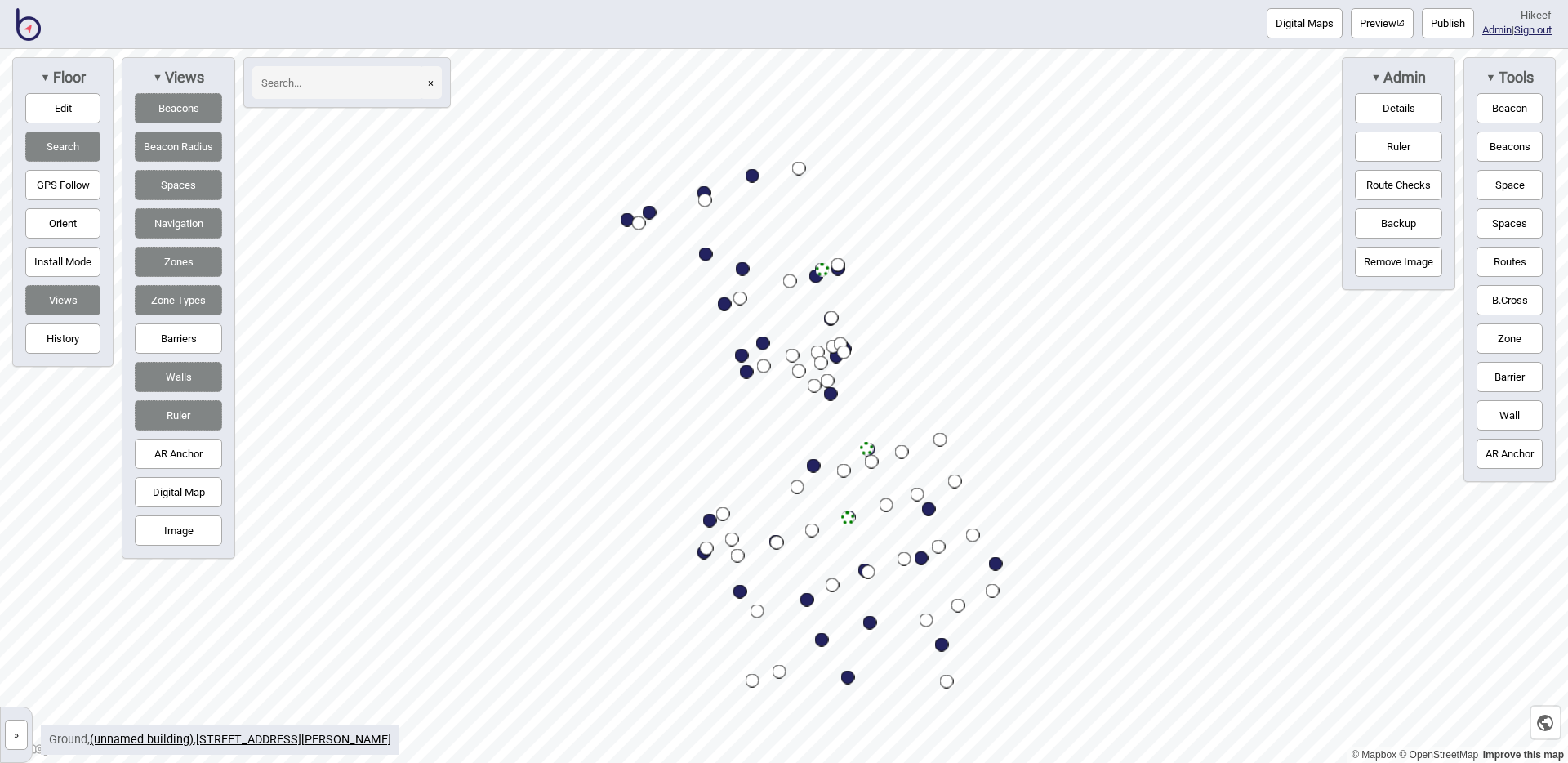
click at [31, 20] on img at bounding box center [28, 24] width 24 height 33
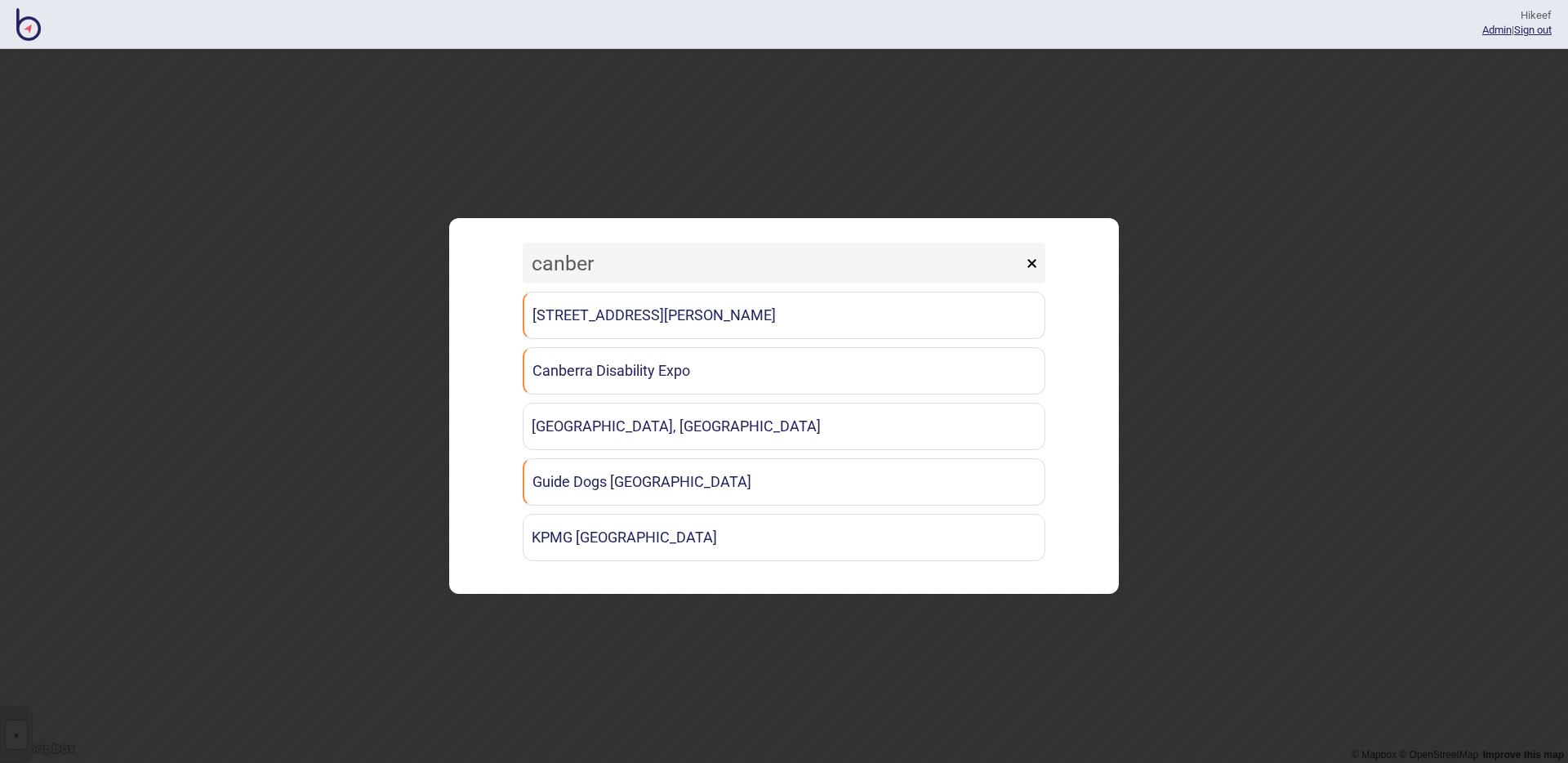
type input "canber"
click at [496, 461] on div "canber × 121 [PERSON_NAME] [GEOGRAPHIC_DATA] [GEOGRAPHIC_DATA] [GEOGRAPHIC_DATA…" at bounding box center [784, 406] width 654 height 360
click at [481, 453] on div "canber × 121 [PERSON_NAME] [GEOGRAPHIC_DATA] [GEOGRAPHIC_DATA] [GEOGRAPHIC_DATA…" at bounding box center [784, 406] width 654 height 360
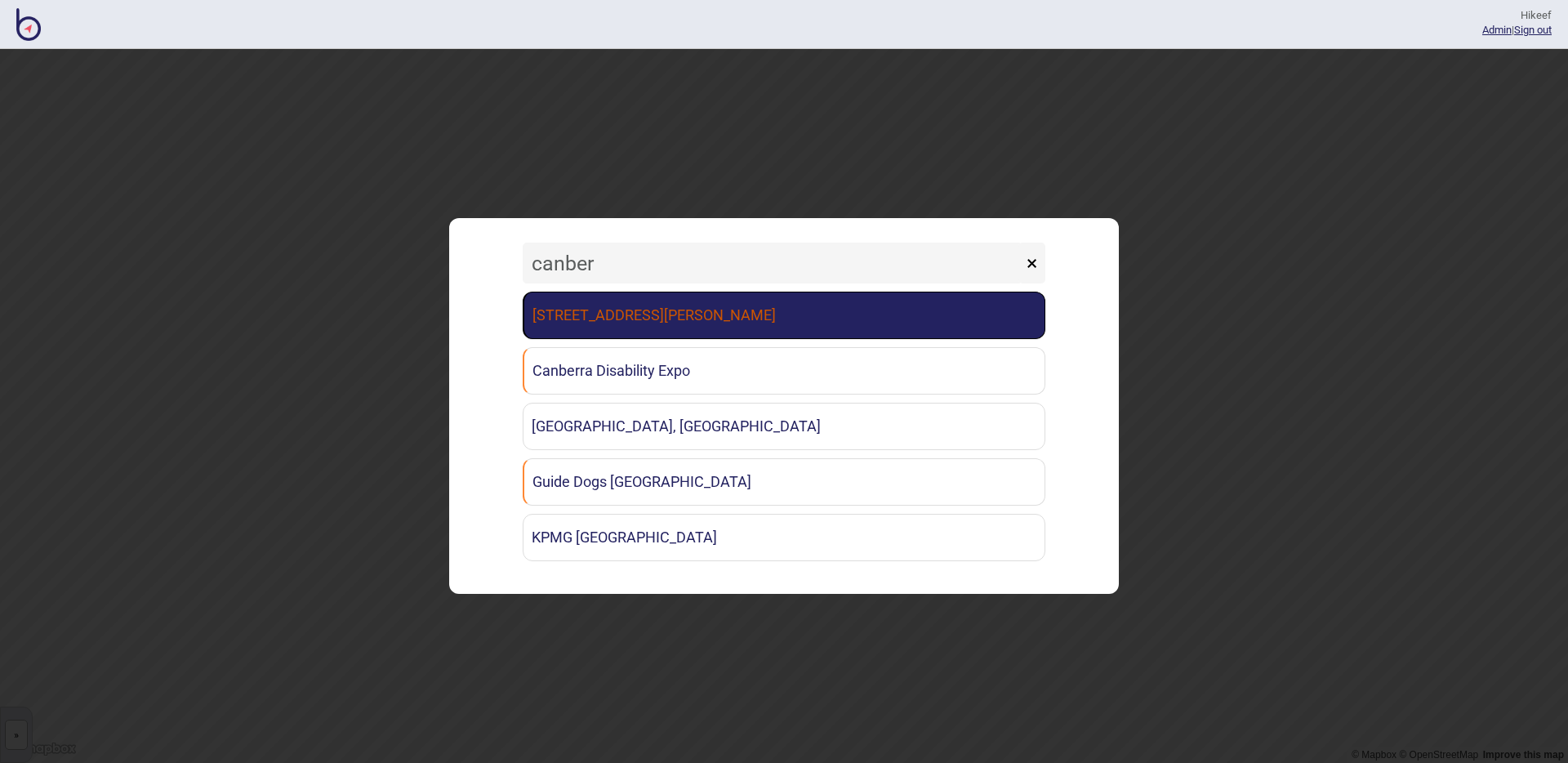
click at [649, 317] on link "[STREET_ADDRESS][PERSON_NAME]" at bounding box center [784, 315] width 523 height 47
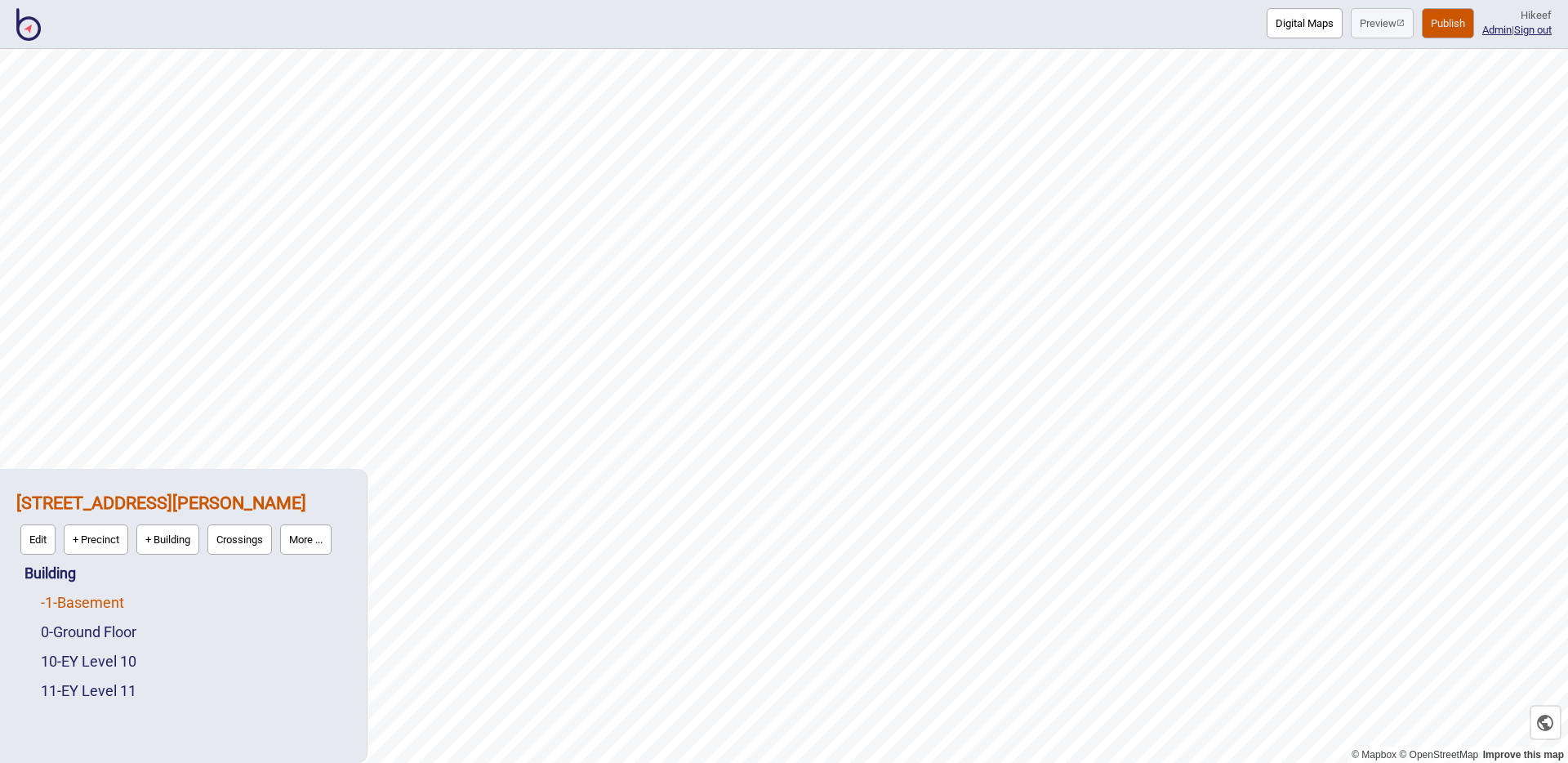
click at [101, 601] on link "-1 - Basement" at bounding box center [82, 602] width 83 height 17
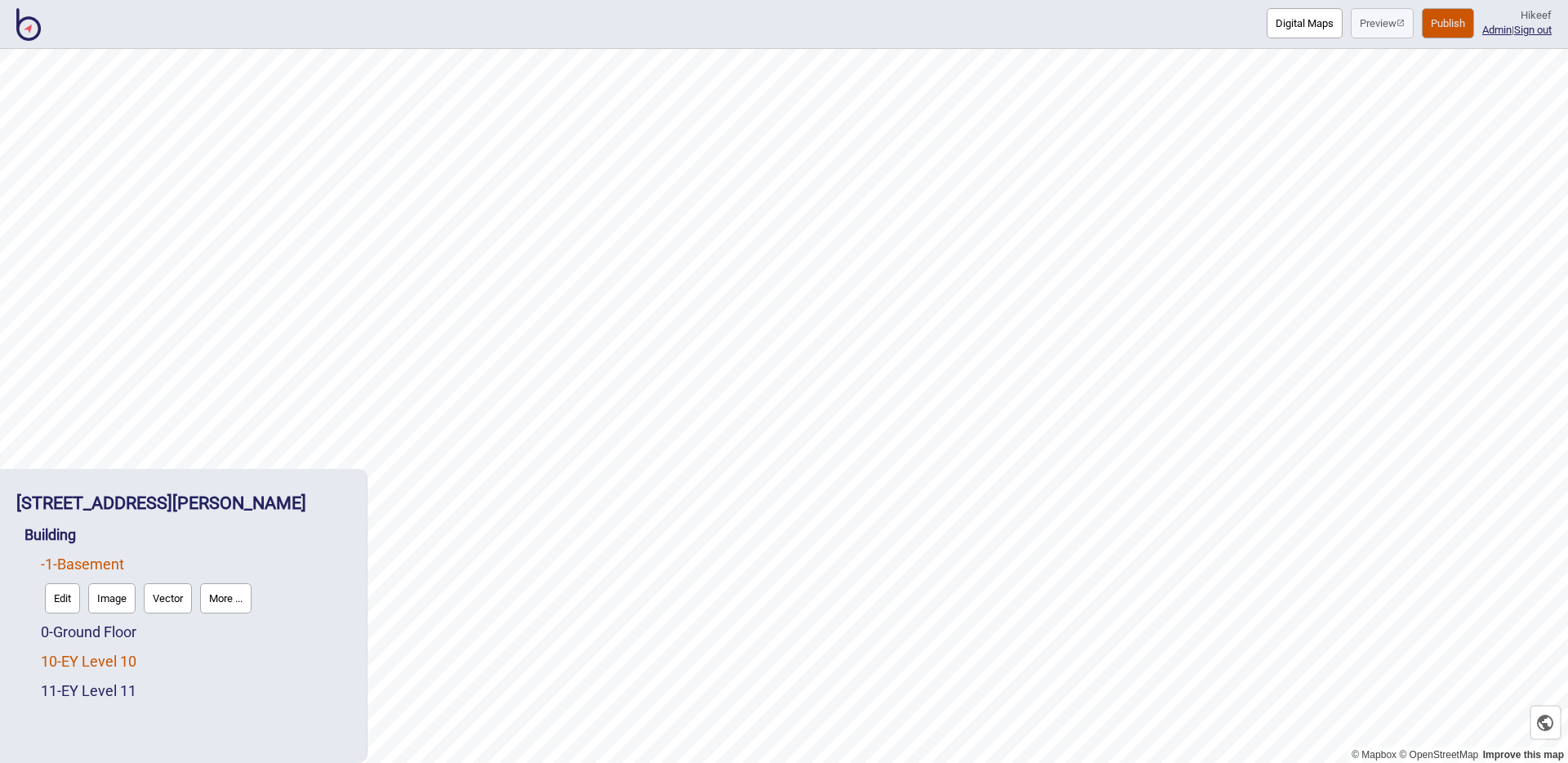
click at [105, 659] on link "10 - EY Level 10" at bounding box center [88, 661] width 95 height 17
click at [65, 661] on button "Edit" at bounding box center [62, 656] width 35 height 30
